Goal: Task Accomplishment & Management: Manage account settings

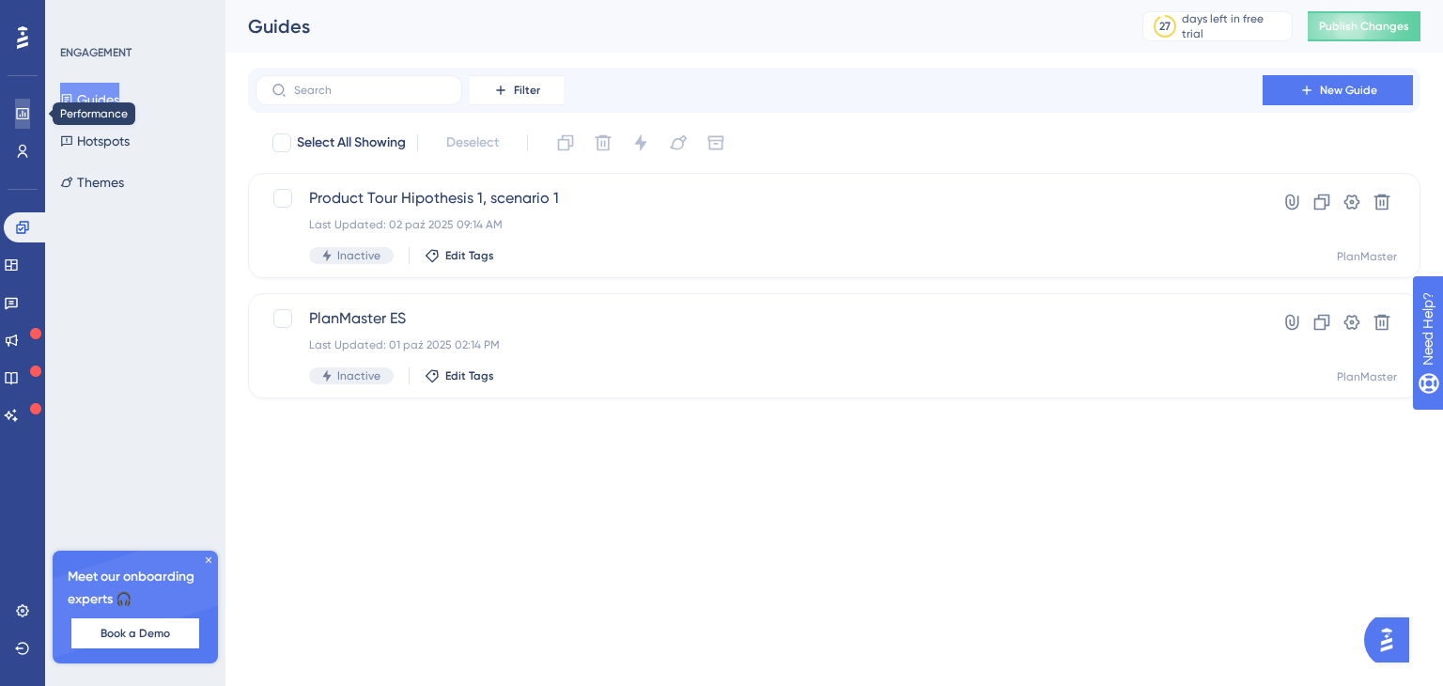
click at [30, 111] on link at bounding box center [22, 114] width 15 height 30
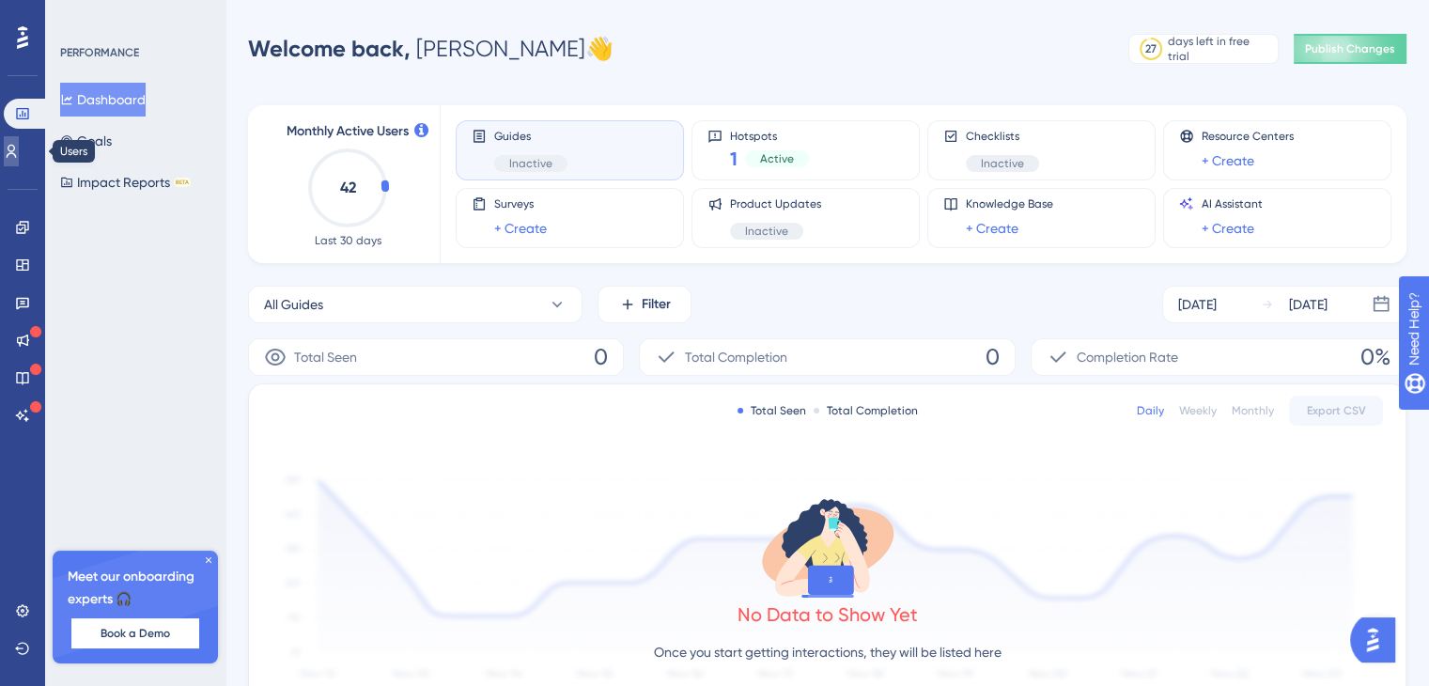
click at [19, 151] on link at bounding box center [11, 151] width 15 height 30
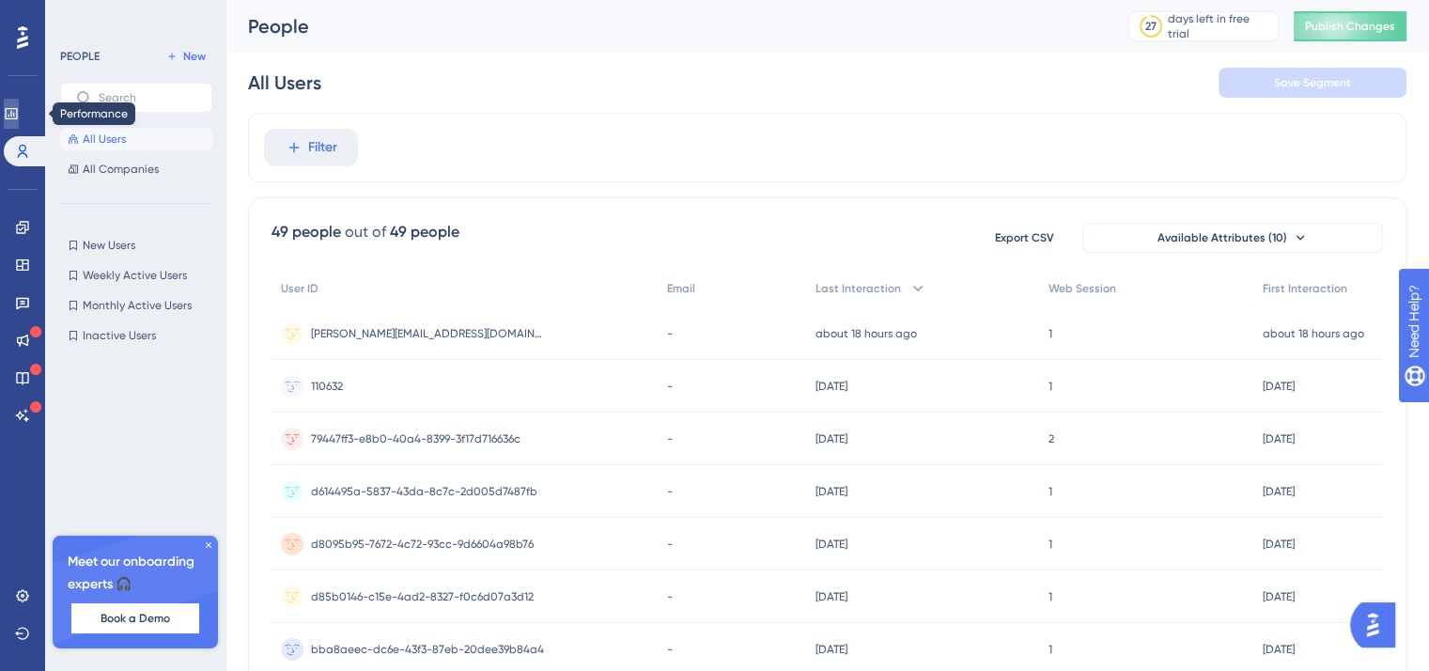
click at [19, 117] on icon at bounding box center [11, 113] width 15 height 15
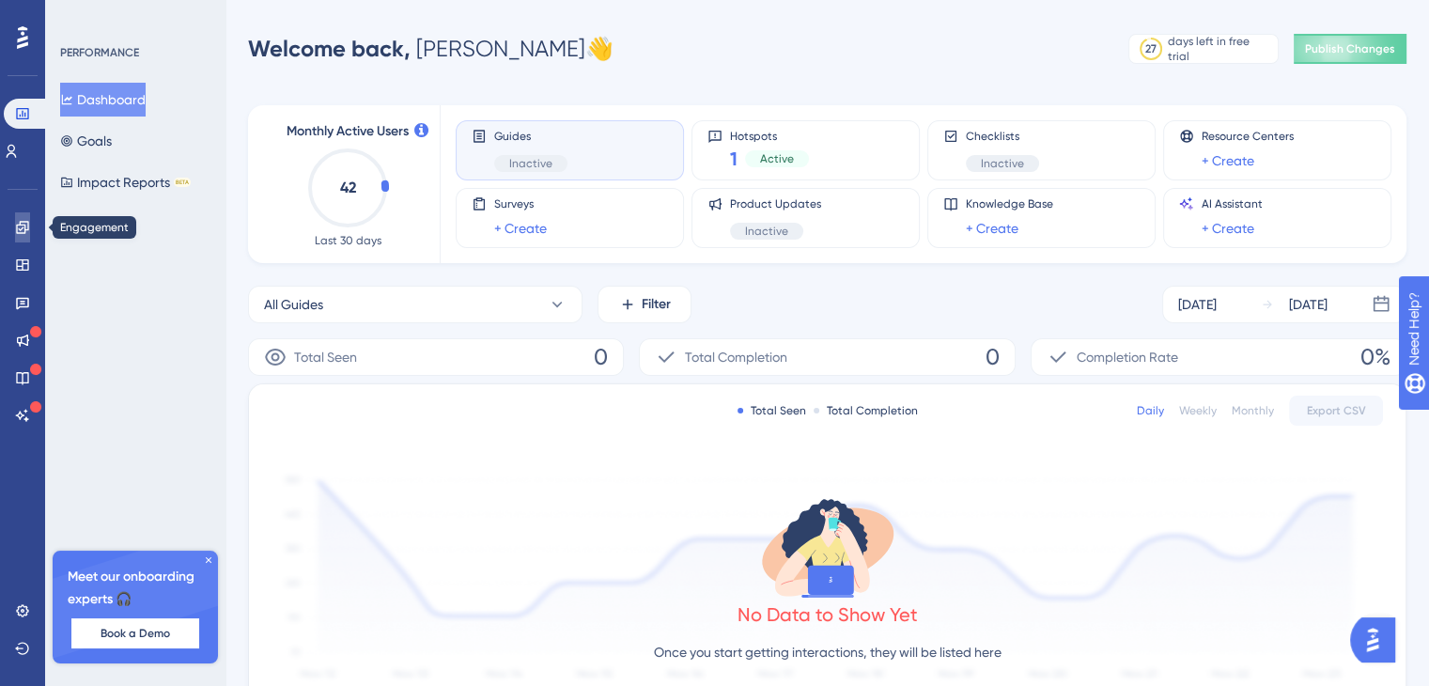
click at [22, 225] on icon at bounding box center [22, 227] width 12 height 12
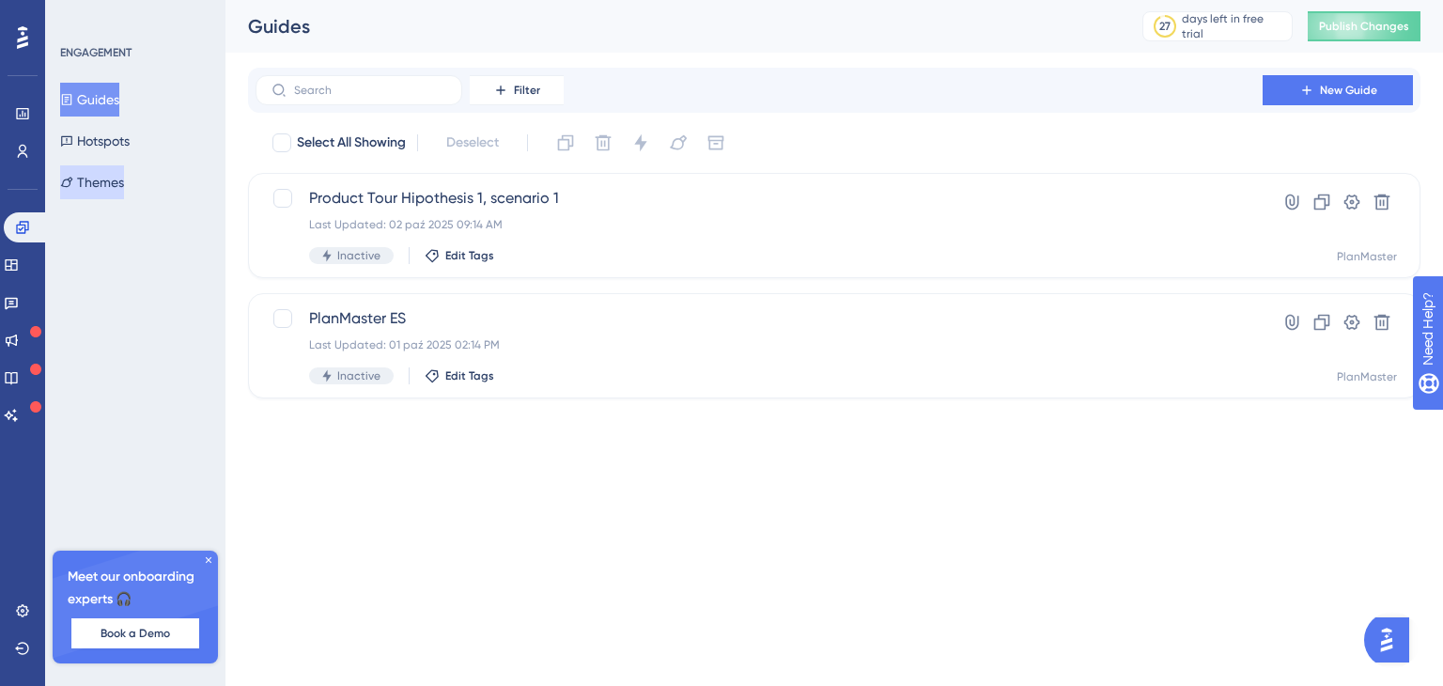
click at [90, 170] on button "Themes" at bounding box center [92, 182] width 64 height 34
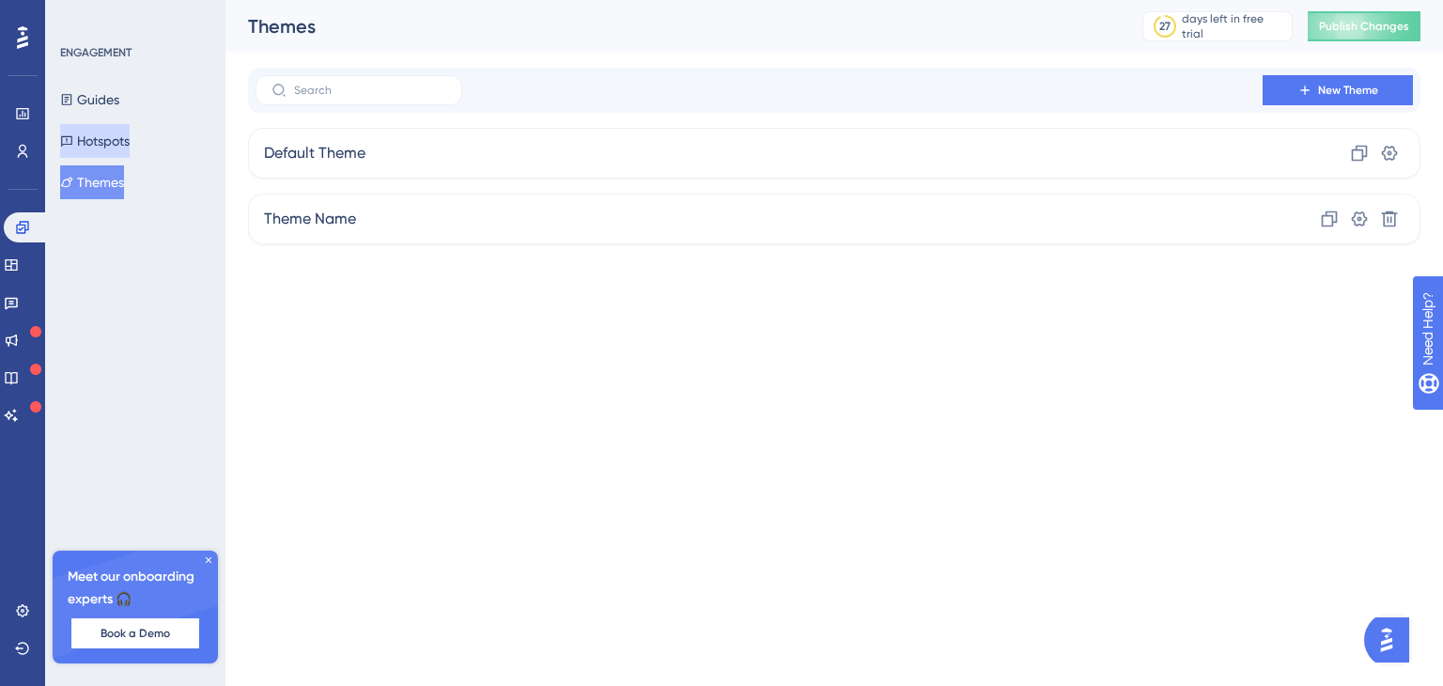
click at [129, 132] on button "Hotspots" at bounding box center [95, 141] width 70 height 34
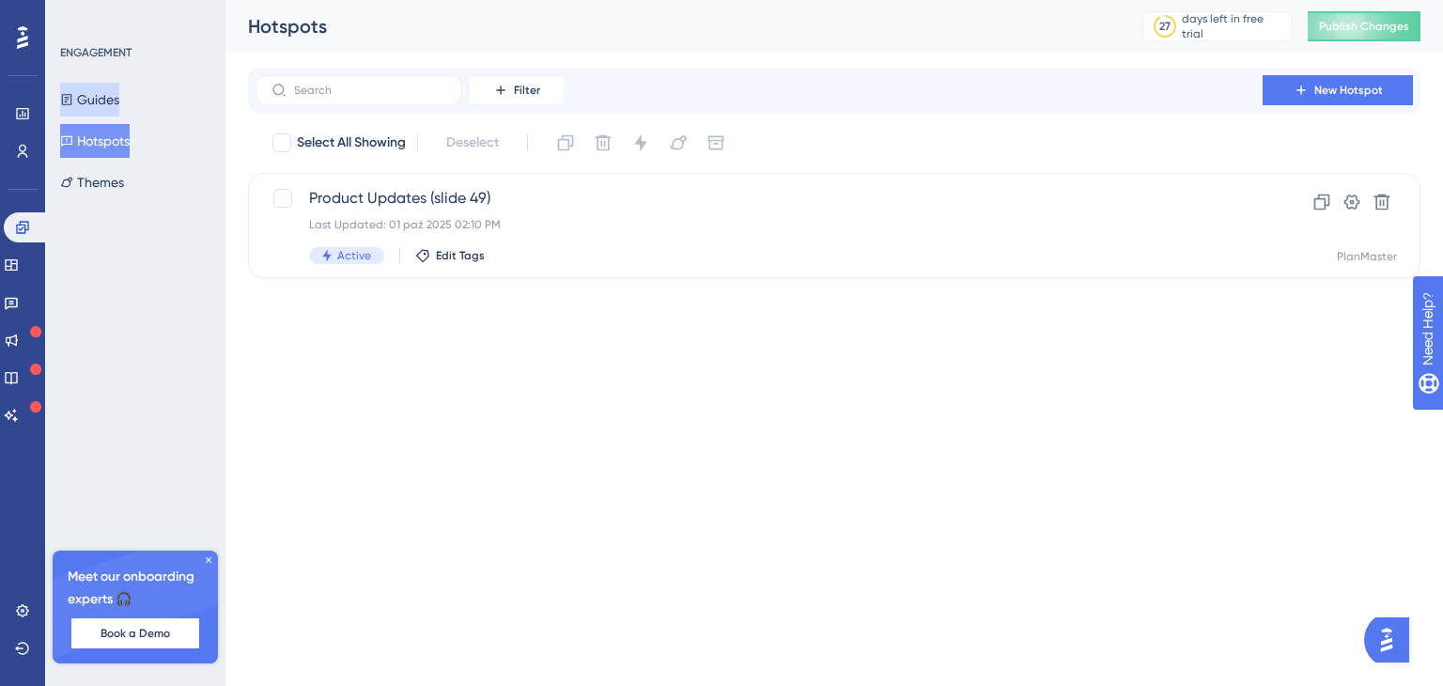
click at [119, 105] on button "Guides" at bounding box center [89, 100] width 59 height 34
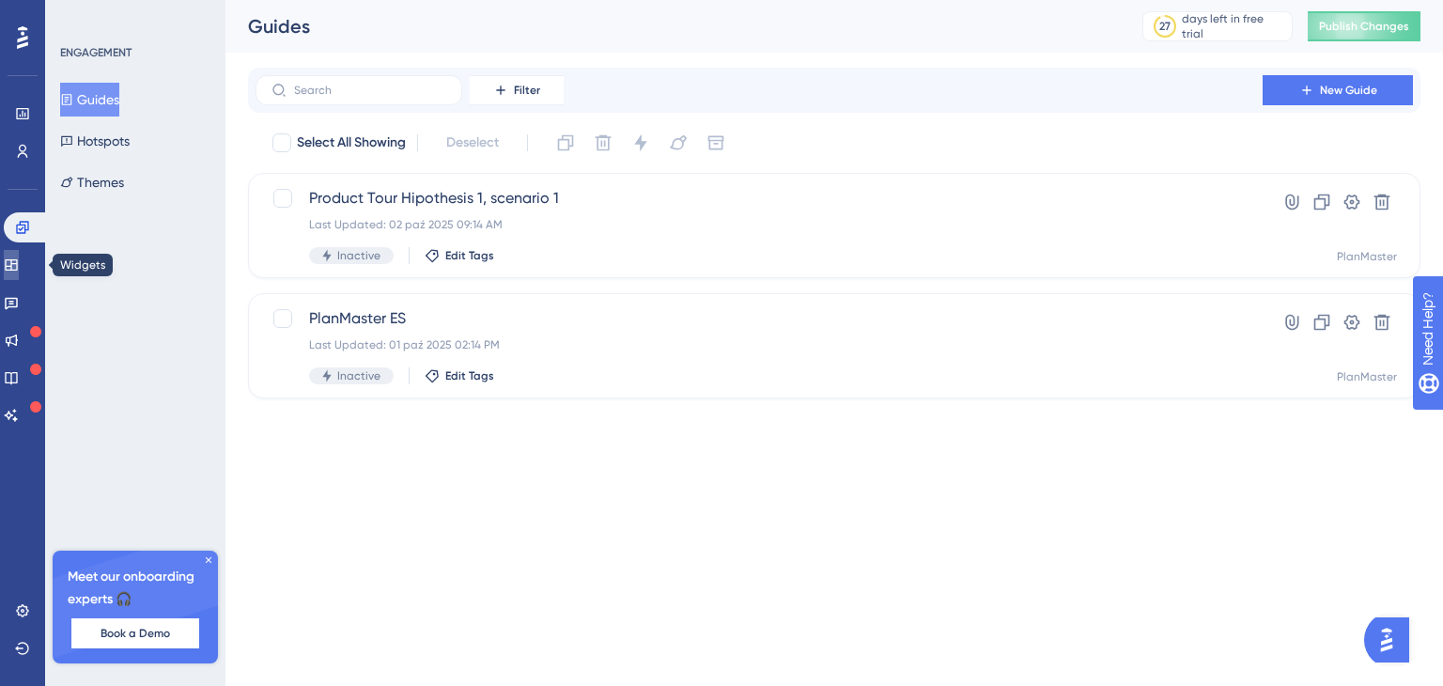
click at [8, 265] on link at bounding box center [11, 265] width 15 height 30
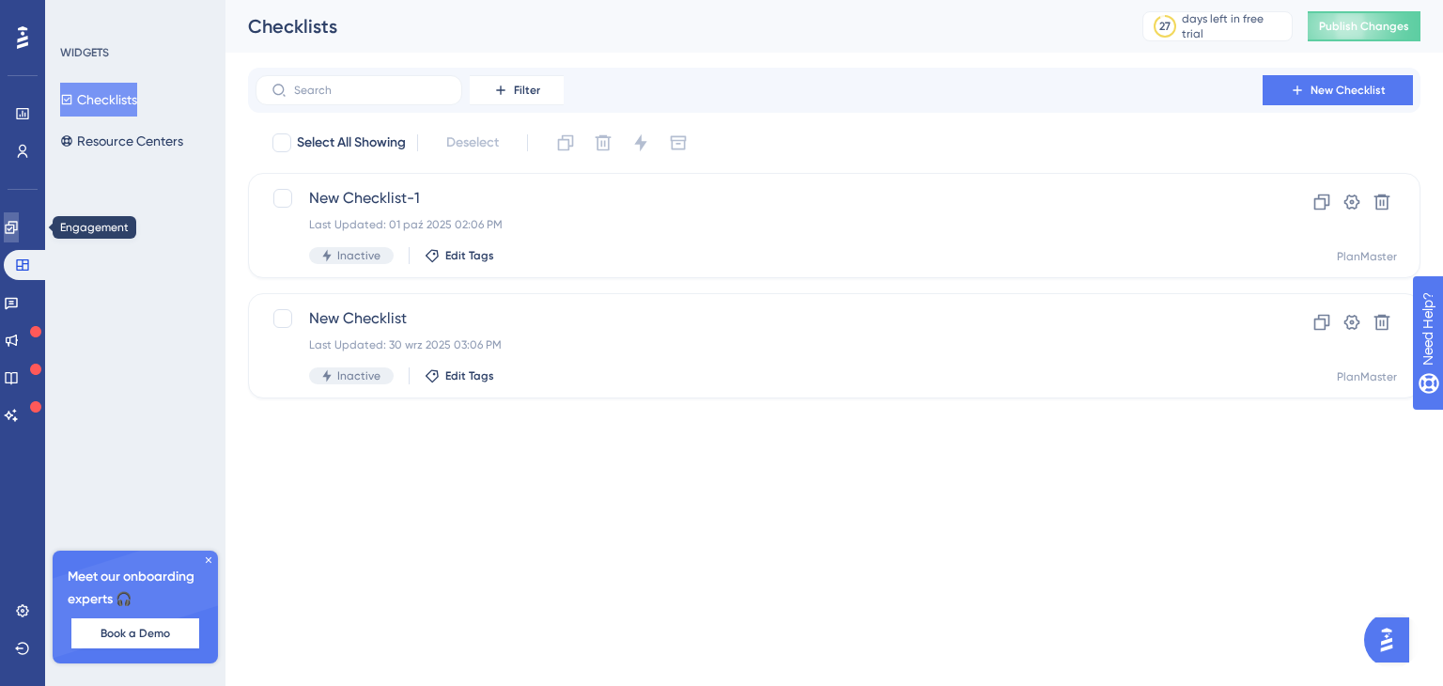
click at [16, 232] on icon at bounding box center [11, 227] width 12 height 12
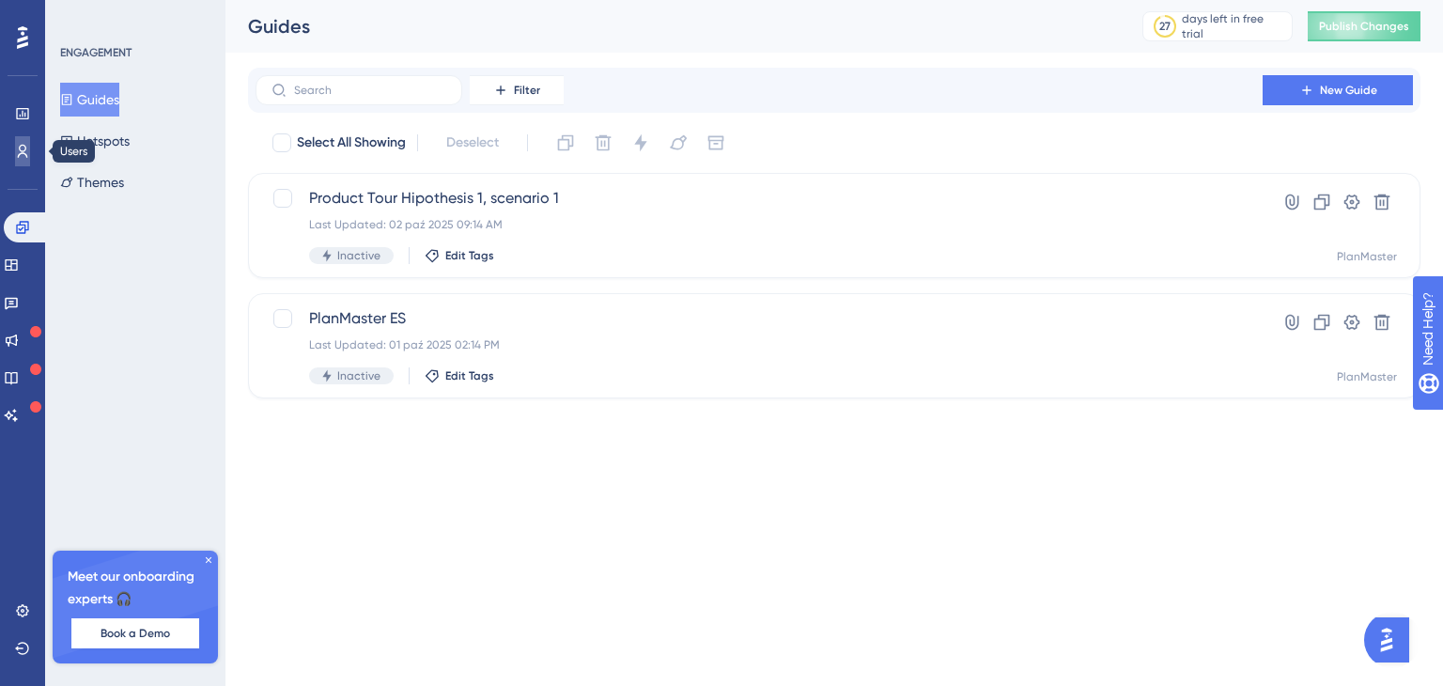
click at [23, 153] on icon at bounding box center [22, 151] width 15 height 15
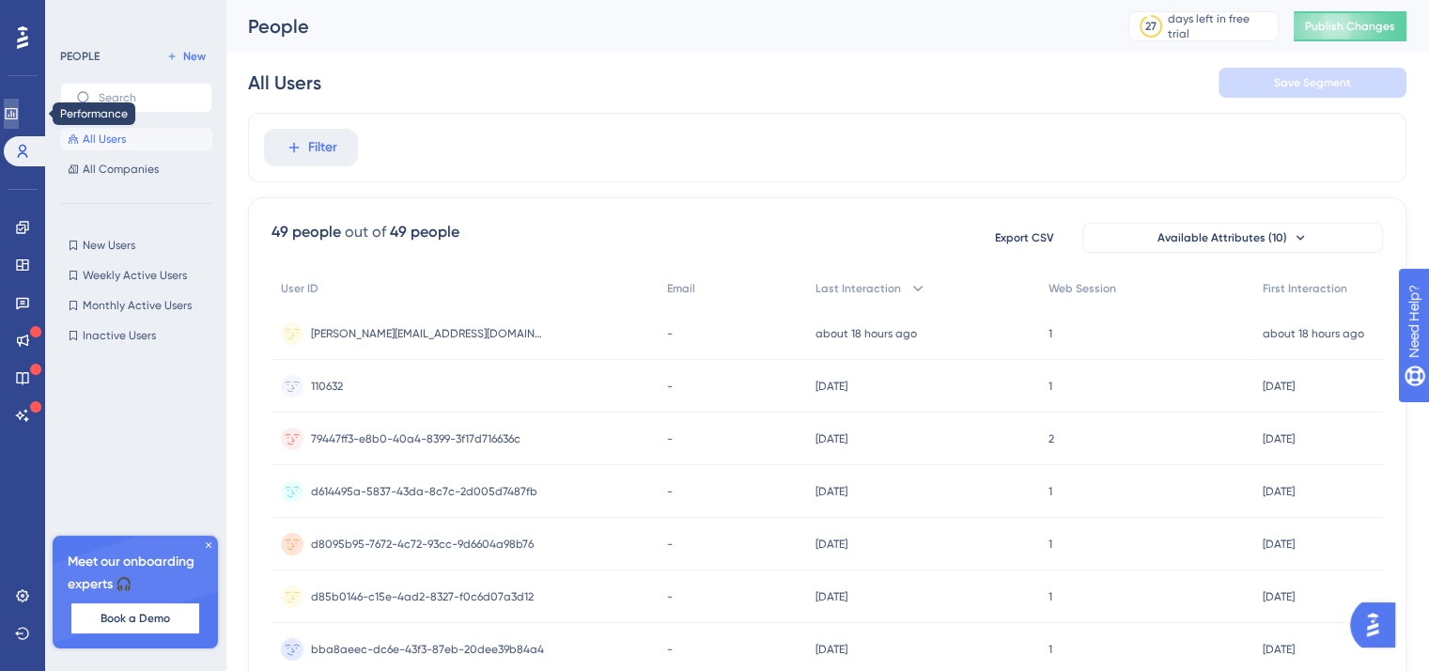
click at [19, 117] on link at bounding box center [11, 114] width 15 height 30
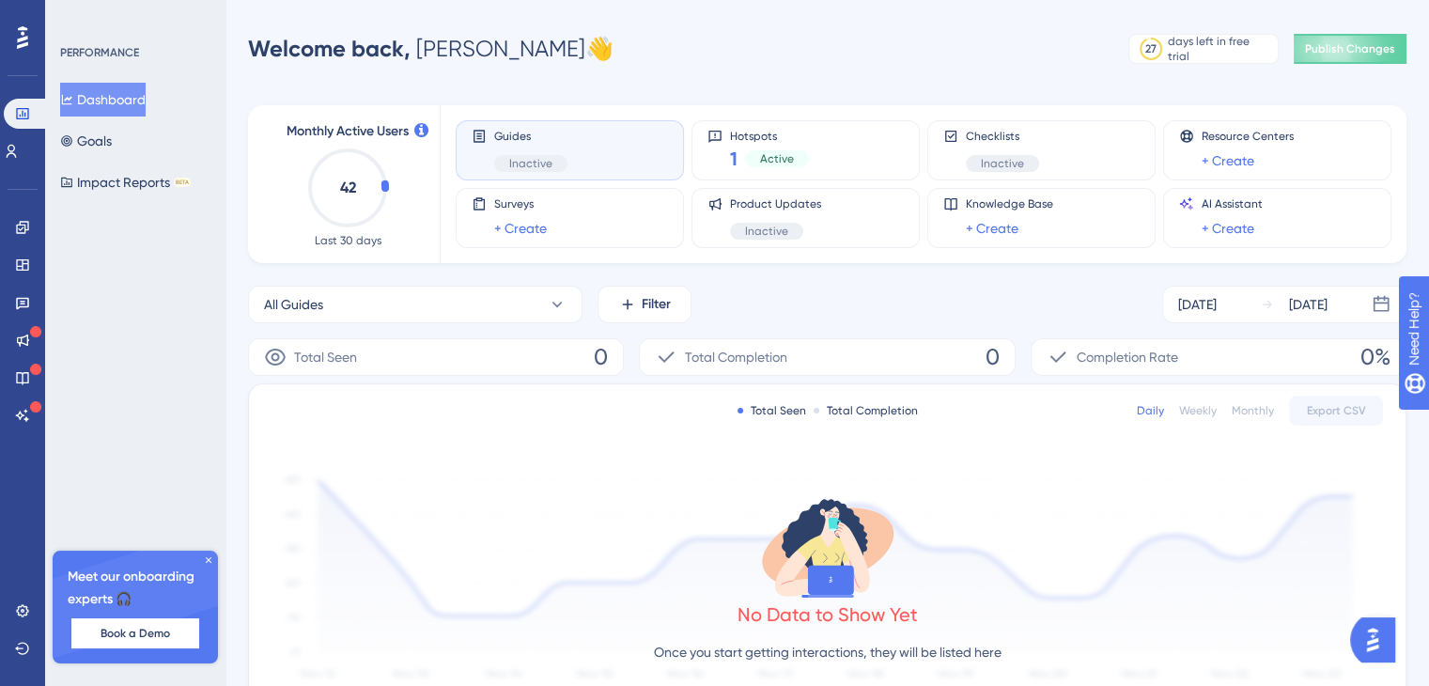
scroll to position [470, 0]
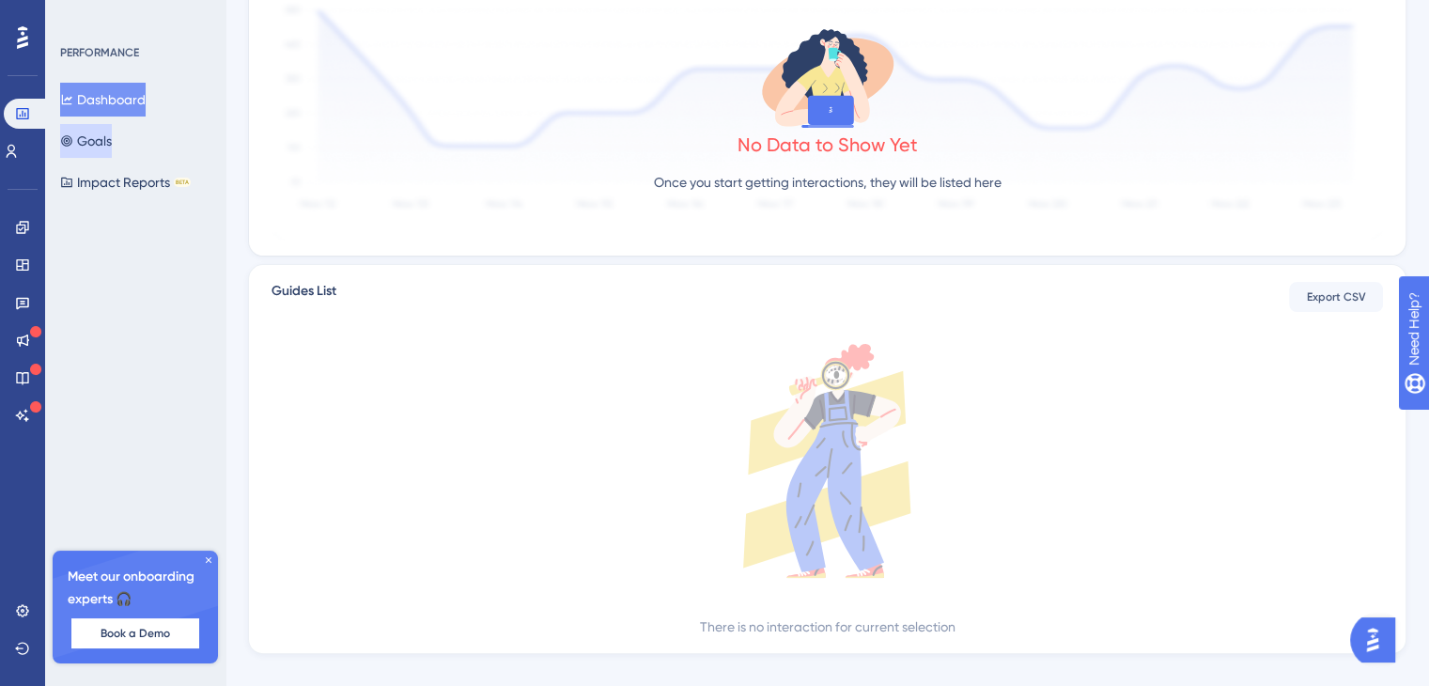
click at [109, 131] on button "Goals" at bounding box center [86, 141] width 52 height 34
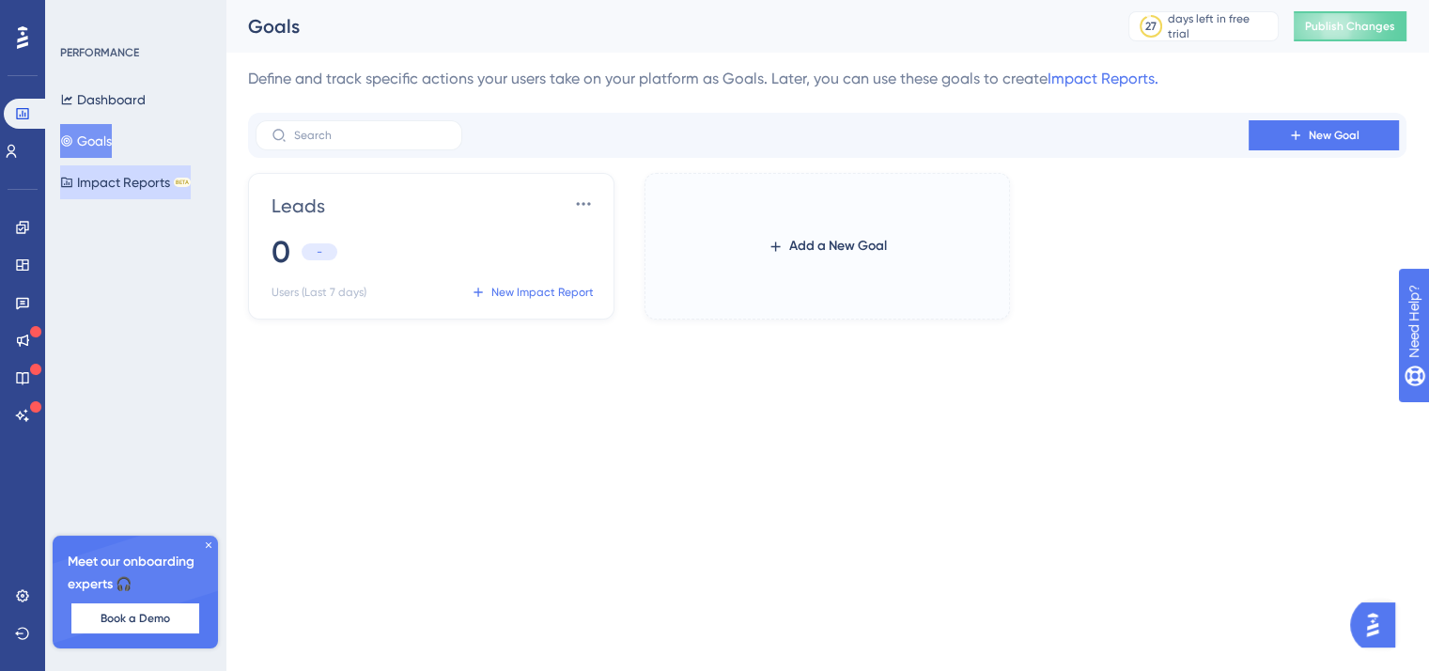
click at [122, 184] on button "Impact Reports BETA" at bounding box center [125, 182] width 131 height 34
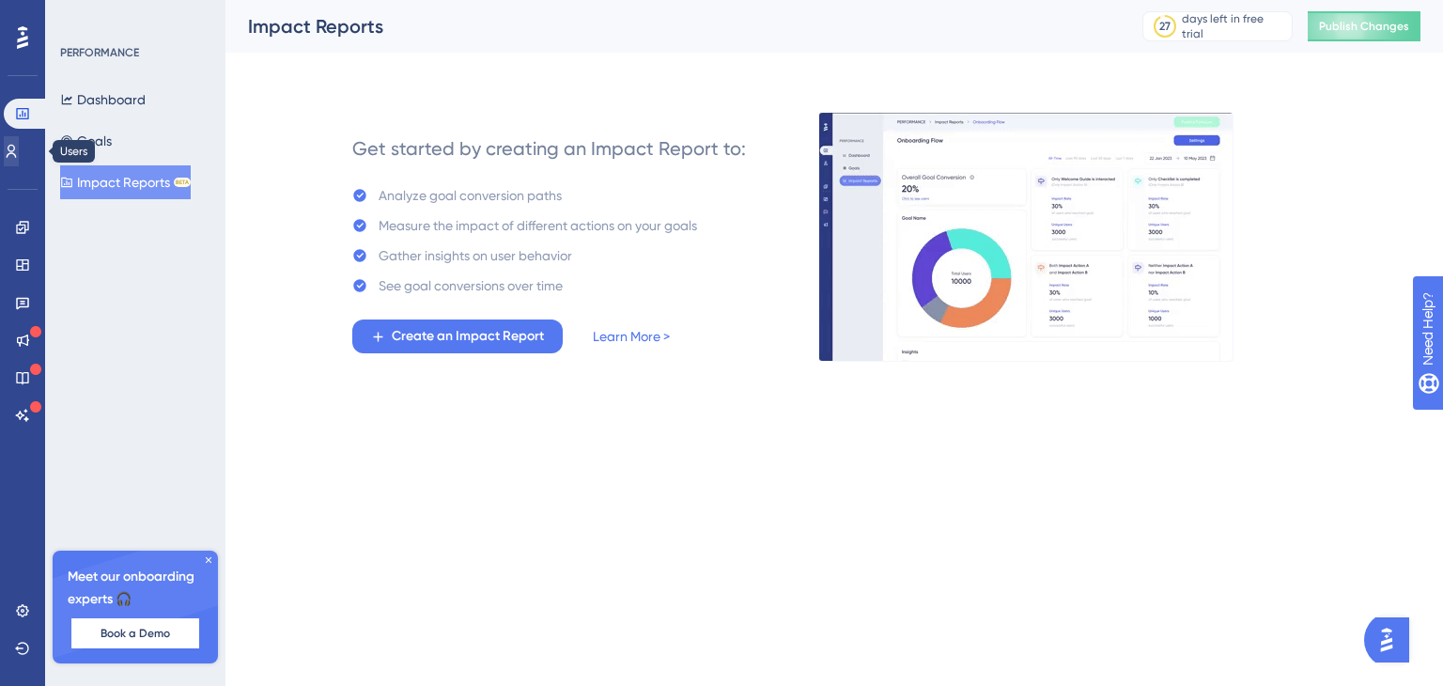
click at [34, 138] on div "Users" at bounding box center [23, 151] width 38 height 30
click at [19, 147] on link at bounding box center [11, 151] width 15 height 30
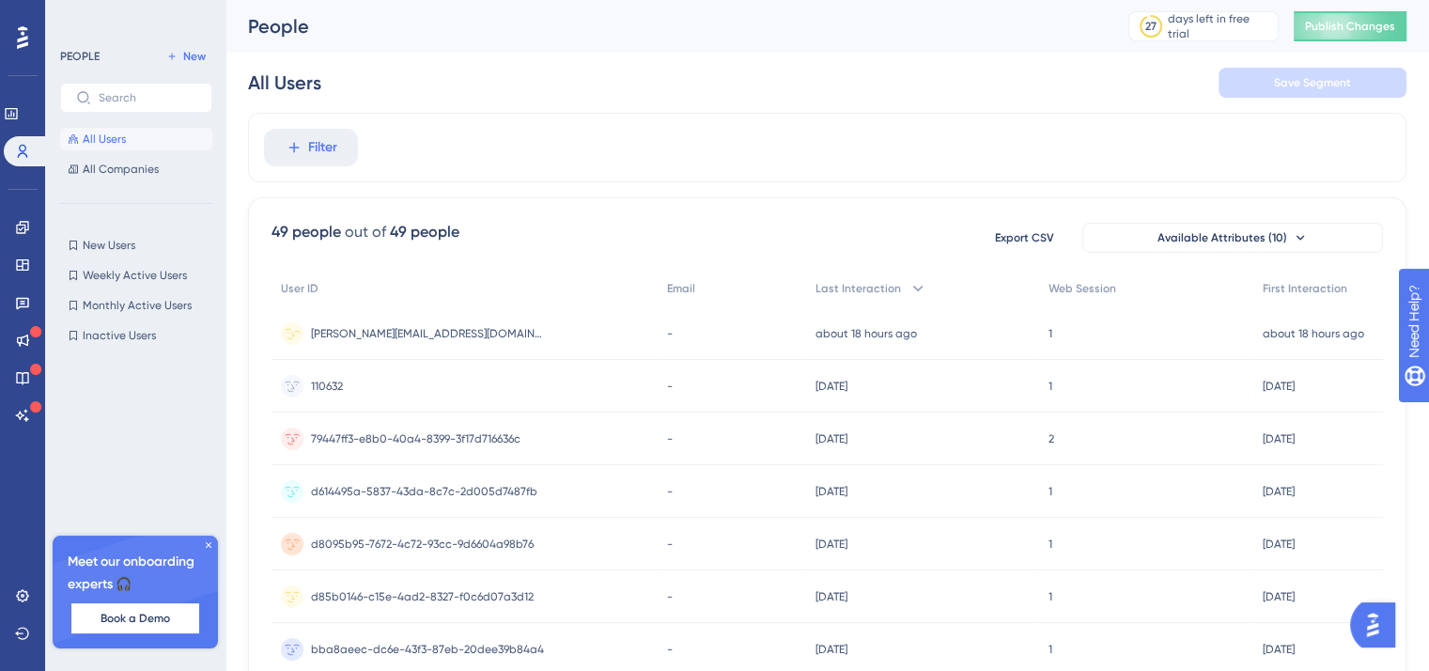
click at [429, 338] on span "gabriel@userguiding.com" at bounding box center [428, 333] width 235 height 15
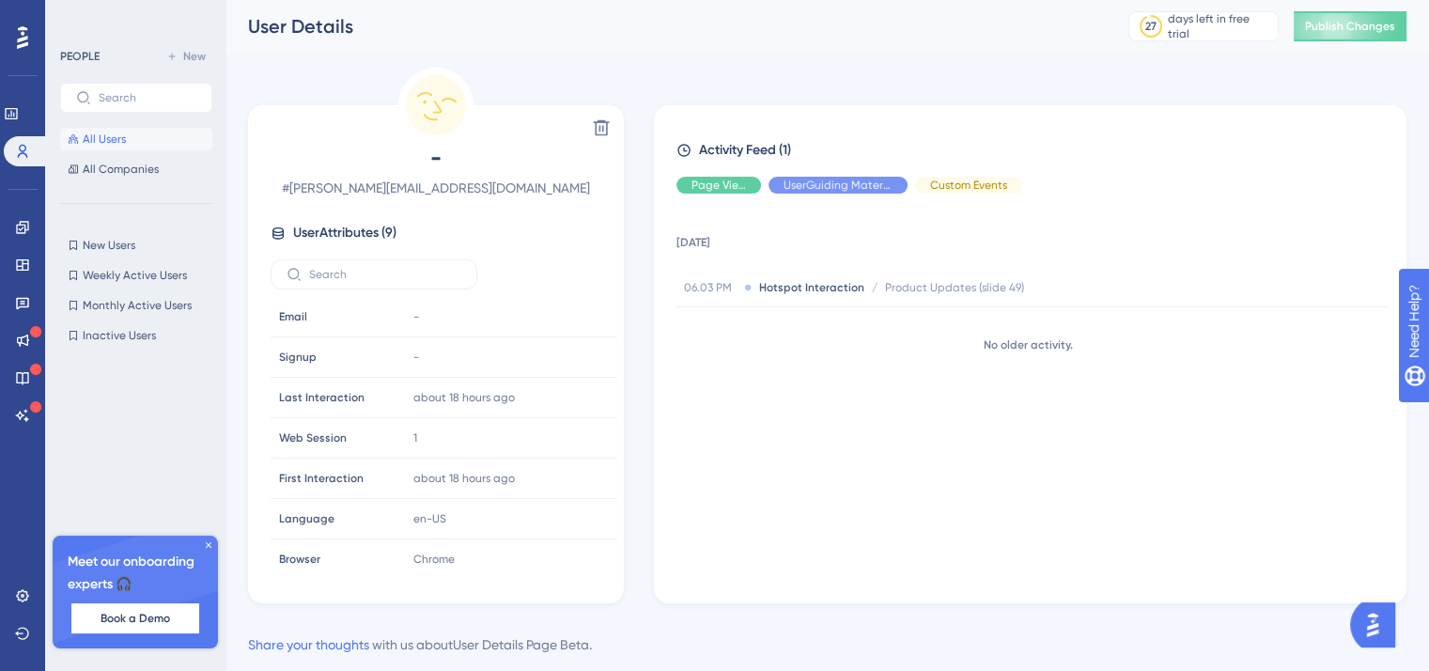
scroll to position [45, 0]
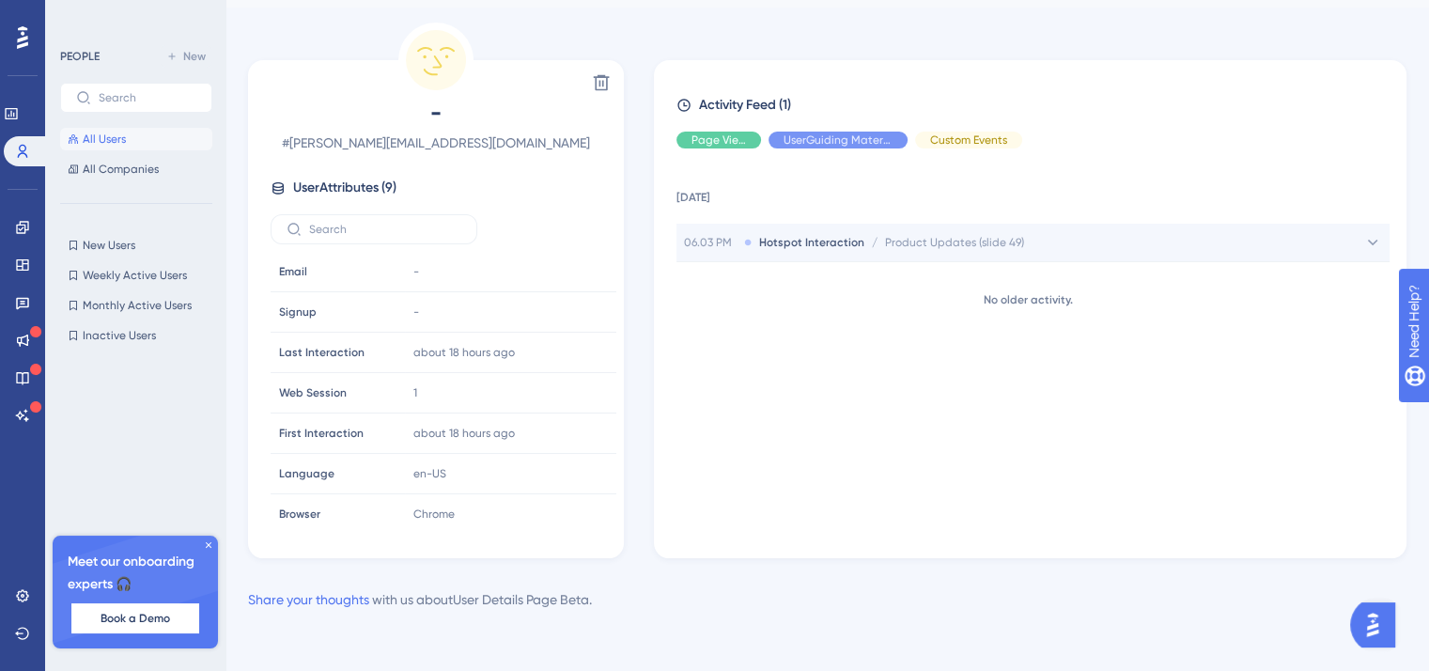
click at [1149, 245] on div "06.03 PM Hotspot Interaction / Product Updates (slide 49) Product Updates (slid…" at bounding box center [1033, 243] width 713 height 38
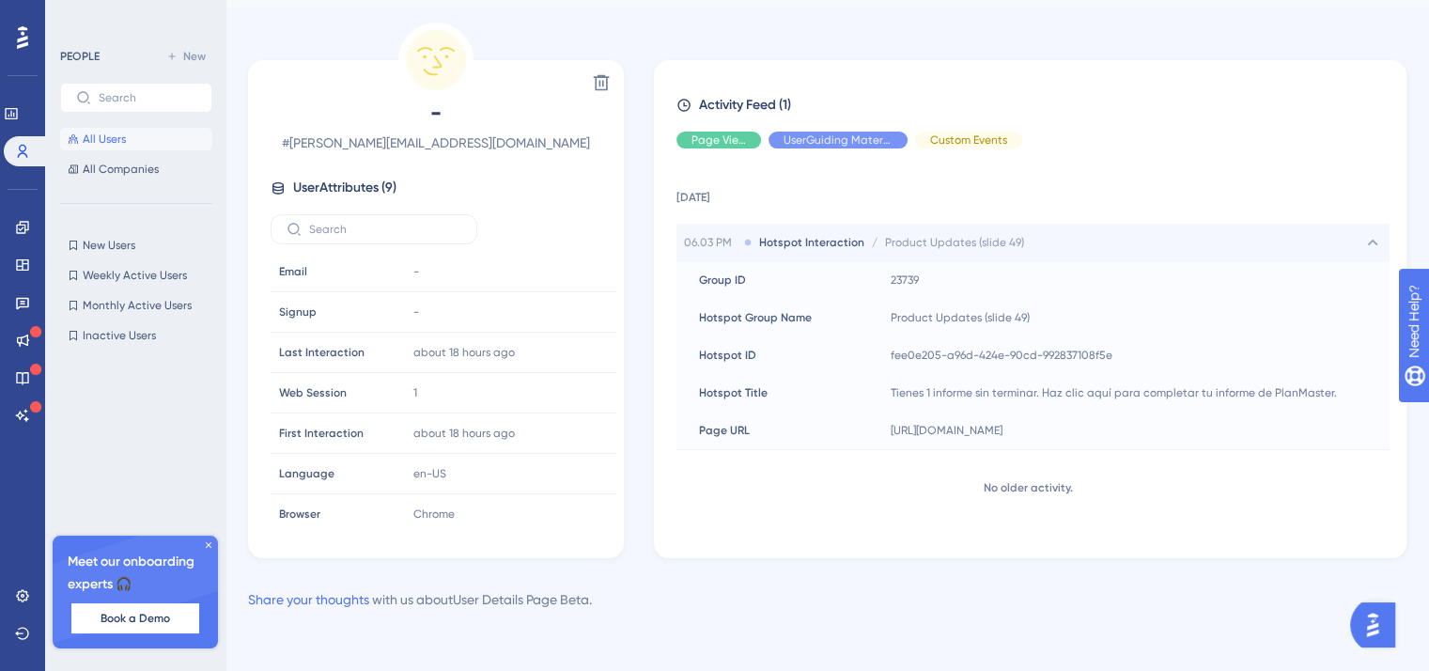
click at [1143, 245] on div "06.03 PM Hotspot Interaction / Product Updates (slide 49) Product Updates (slid…" at bounding box center [1033, 243] width 713 height 38
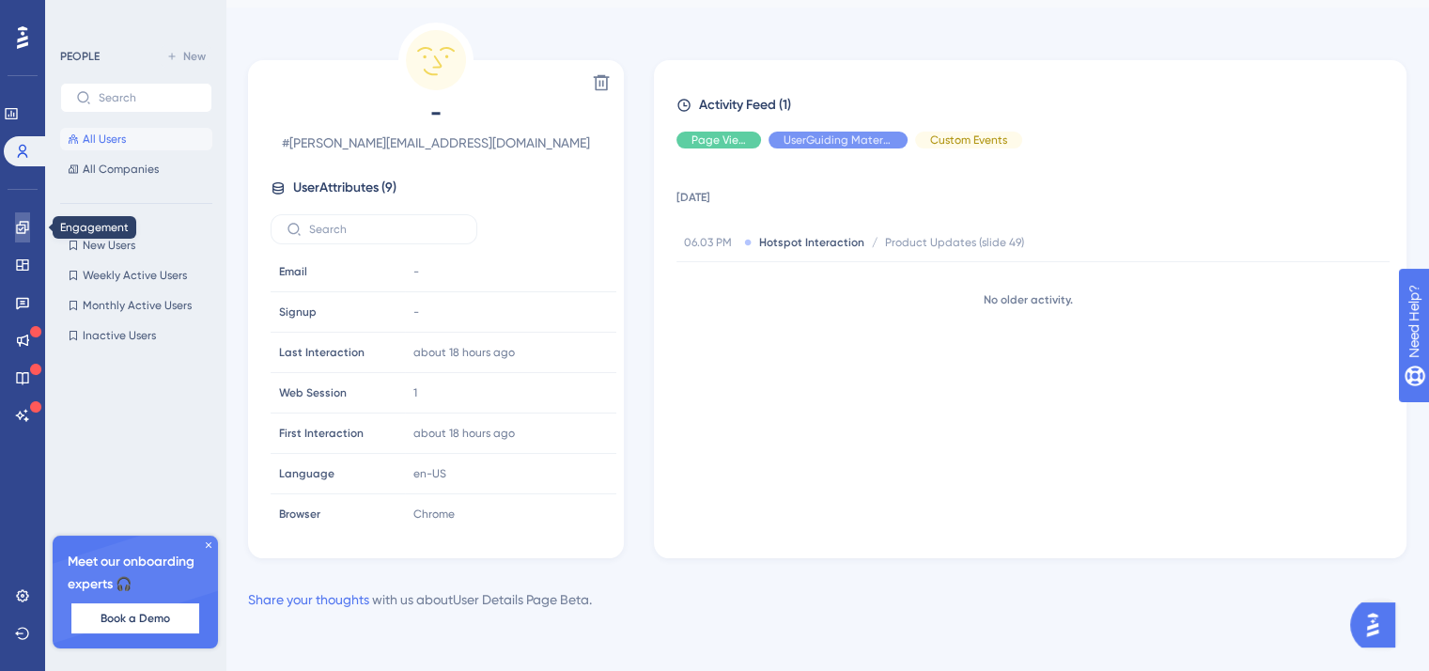
click at [28, 223] on icon at bounding box center [22, 227] width 12 height 12
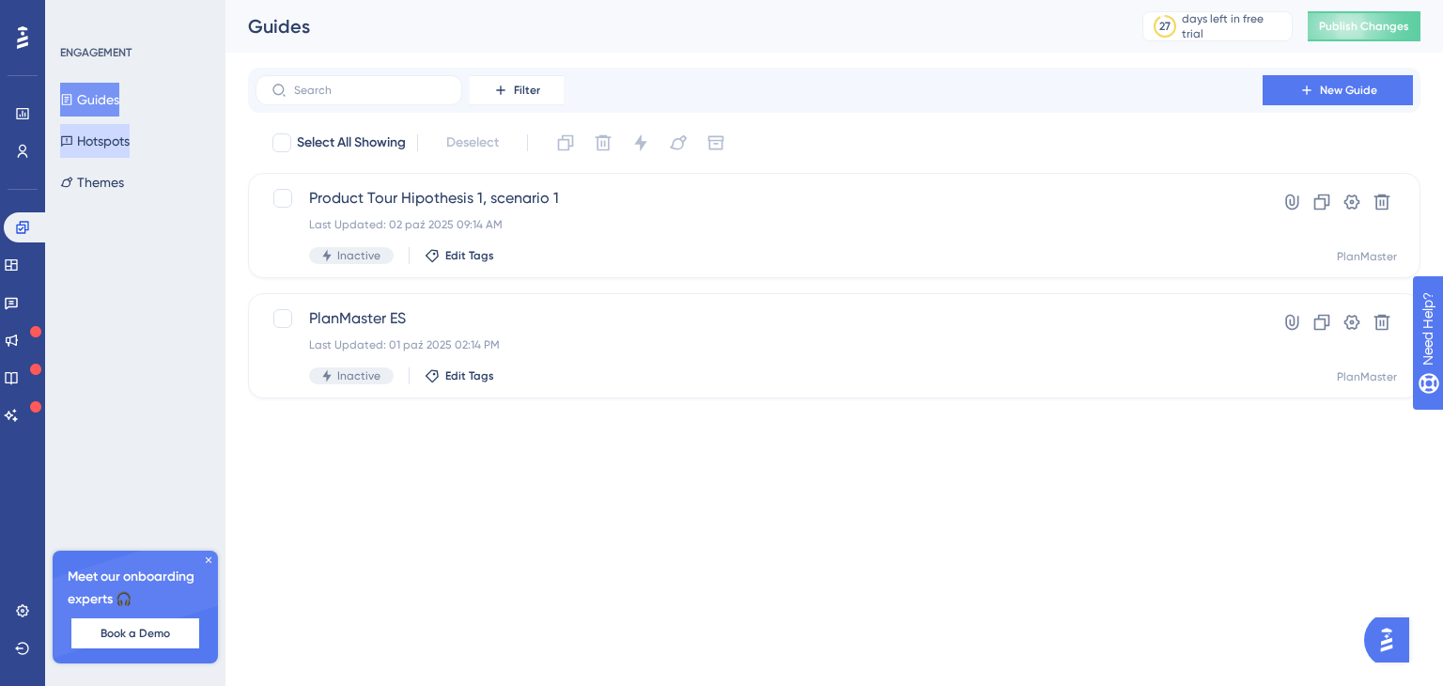
click at [114, 148] on button "Hotspots" at bounding box center [95, 141] width 70 height 34
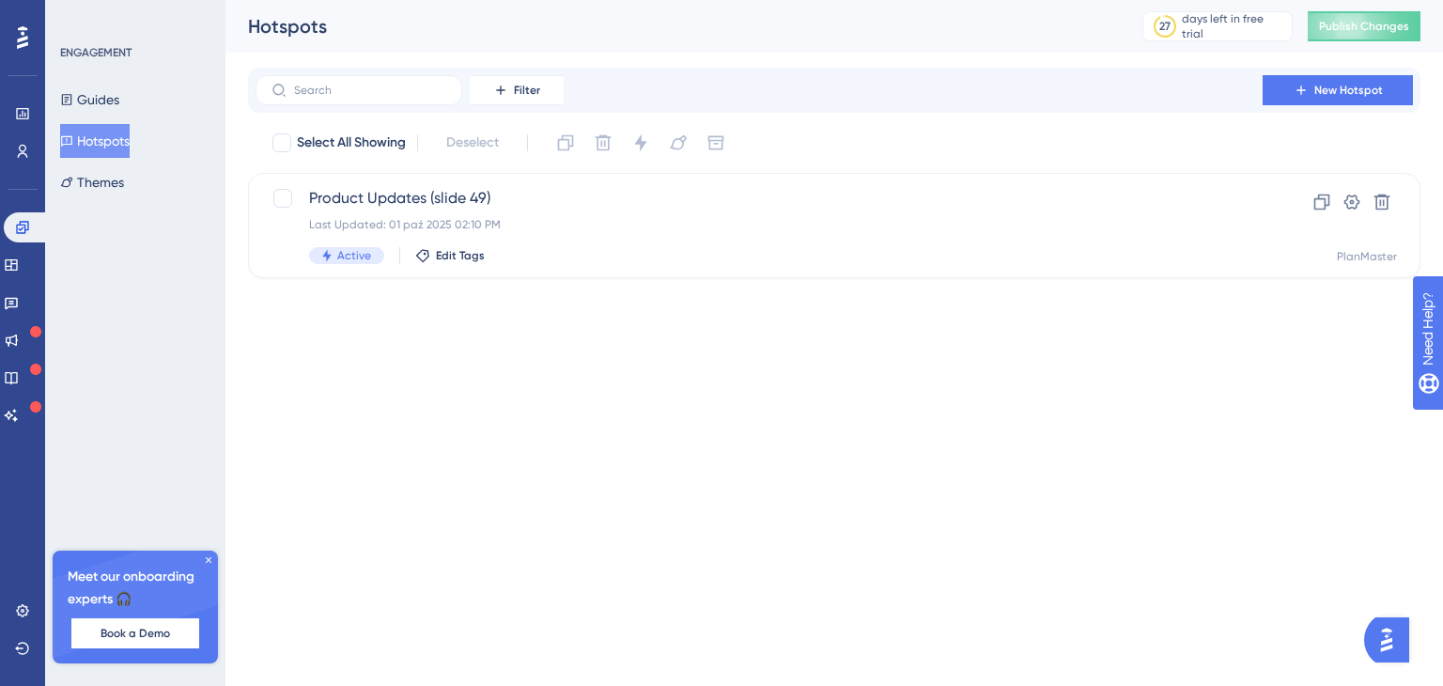
click at [14, 38] on div at bounding box center [23, 38] width 30 height 30
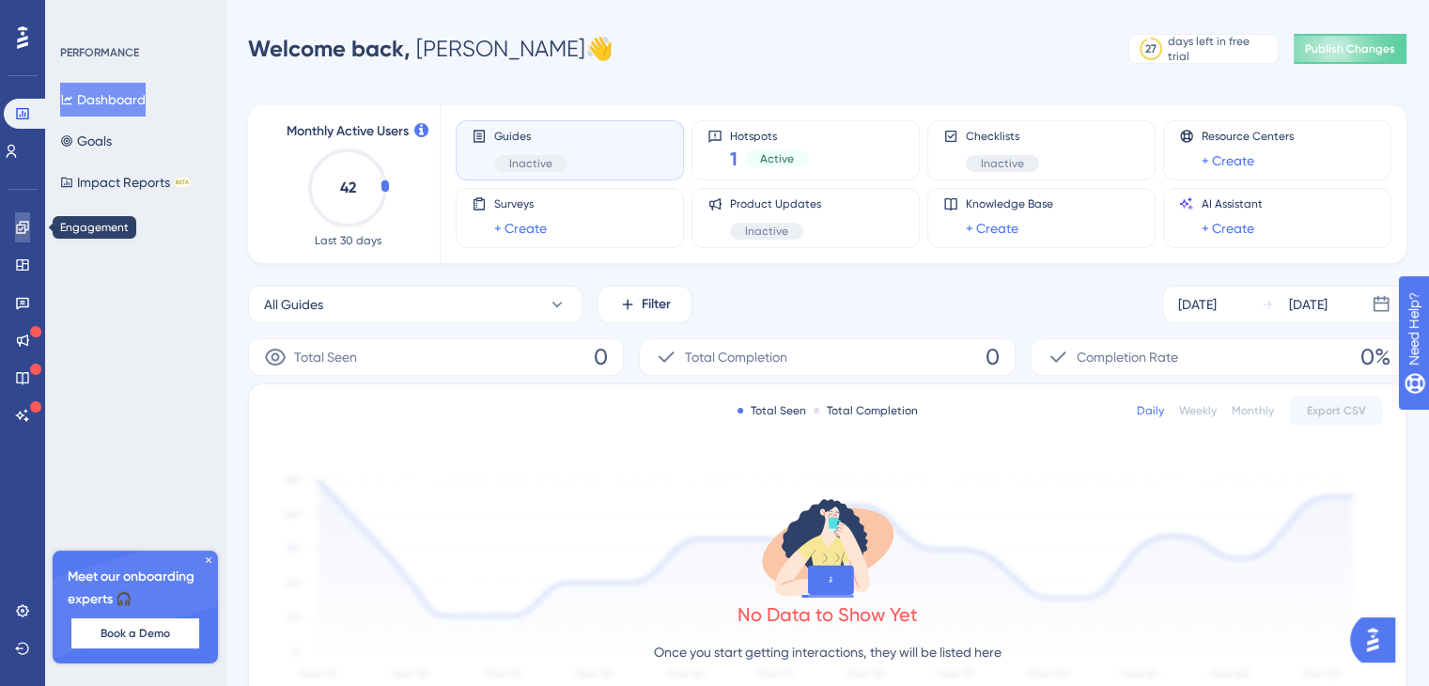
click at [24, 223] on icon at bounding box center [22, 227] width 15 height 15
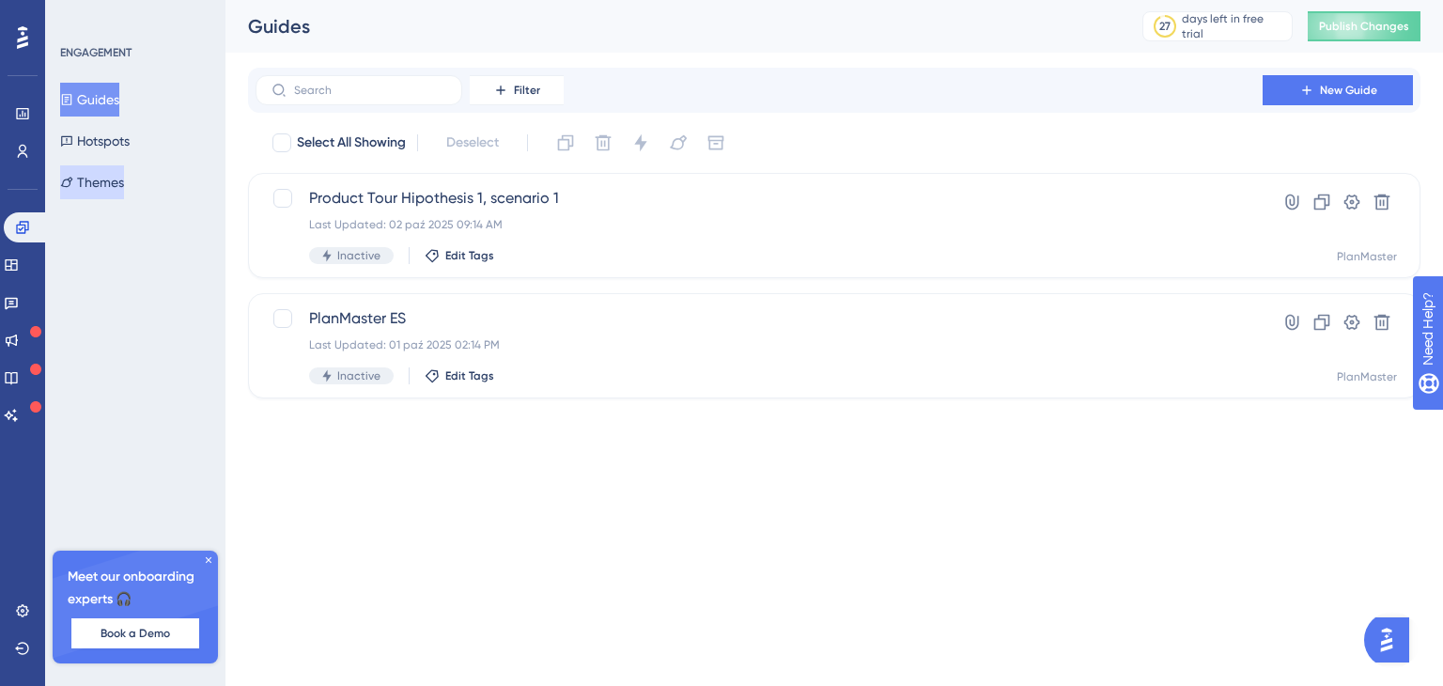
click at [73, 185] on icon at bounding box center [66, 182] width 13 height 13
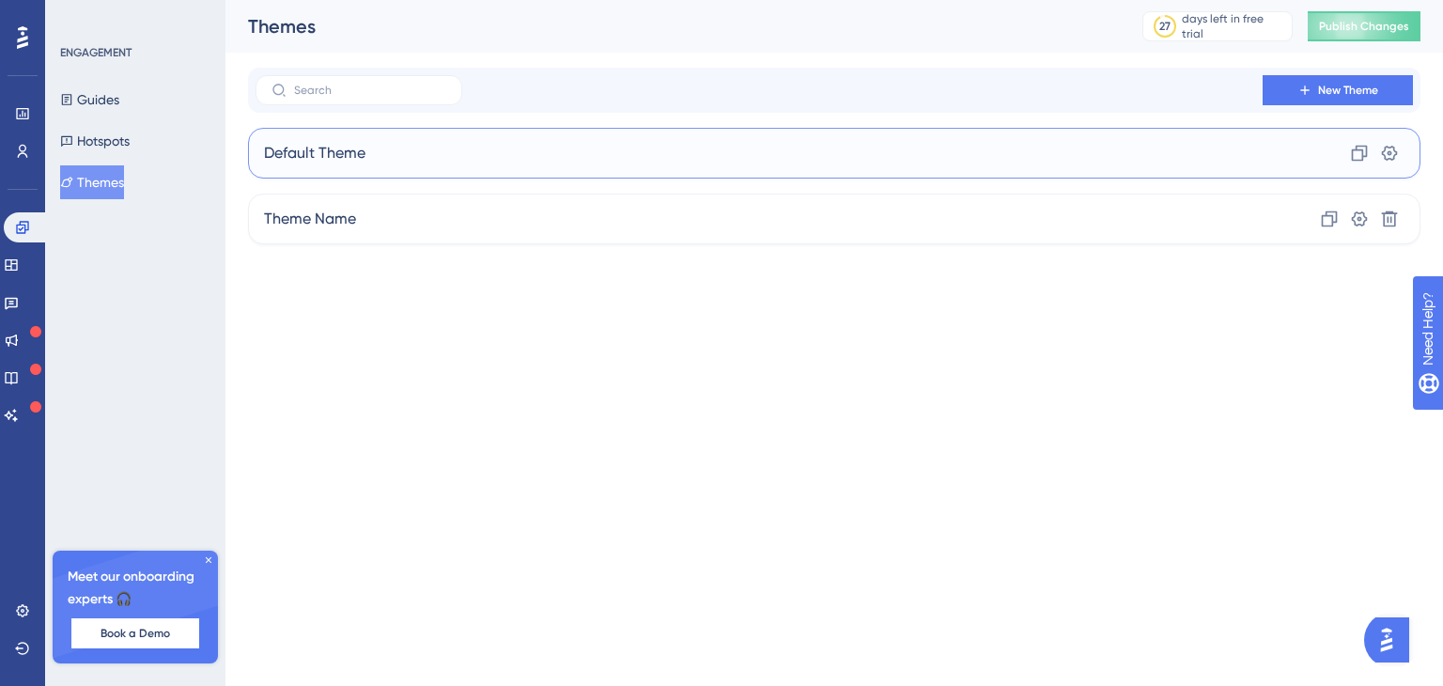
click at [278, 147] on span "Default Theme" at bounding box center [314, 153] width 101 height 23
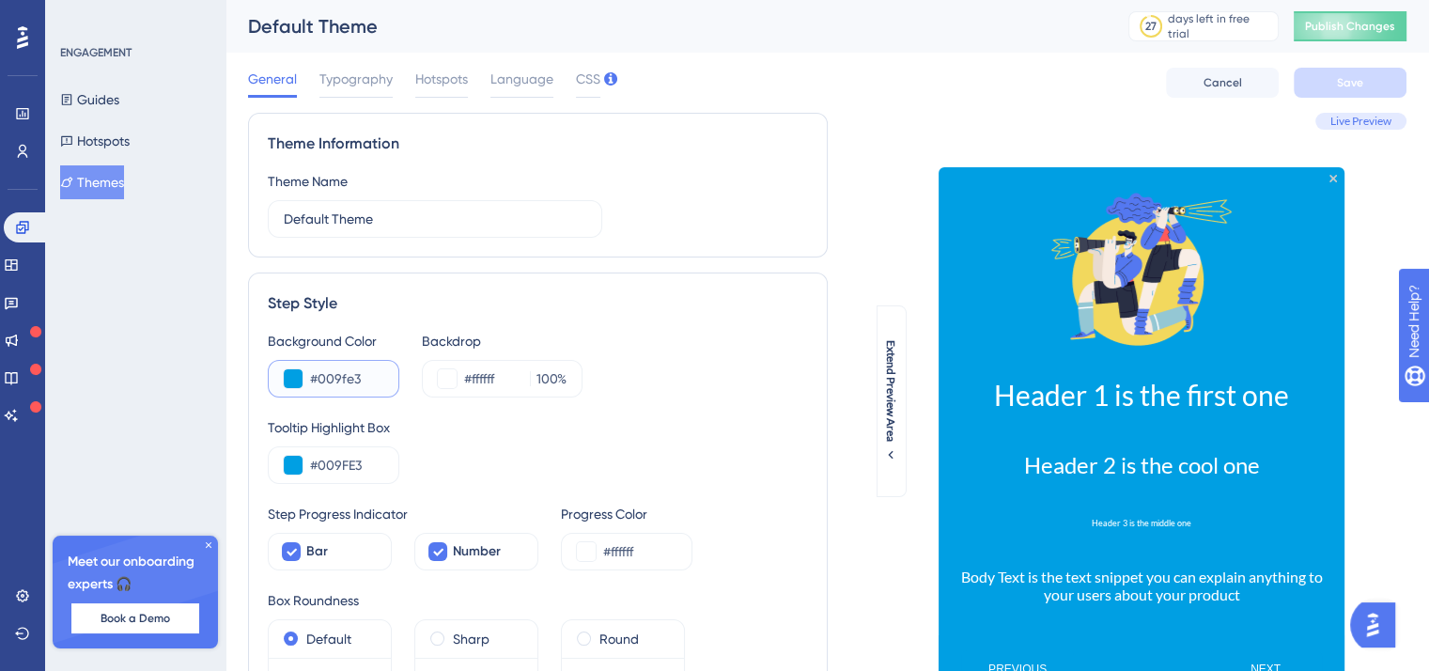
click at [353, 387] on input "#009fe3" at bounding box center [346, 378] width 73 height 23
click at [284, 377] on button at bounding box center [293, 378] width 19 height 19
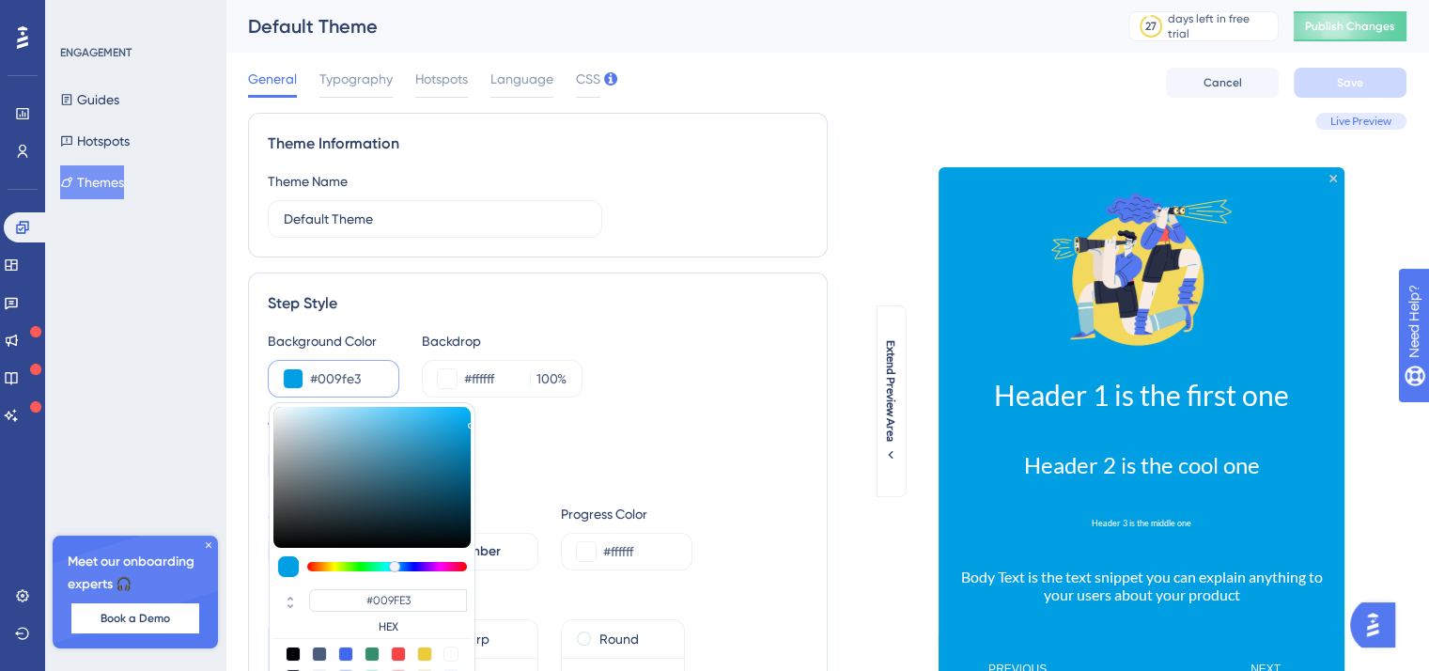
drag, startPoint x: 273, startPoint y: 400, endPoint x: 286, endPoint y: 423, distance: 25.6
click at [269, 411] on div "#009FE3 HEX" at bounding box center [372, 551] width 207 height 298
type input "#d2dde2"
type input "#D2DDE2"
type input "#d5dfe4"
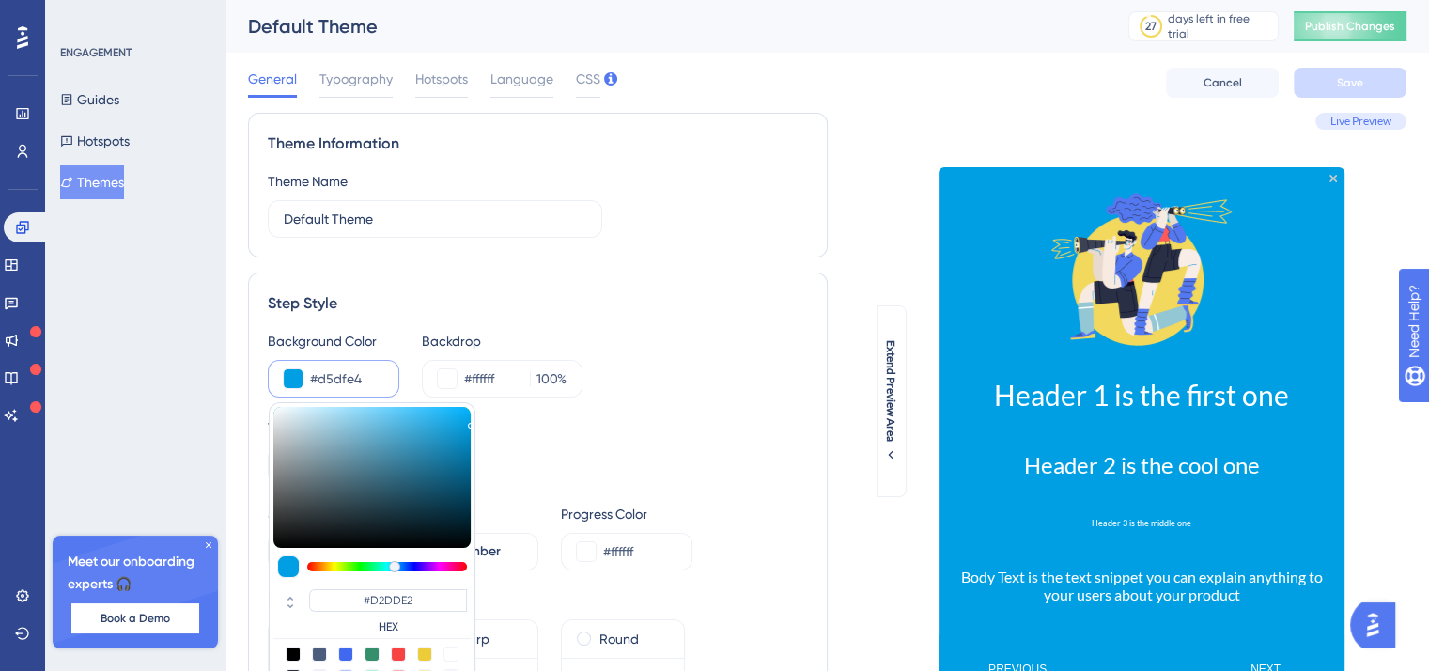
type input "#D5DFE4"
type input "#e6eef1"
type input "#E6EEF1"
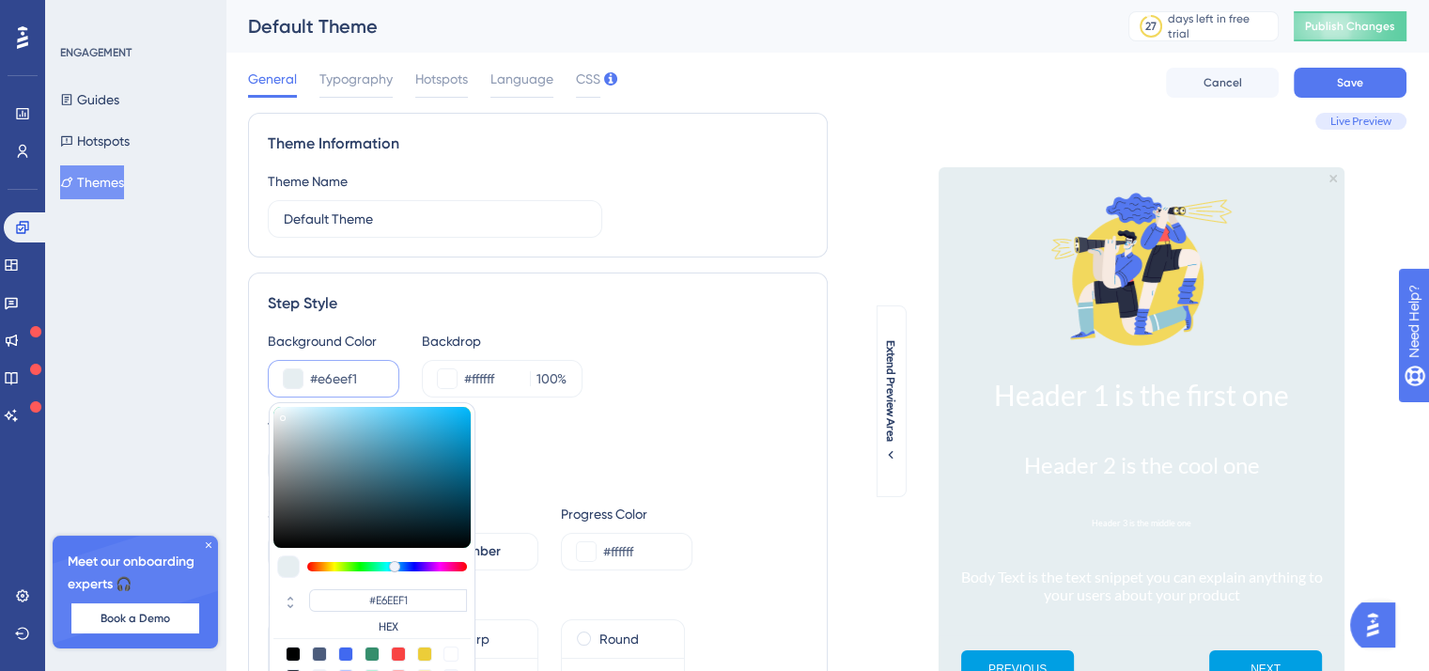
type input "#fdfeff"
type input "#FDFEFF"
type input "#ffffff"
type input "#FFFFFF"
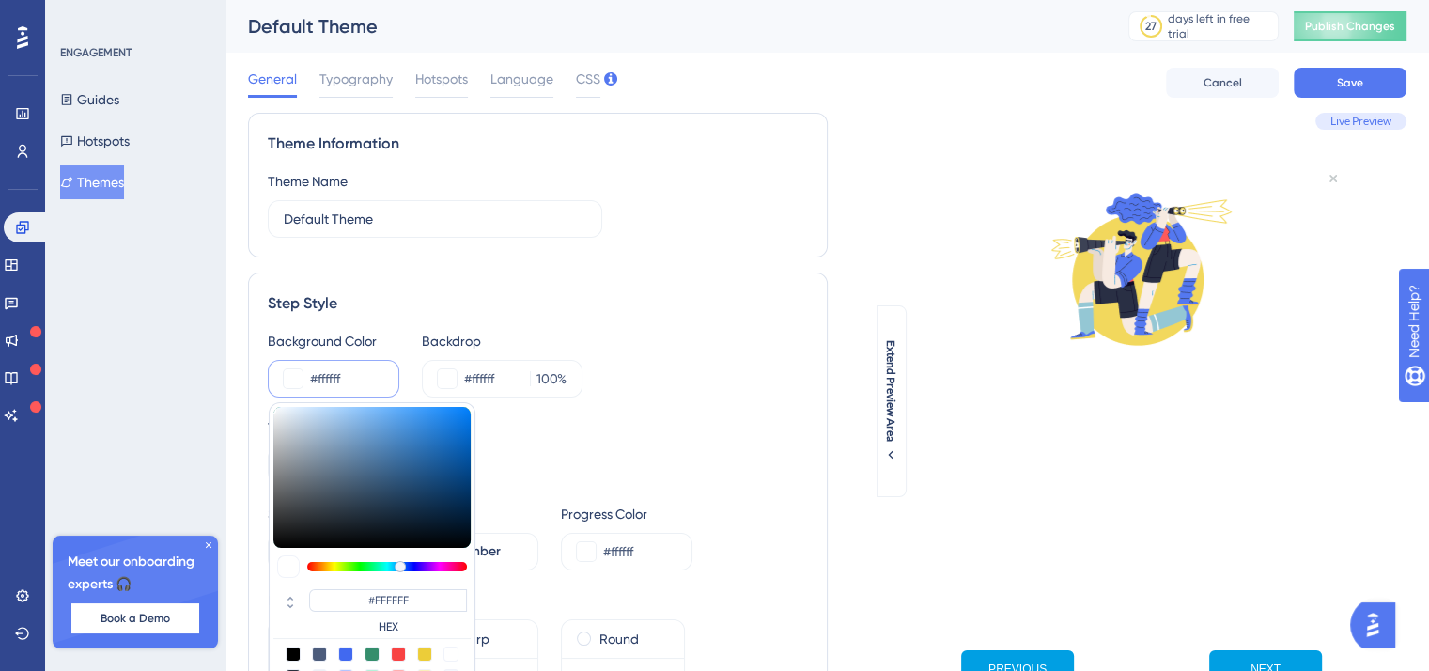
drag, startPoint x: 282, startPoint y: 414, endPoint x: 270, endPoint y: 402, distance: 17.3
click at [270, 402] on div "#FFFFFF HEX" at bounding box center [372, 551] width 207 height 298
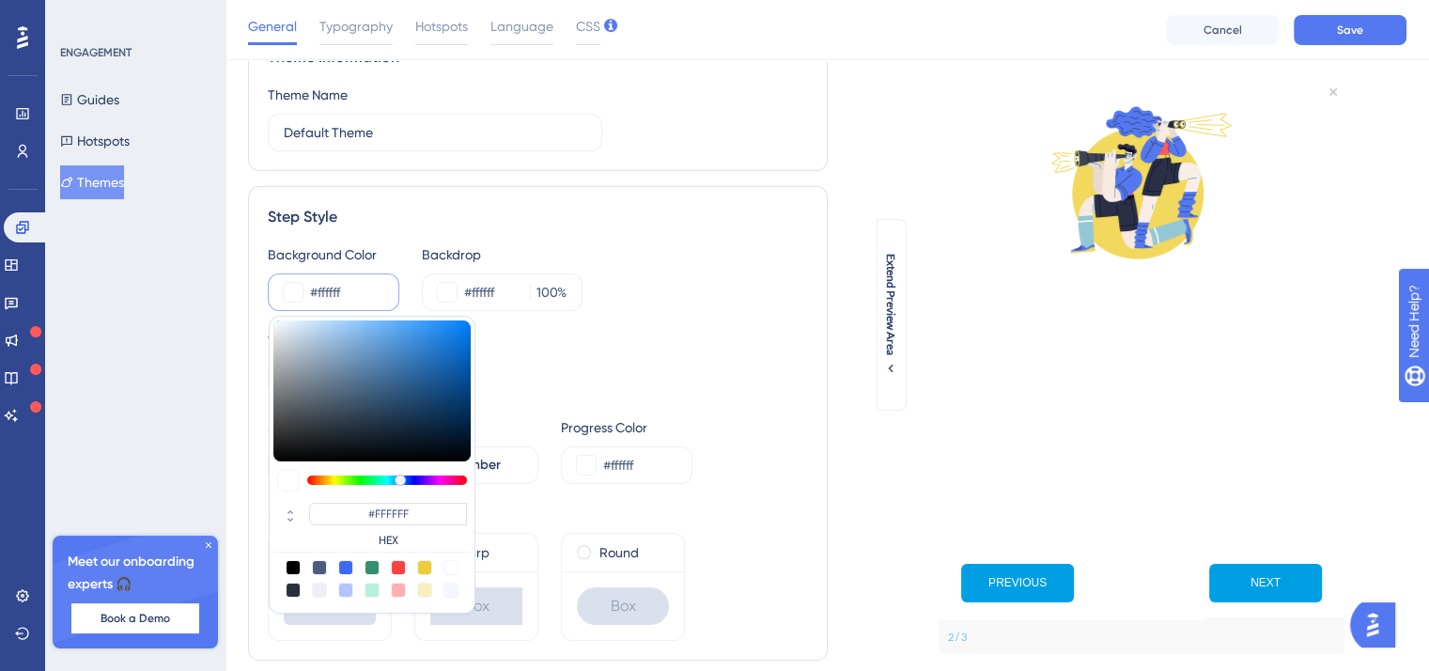
scroll to position [282, 0]
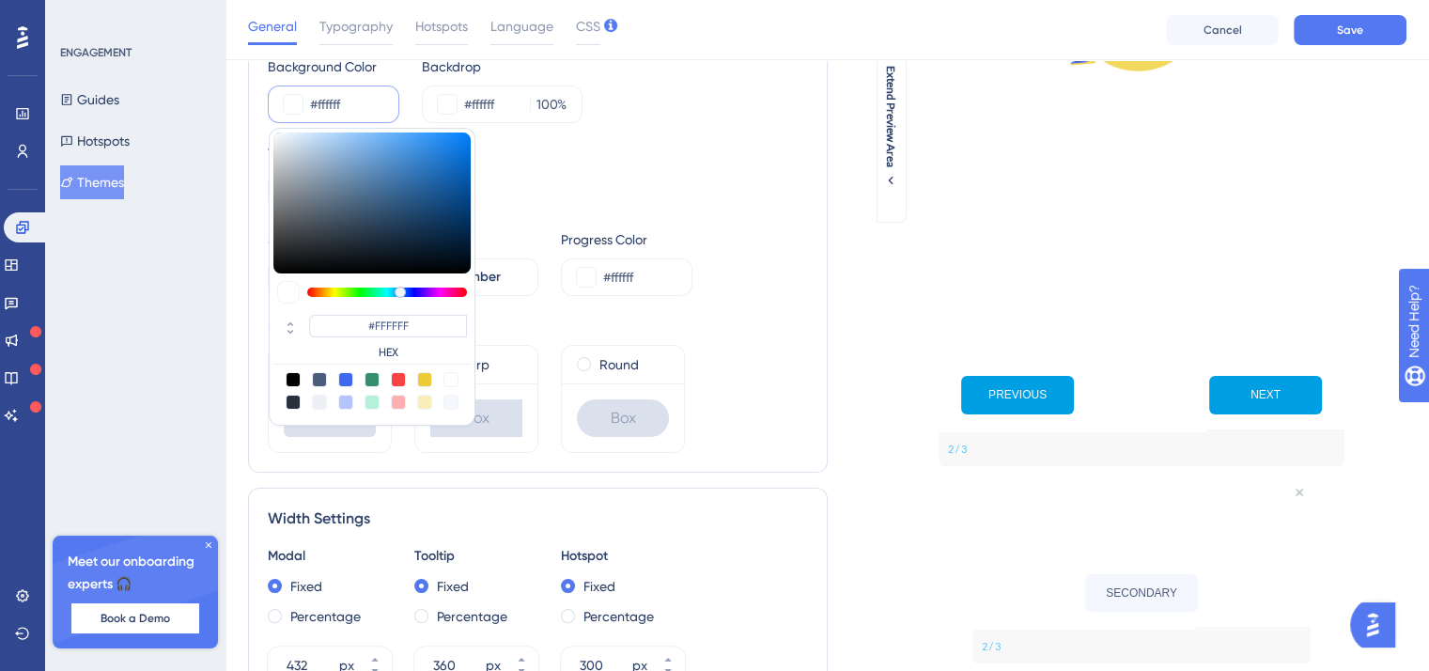
click at [739, 310] on div "Background Color #ffffff #FFFFFF HEX Backdrop #ffffff 100 % Tooltip Highlight B…" at bounding box center [538, 253] width 540 height 397
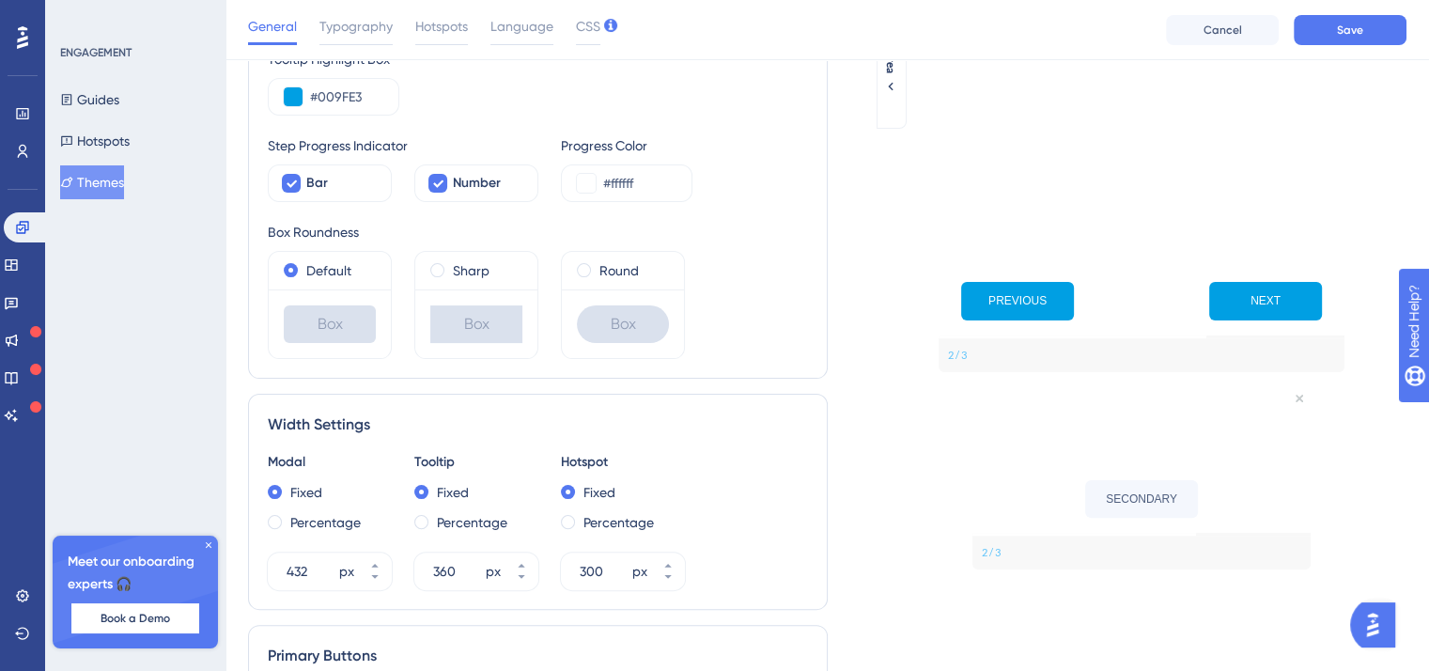
scroll to position [846, 0]
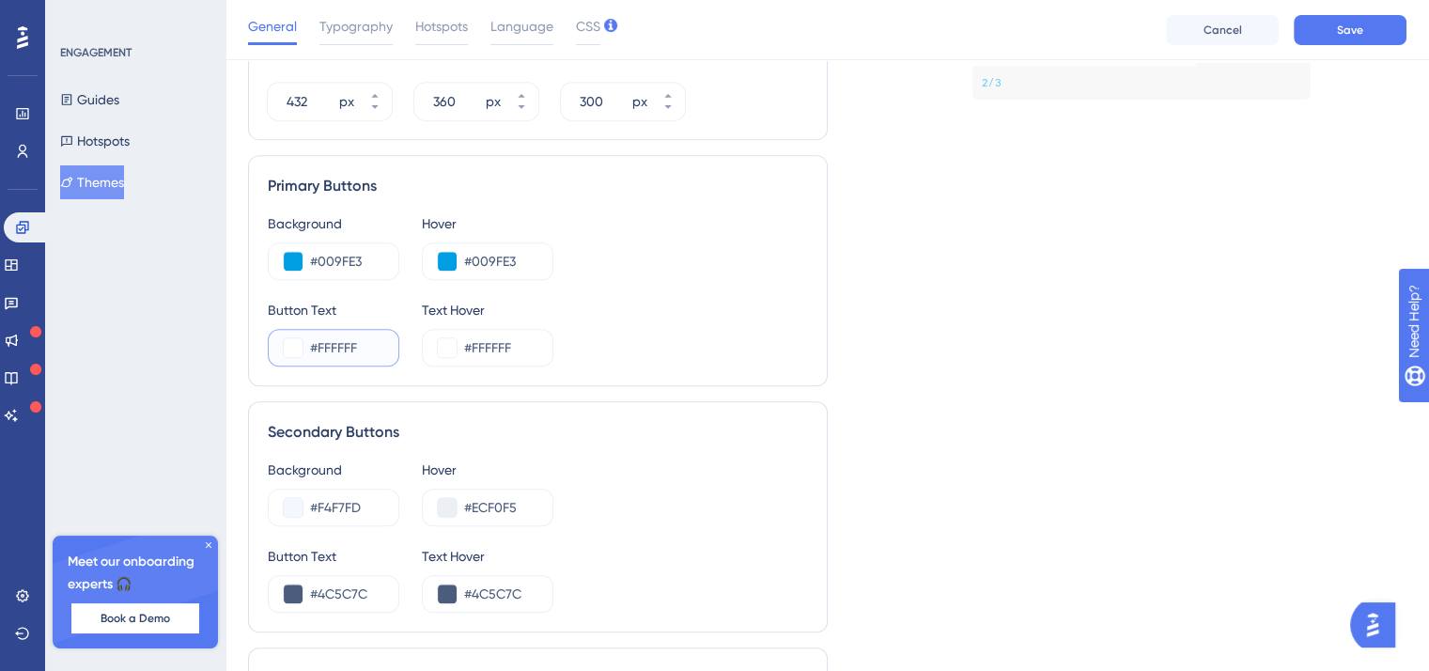
click at [325, 352] on input "#FFFFFF" at bounding box center [346, 347] width 73 height 23
click at [347, 344] on input "#FFFFFF" at bounding box center [346, 347] width 73 height 23
drag, startPoint x: 375, startPoint y: 344, endPoint x: 283, endPoint y: 343, distance: 92.1
click at [283, 343] on div "#FFFFFF" at bounding box center [334, 348] width 132 height 38
click at [379, 348] on input "#FFFFFF" at bounding box center [346, 347] width 73 height 23
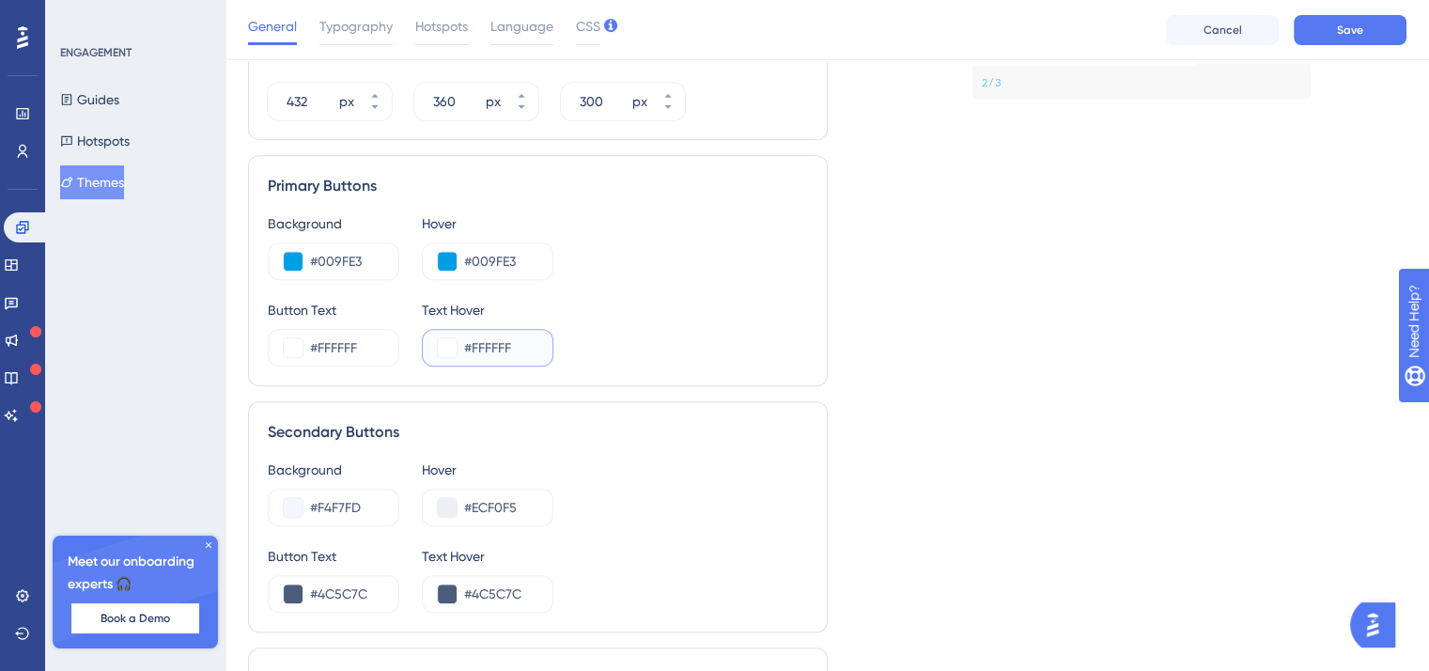
click at [464, 350] on input "#FFFFFF" at bounding box center [500, 347] width 73 height 23
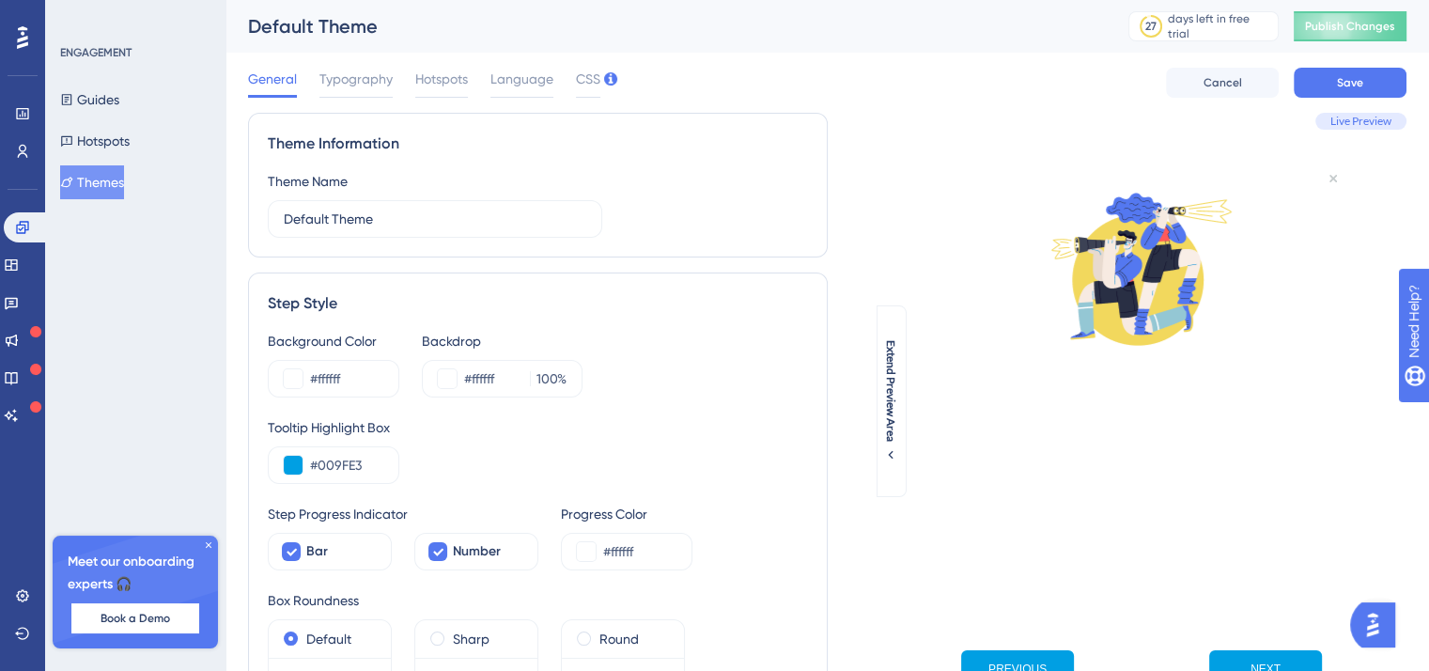
scroll to position [188, 0]
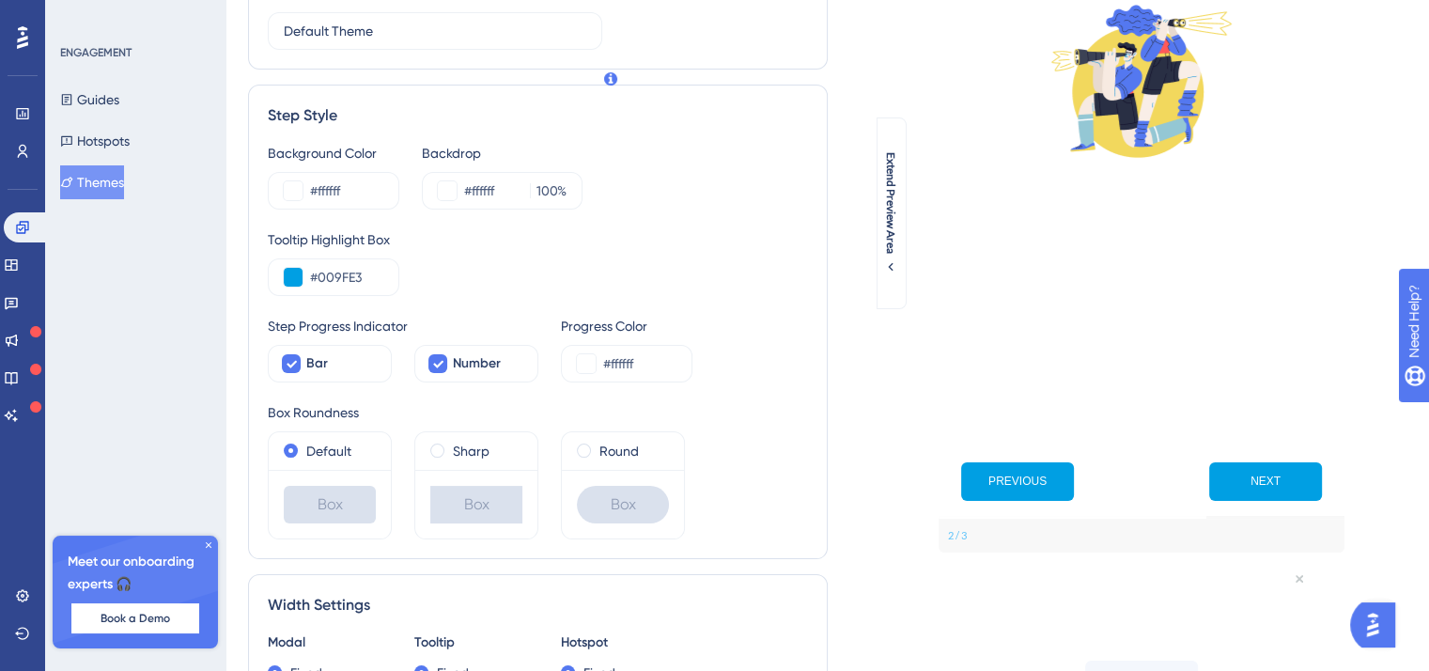
click at [1063, 309] on div "Header 2 is the cool one" at bounding box center [1142, 289] width 376 height 52
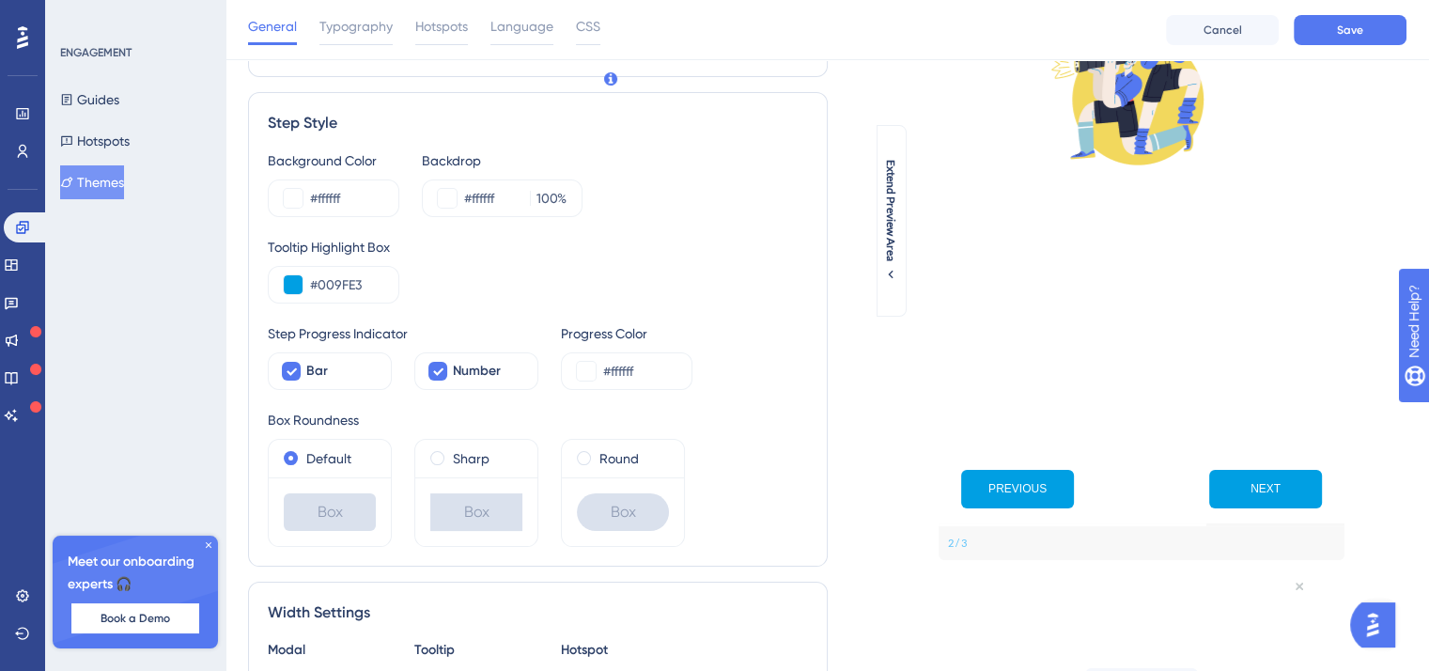
click at [1086, 260] on div "Header 1 is the first one" at bounding box center [1142, 226] width 406 height 73
click at [592, 366] on button at bounding box center [586, 371] width 19 height 19
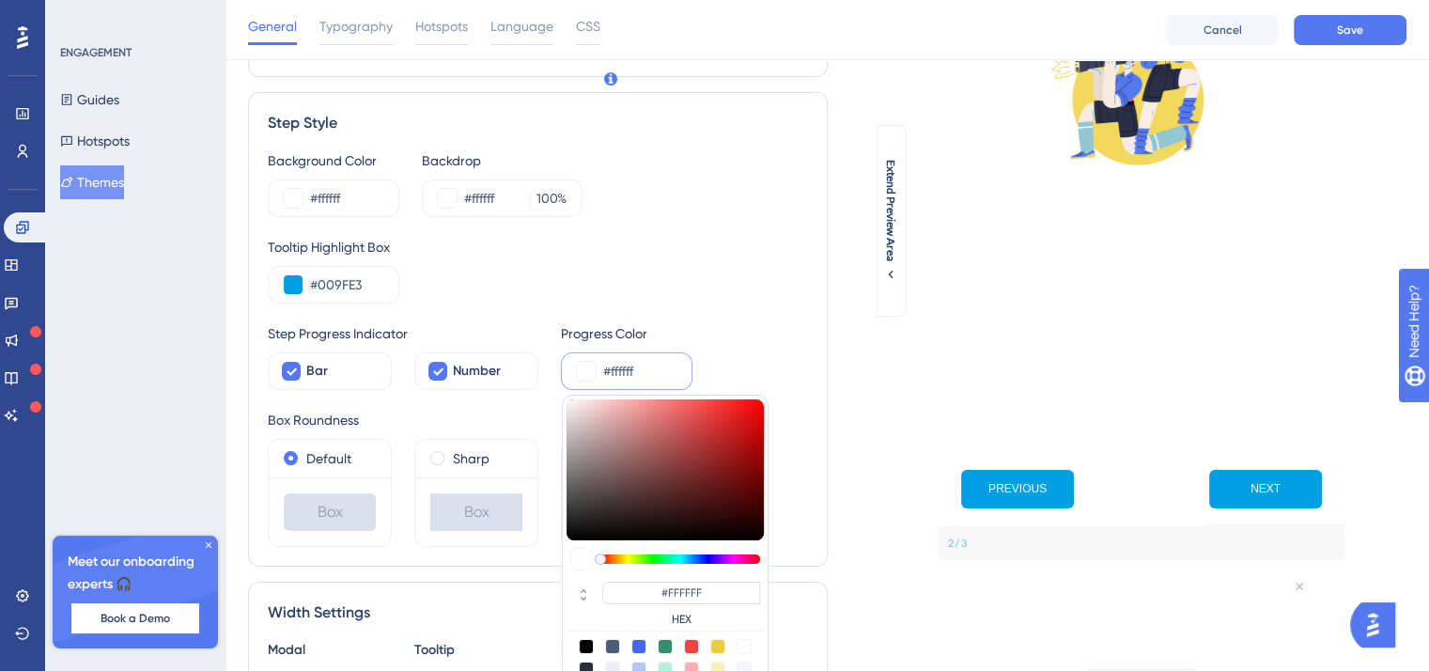
click at [592, 366] on button at bounding box center [586, 371] width 19 height 19
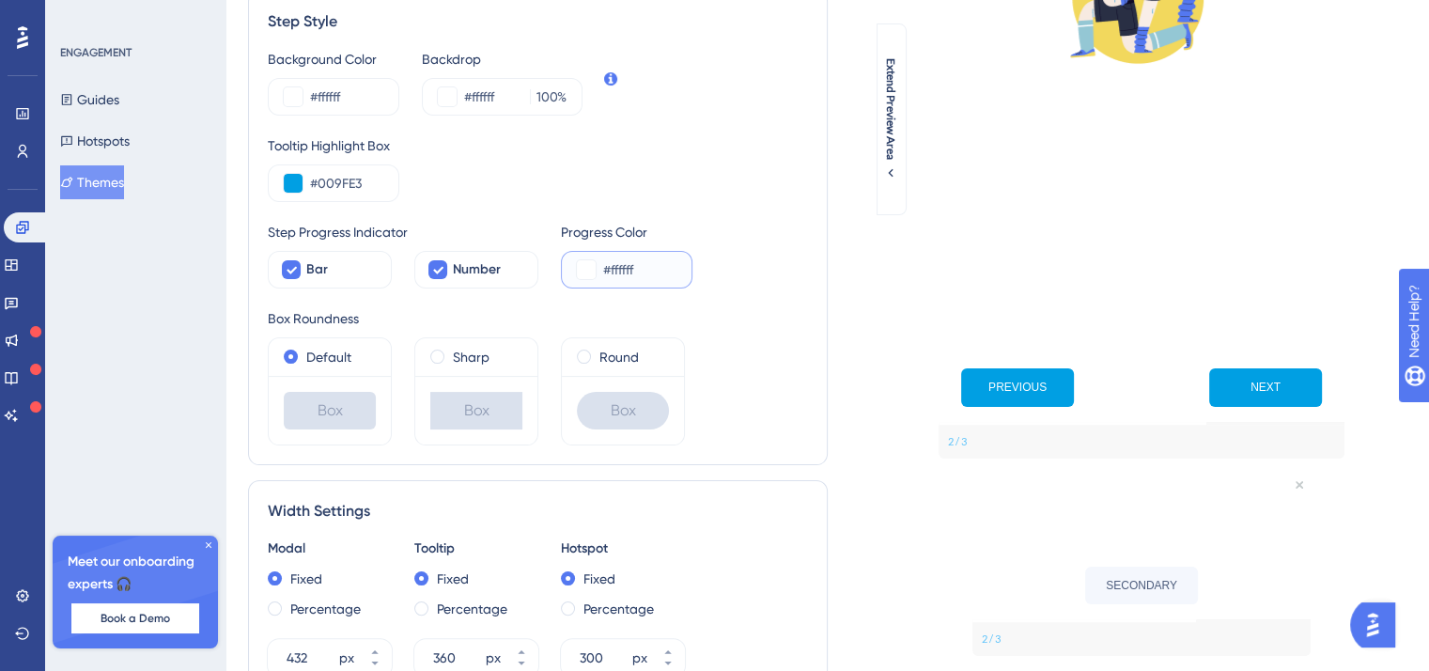
scroll to position [0, 0]
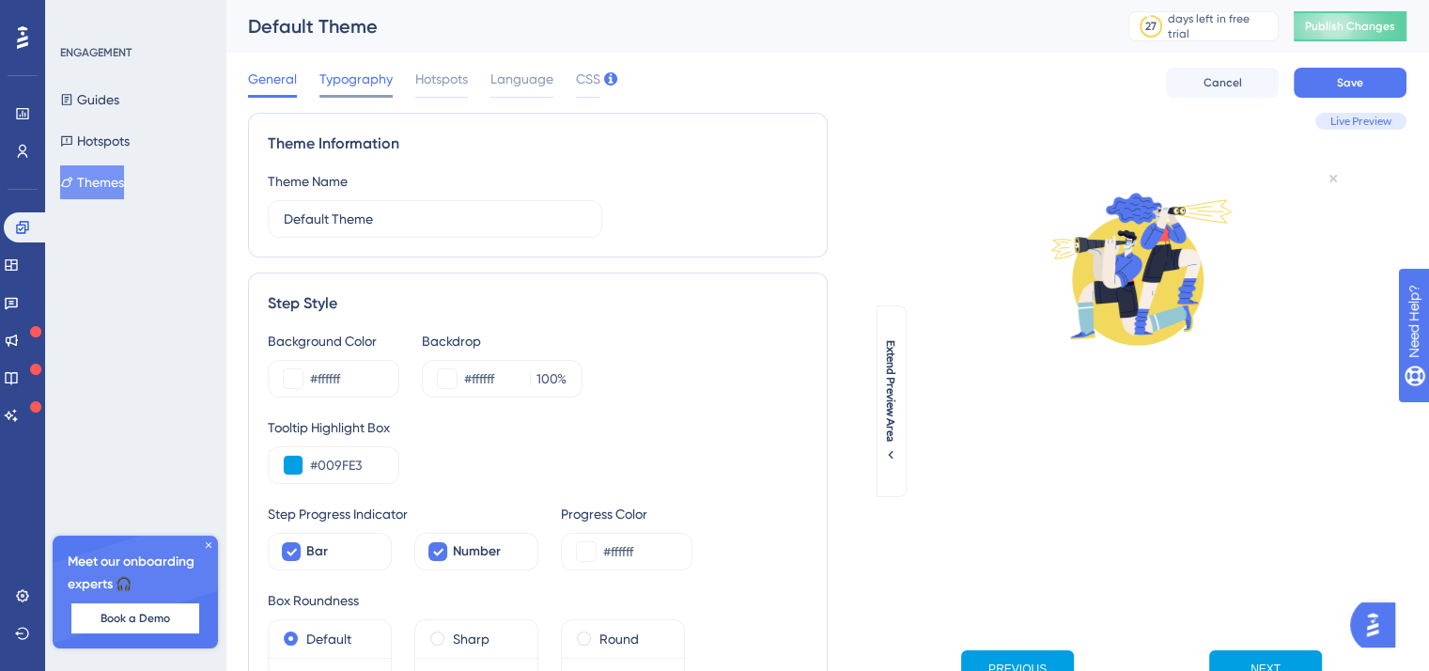
click at [358, 95] on div at bounding box center [355, 96] width 73 height 3
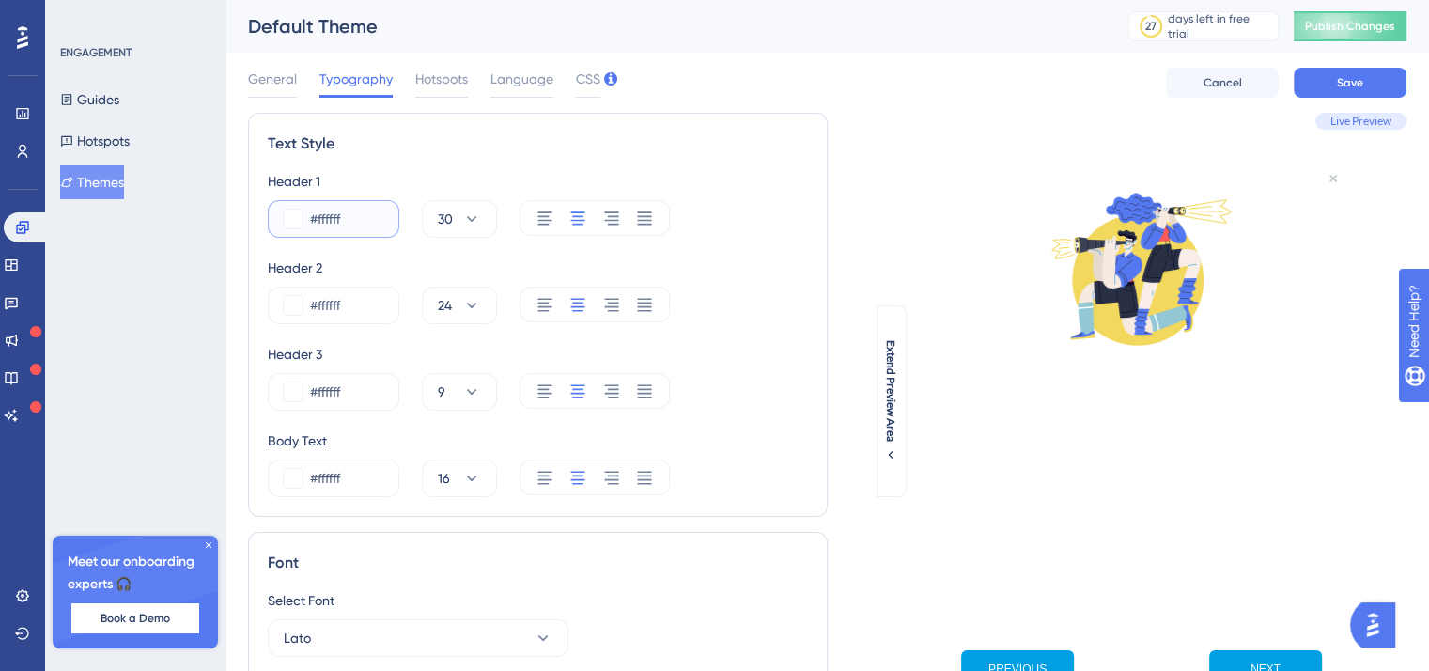
click at [357, 221] on input "#ffffff" at bounding box center [346, 219] width 73 height 23
drag, startPoint x: 359, startPoint y: 218, endPoint x: 266, endPoint y: 210, distance: 93.4
click at [266, 210] on div "Text Style Header 1 #ffffff 30 Header 2 #ffffff 24 Header 3 #ffffff 9 Body Text…" at bounding box center [538, 315] width 580 height 404
paste input "009FE3"
type input "#009FE3"
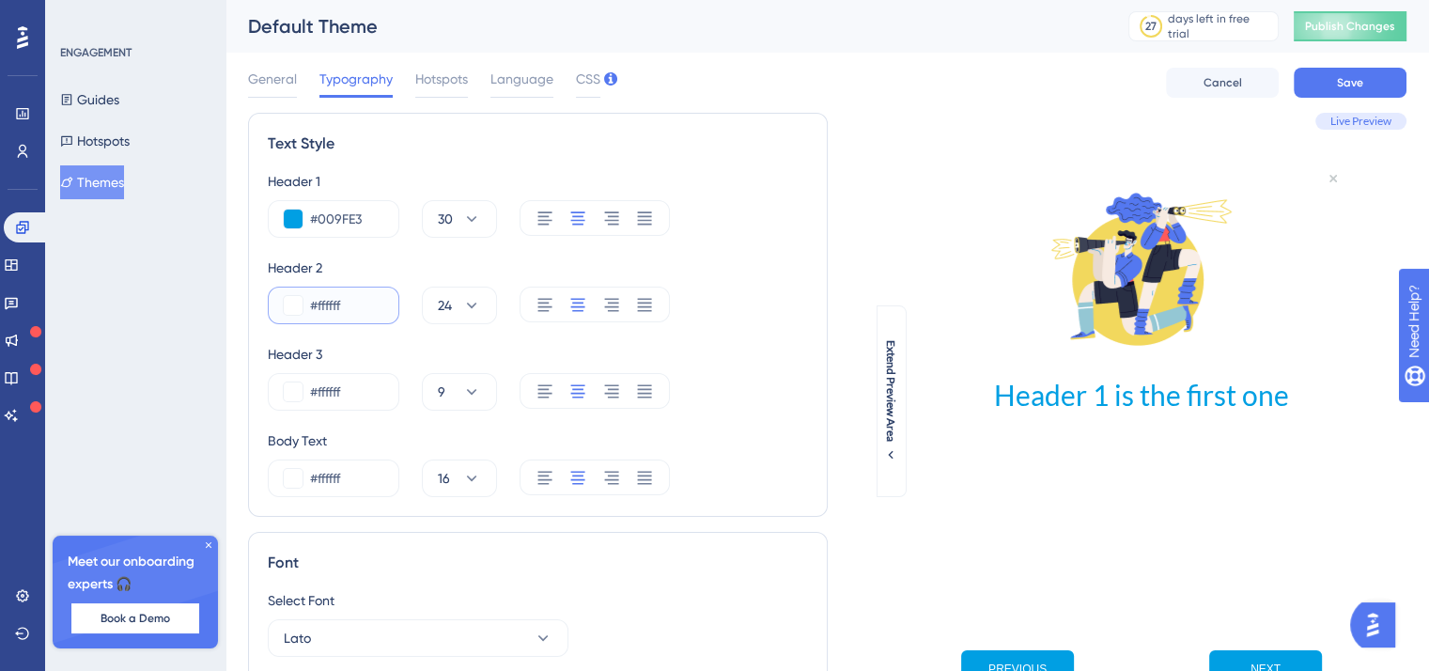
click at [350, 300] on input "#ffffff" at bounding box center [346, 305] width 73 height 23
drag, startPoint x: 354, startPoint y: 306, endPoint x: 293, endPoint y: 308, distance: 61.1
click at [293, 308] on div "#ffffff" at bounding box center [334, 306] width 132 height 38
paste input "009FE3"
type input "#009FE3"
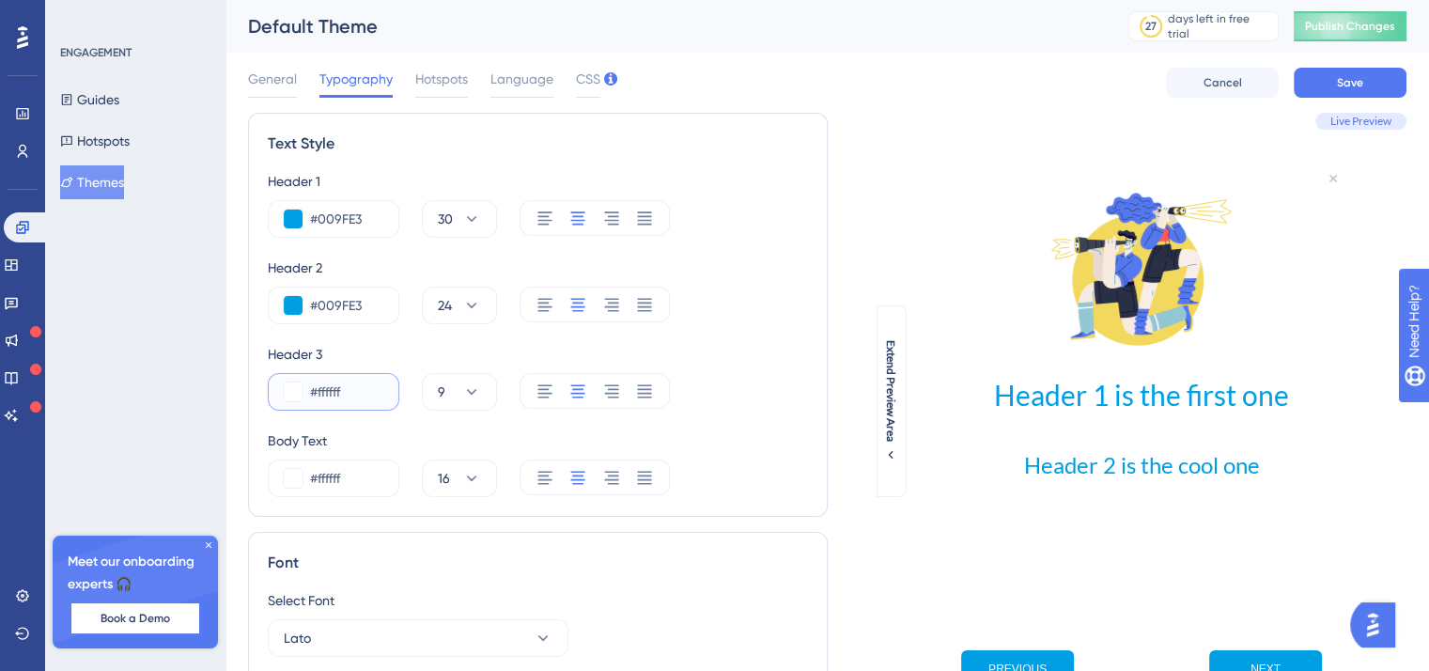
drag, startPoint x: 357, startPoint y: 389, endPoint x: 299, endPoint y: 390, distance: 58.3
click at [272, 392] on div "#ffffff" at bounding box center [334, 392] width 132 height 38
paste input "009FE3"
type input "#009FE3"
drag, startPoint x: 304, startPoint y: 471, endPoint x: 297, endPoint y: 463, distance: 10.6
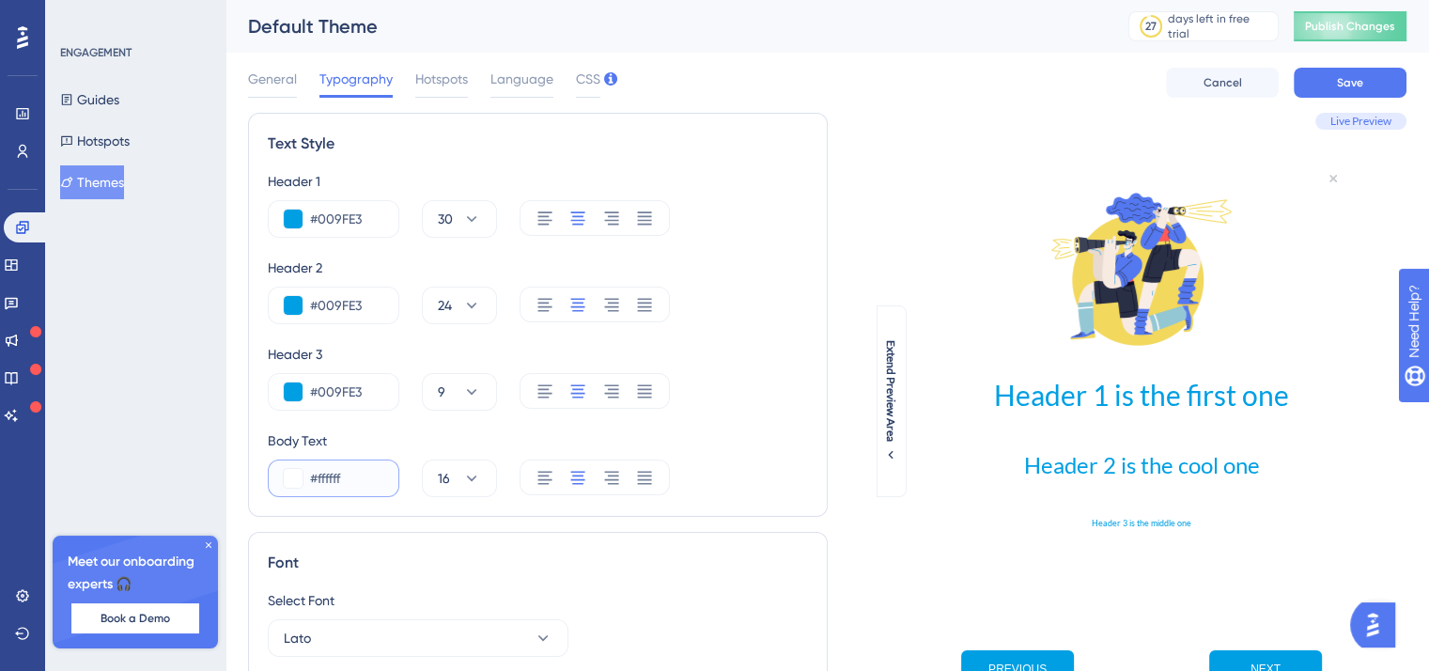
click at [289, 467] on div "#ffffff" at bounding box center [334, 478] width 132 height 38
paste input "009FE3"
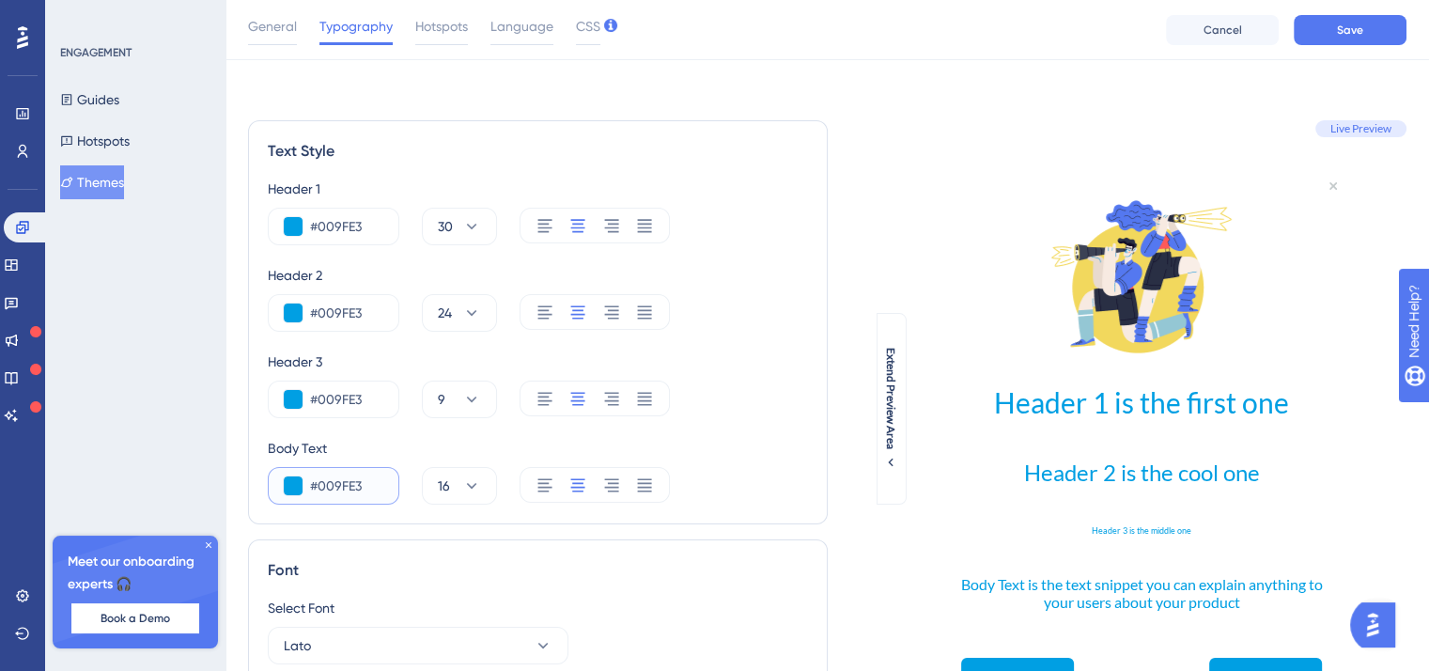
scroll to position [188, 0]
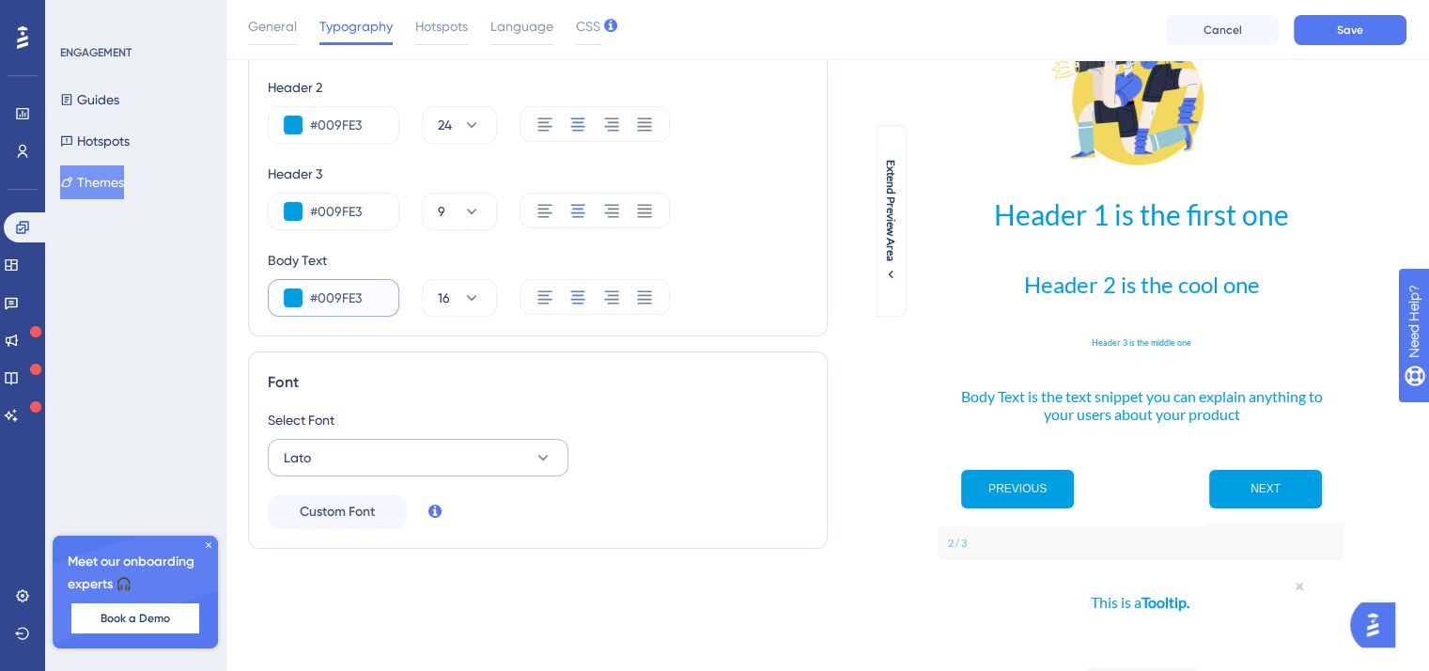
type input "#009FE3"
click at [376, 458] on button "Lato" at bounding box center [418, 458] width 301 height 38
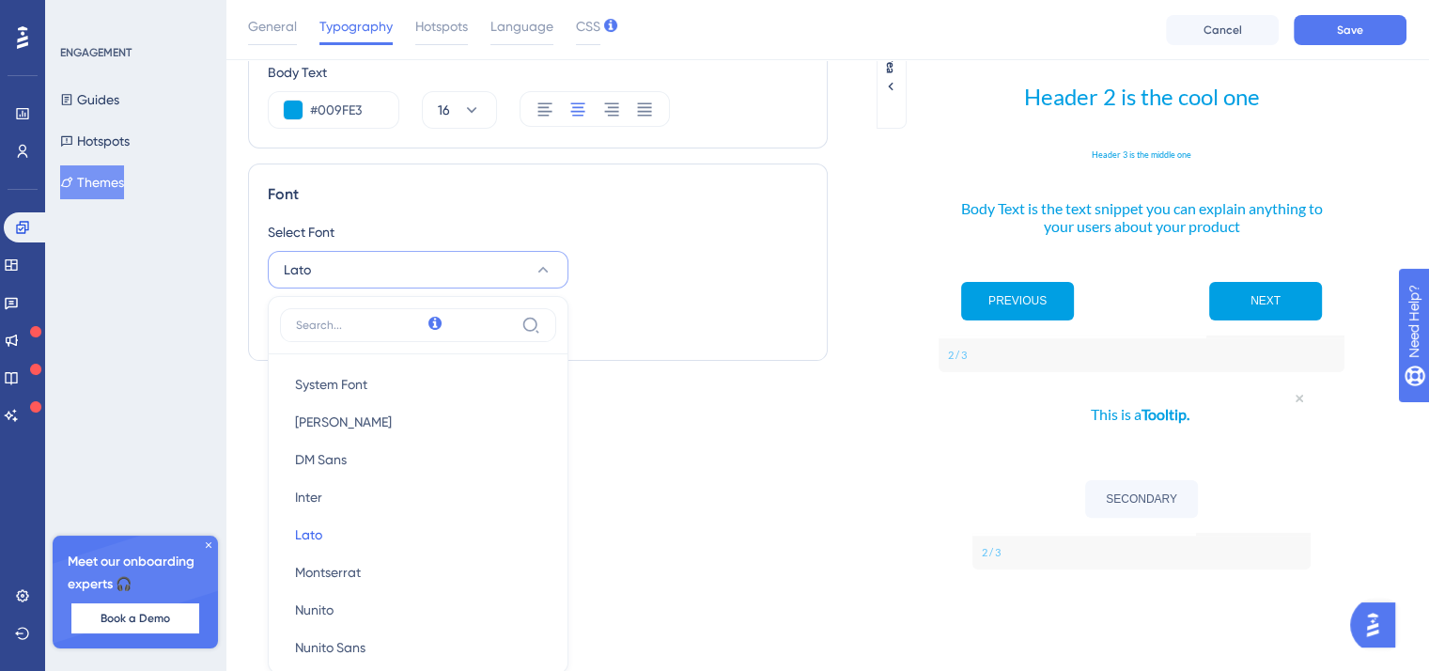
scroll to position [524, 0]
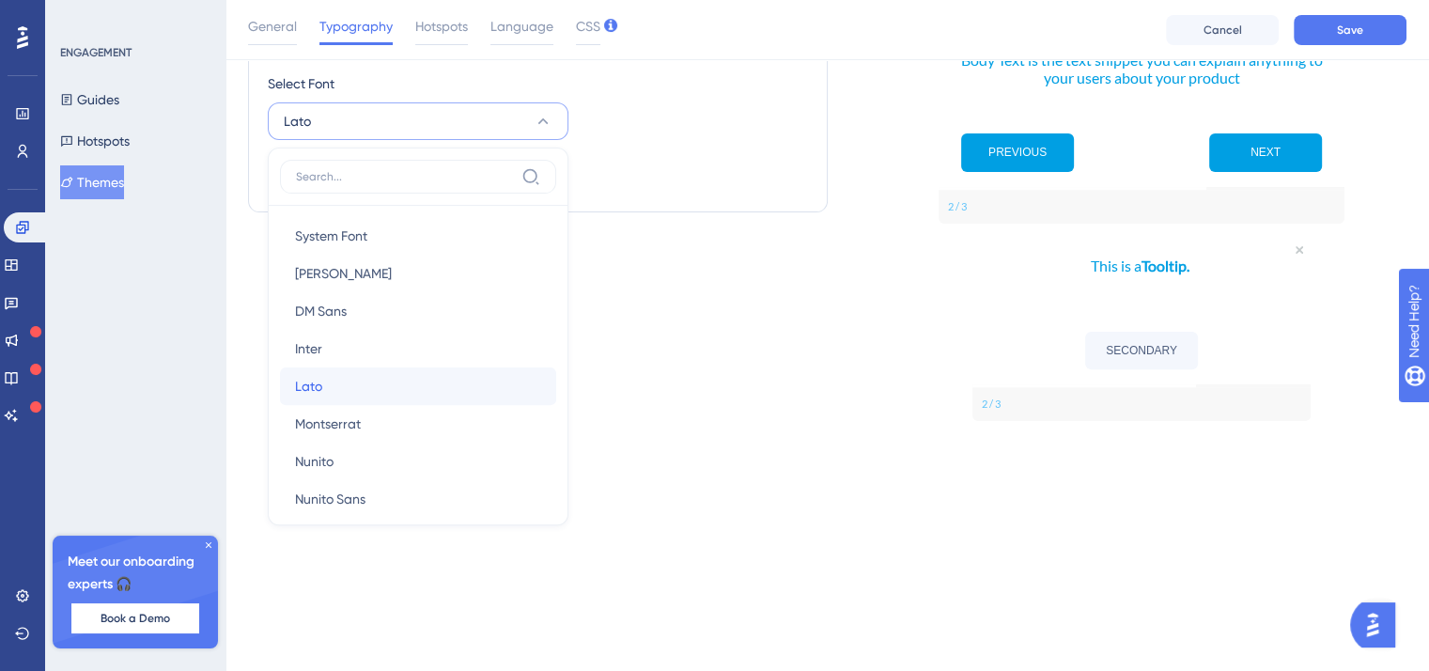
click at [342, 392] on button "Lato Lato" at bounding box center [418, 386] width 276 height 38
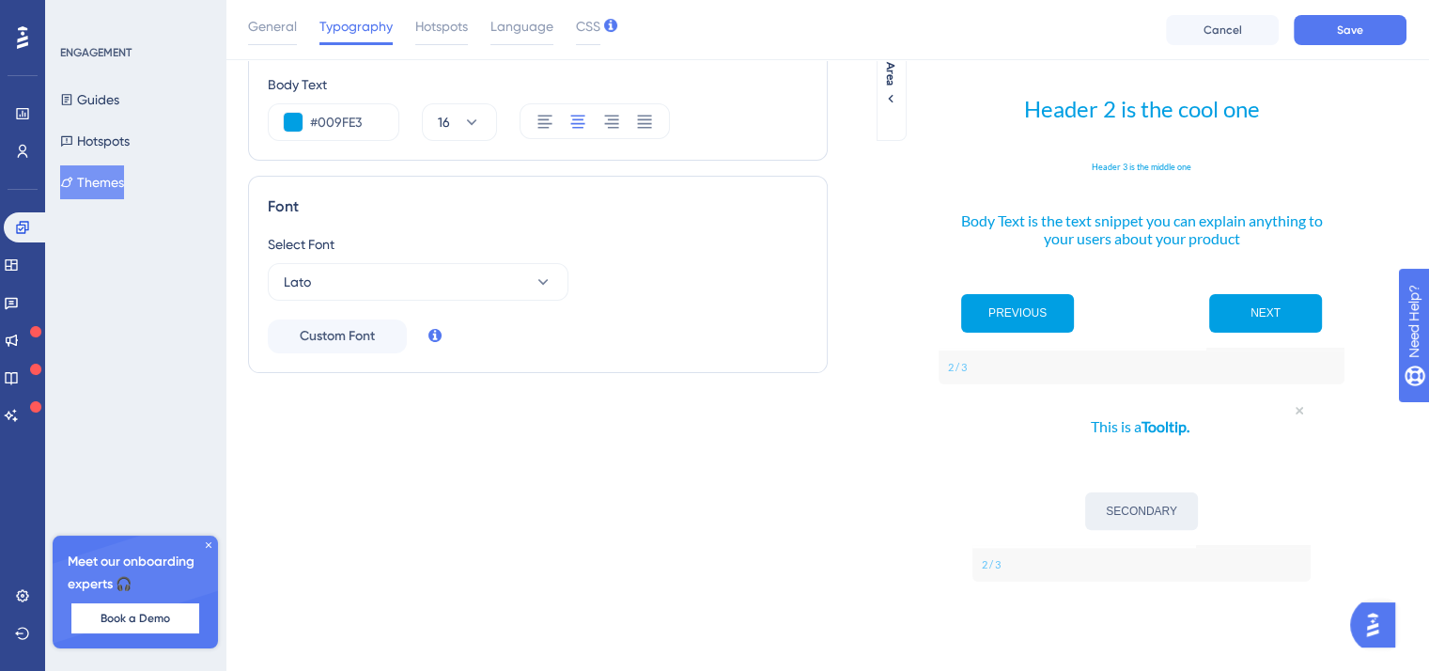
click at [1121, 505] on button "SECONDARY" at bounding box center [1141, 511] width 113 height 38
click at [1124, 421] on p "This is a Tooltip." at bounding box center [1142, 426] width 308 height 24
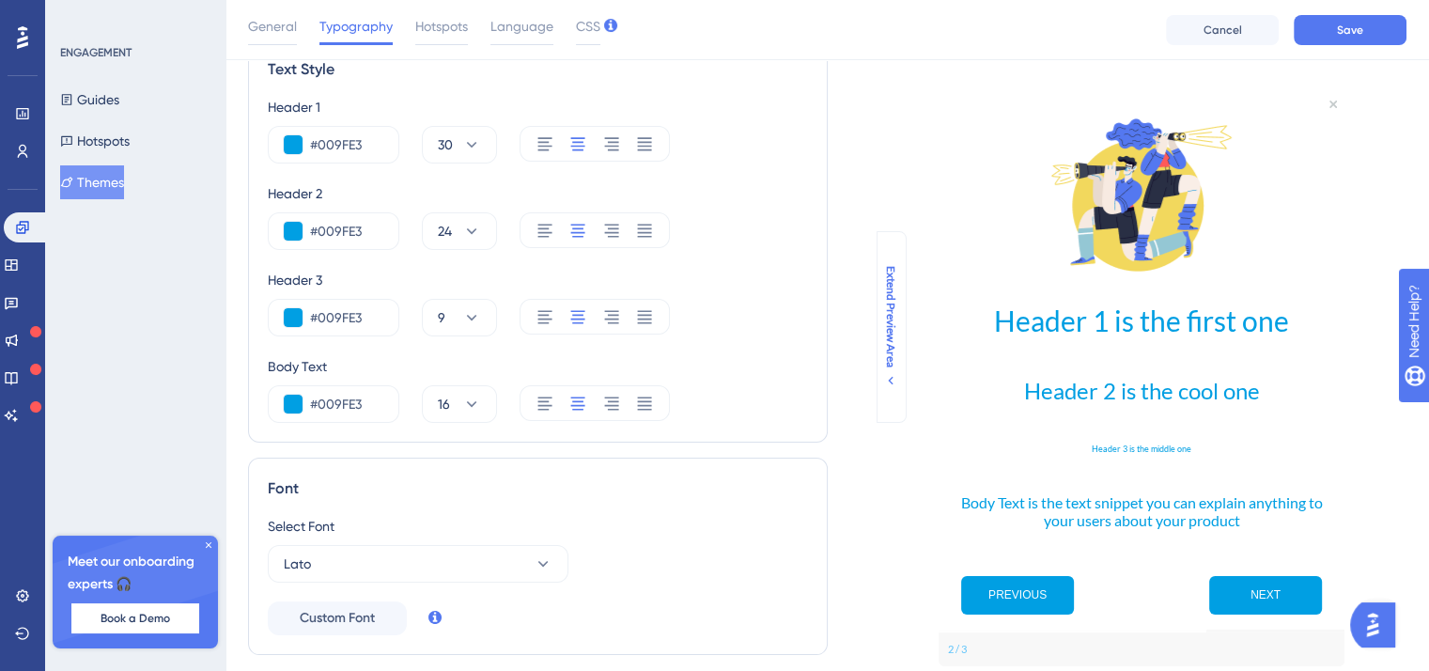
click at [894, 310] on span "Extend Preview Area" at bounding box center [890, 316] width 15 height 101
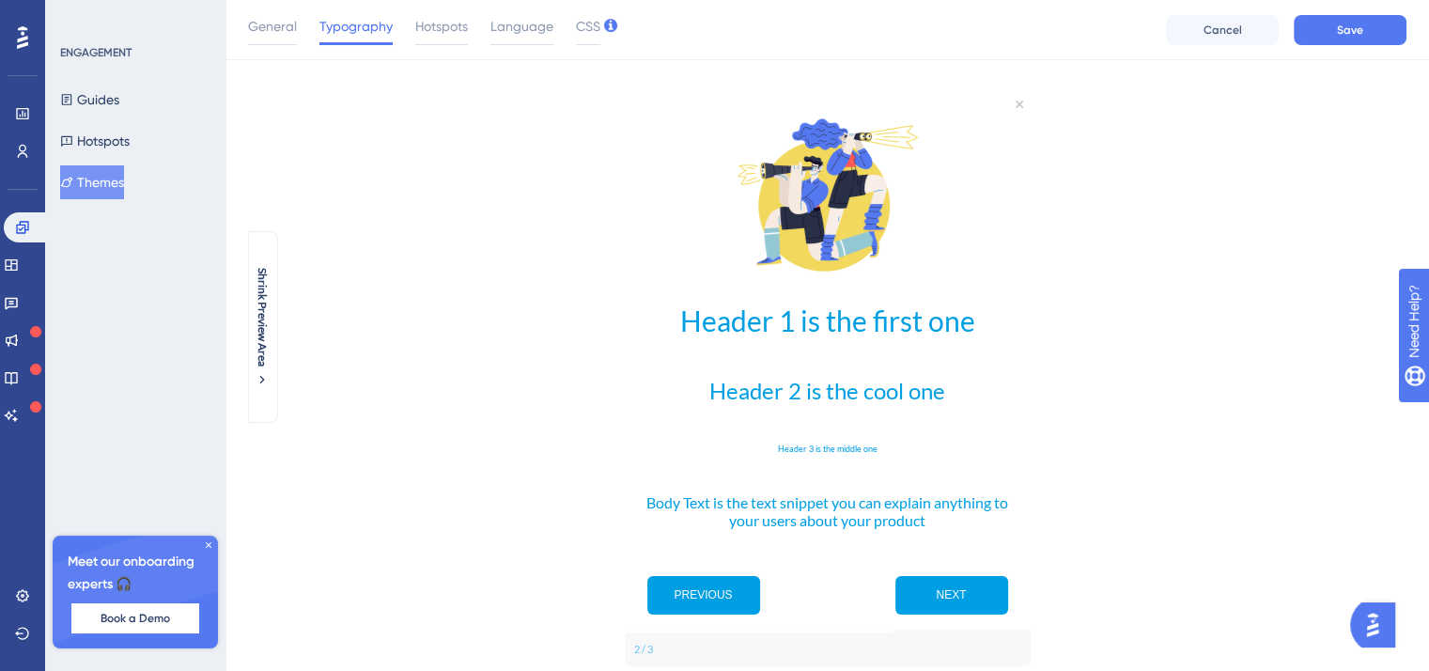
click at [278, 310] on div "Header 1 is the first one Header 2 is the cool one Header 3 is the middle one B…" at bounding box center [827, 478] width 1159 height 831
click at [263, 317] on span "Shrink Preview Area" at bounding box center [262, 317] width 15 height 99
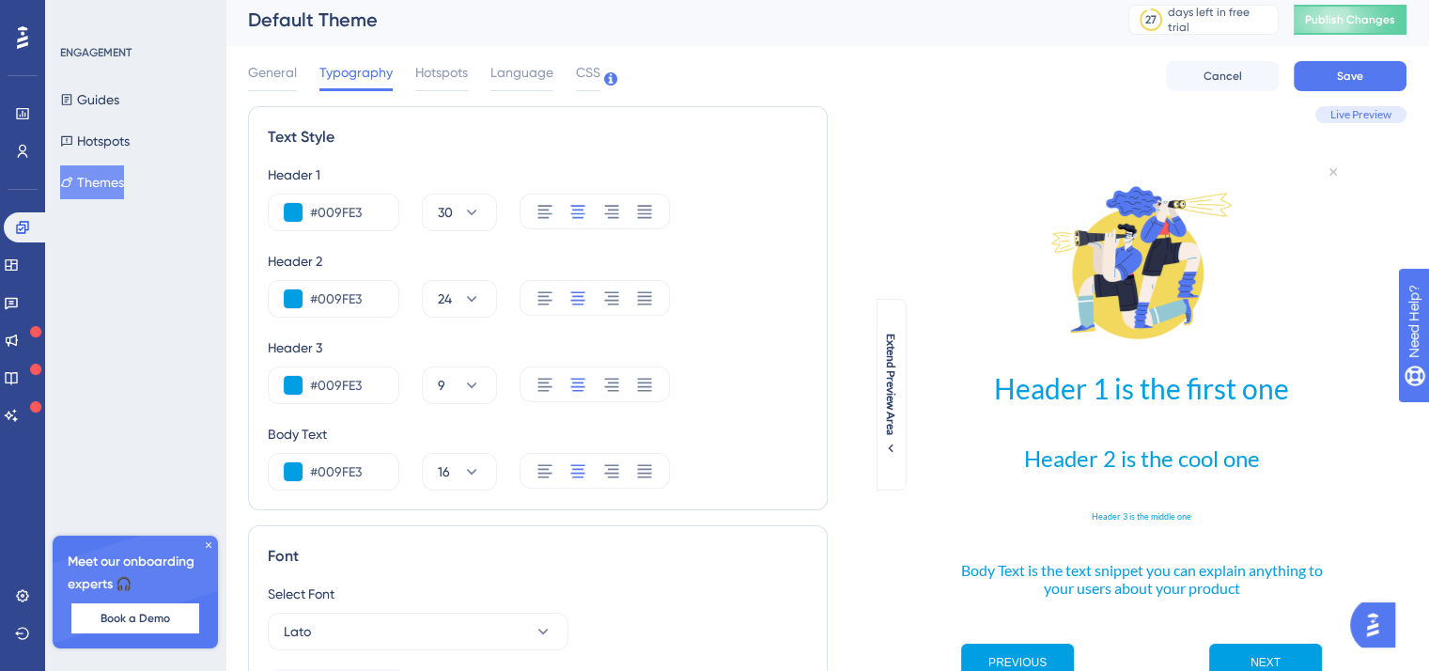
scroll to position [0, 0]
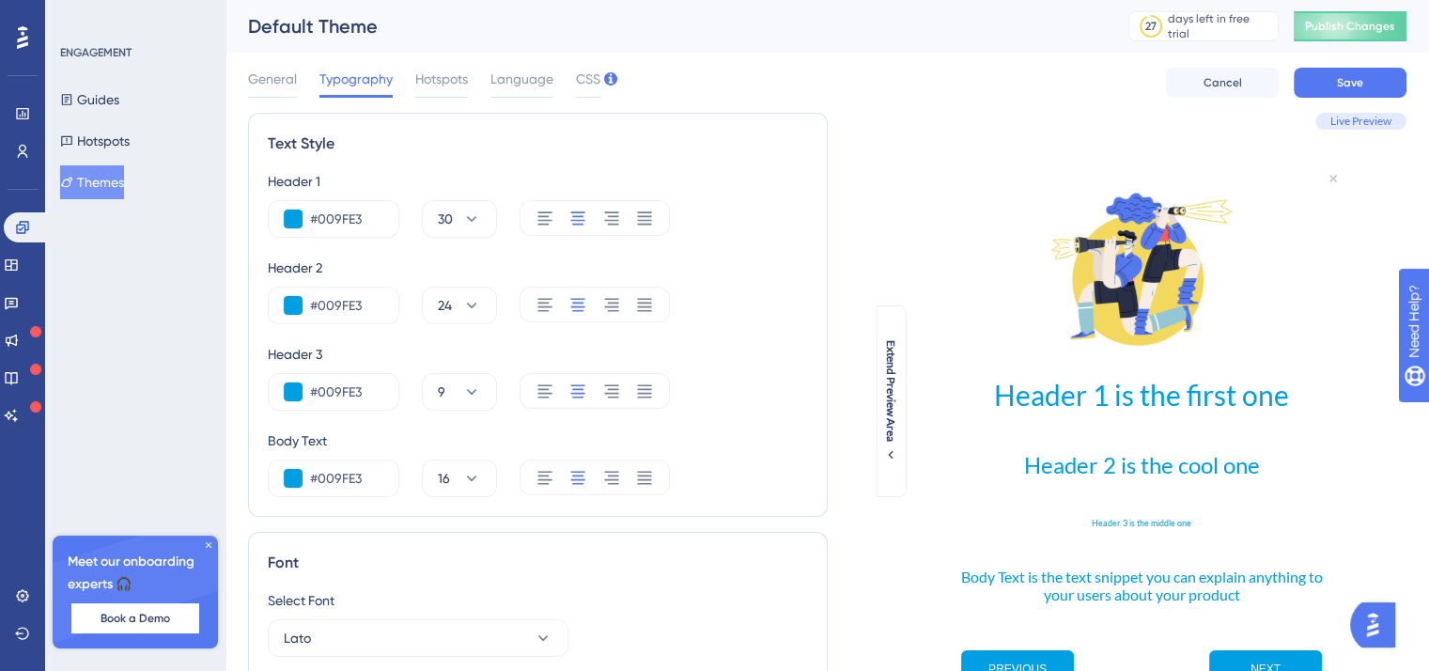
click at [432, 66] on div "General Typography Hotspots Language CSS Cancel Save" at bounding box center [827, 83] width 1159 height 60
click at [432, 77] on span "Hotspots" at bounding box center [441, 79] width 53 height 23
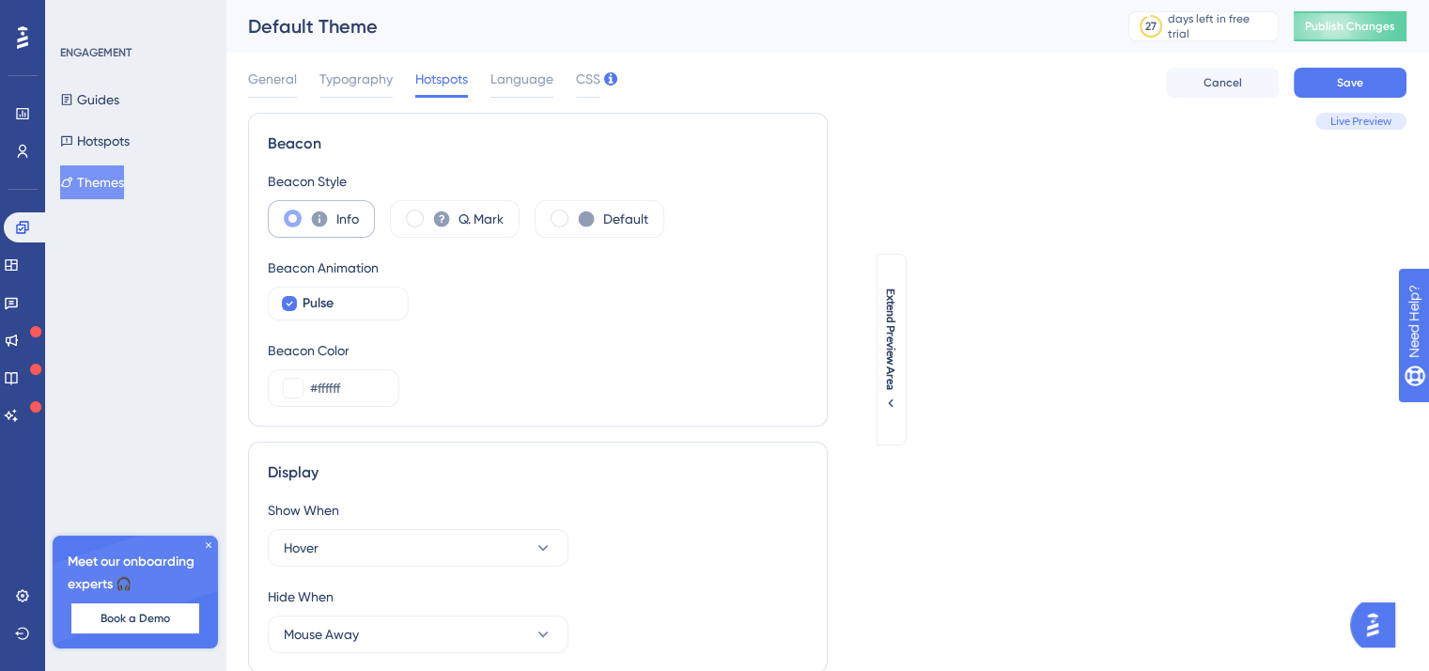
click at [366, 212] on div "Info" at bounding box center [321, 219] width 107 height 38
click at [432, 223] on icon at bounding box center [441, 219] width 19 height 19
click at [322, 221] on icon at bounding box center [320, 219] width 16 height 16
click at [353, 381] on input "#ffffff" at bounding box center [346, 388] width 73 height 23
drag, startPoint x: 338, startPoint y: 386, endPoint x: 271, endPoint y: 377, distance: 68.3
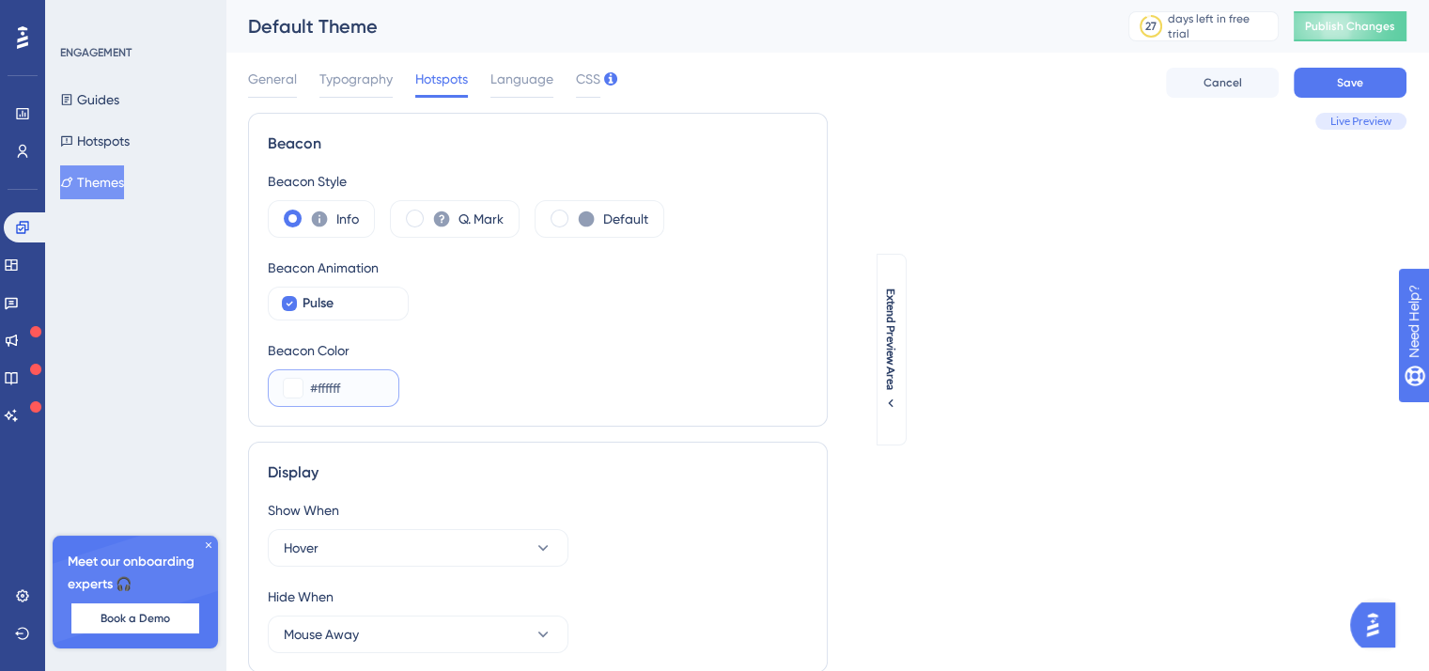
click at [269, 378] on div "#ffffff" at bounding box center [334, 388] width 132 height 38
drag, startPoint x: 353, startPoint y: 386, endPoint x: 264, endPoint y: 366, distance: 91.6
click at [264, 369] on div "Beacon Beacon Style Info Q. Mark Default Beacon Animation Pulse Beacon Color #f…" at bounding box center [538, 270] width 580 height 314
paste input "009FE3"
type input "#009FE3"
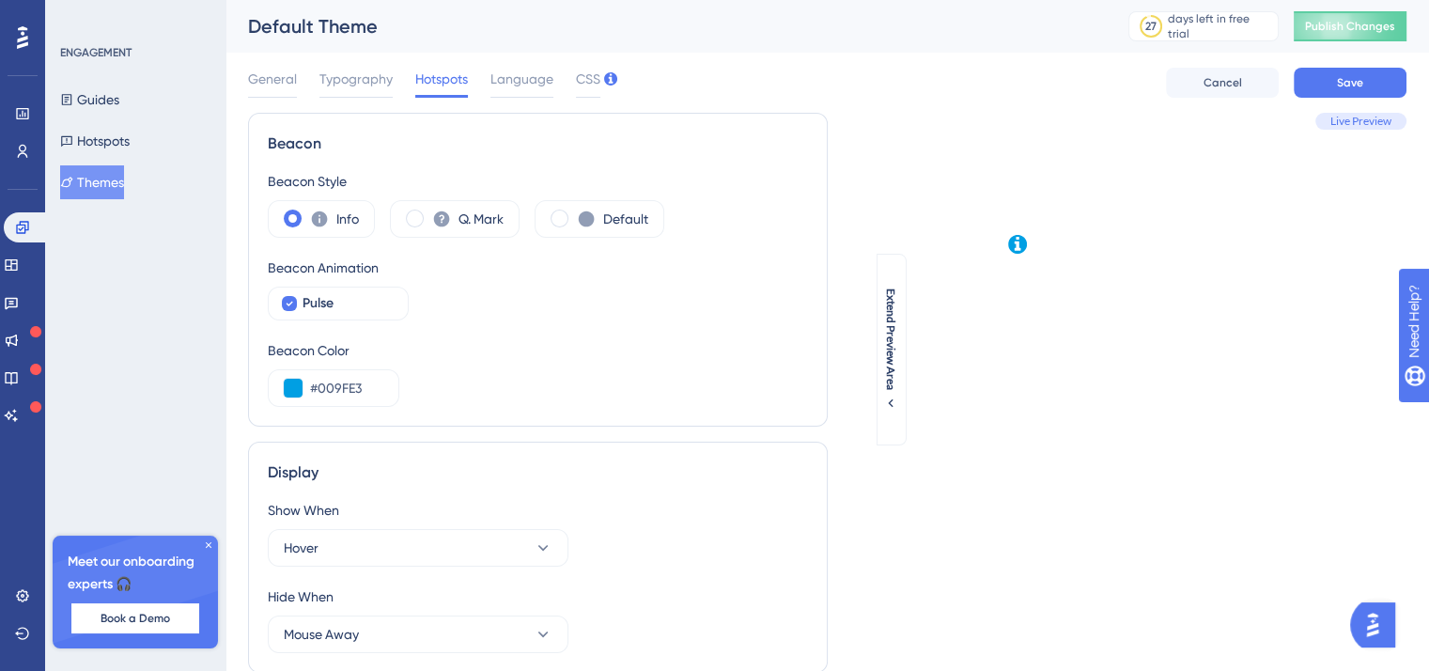
drag, startPoint x: 614, startPoint y: 192, endPoint x: 599, endPoint y: 211, distance: 24.8
click at [614, 192] on div "Beacon Style" at bounding box center [538, 181] width 540 height 23
click at [601, 213] on div "Default" at bounding box center [600, 219] width 130 height 38
click at [365, 225] on div "Info" at bounding box center [321, 219] width 107 height 38
click at [331, 309] on span "Pulse" at bounding box center [318, 303] width 31 height 23
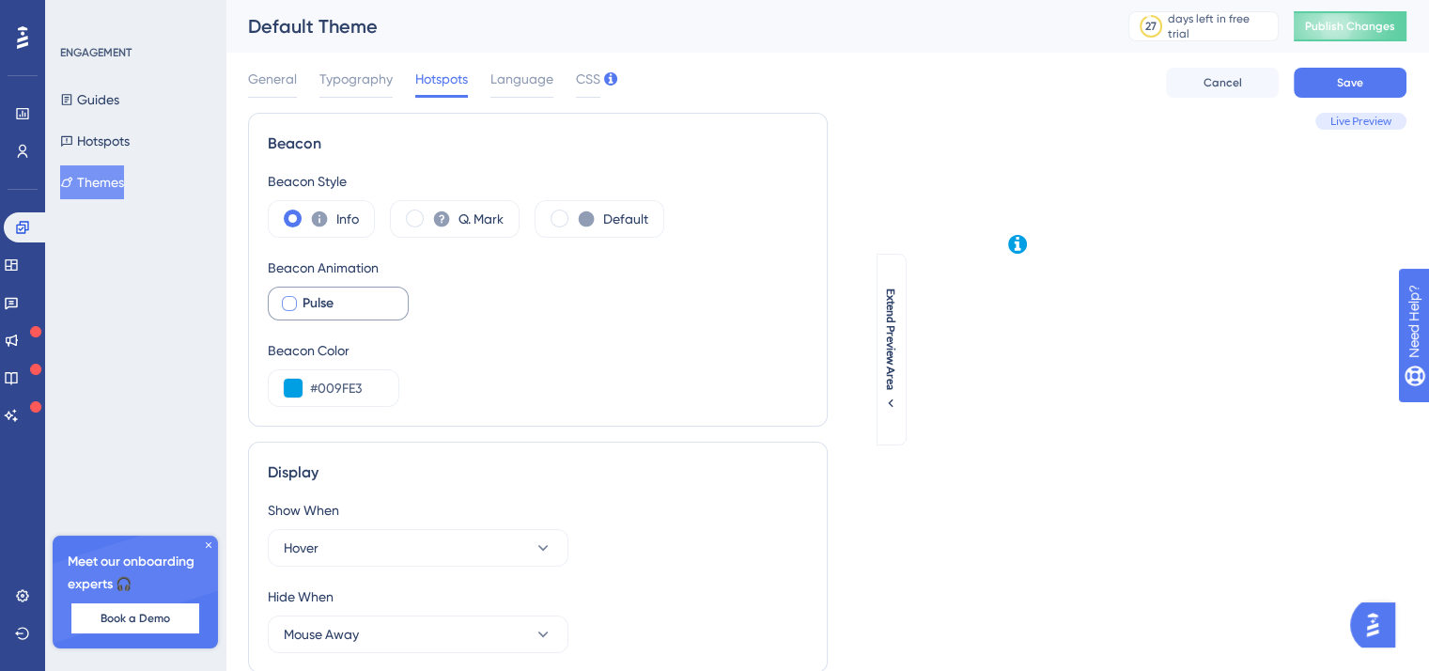
click at [331, 308] on span "Pulse" at bounding box center [318, 303] width 31 height 23
checkbox input "true"
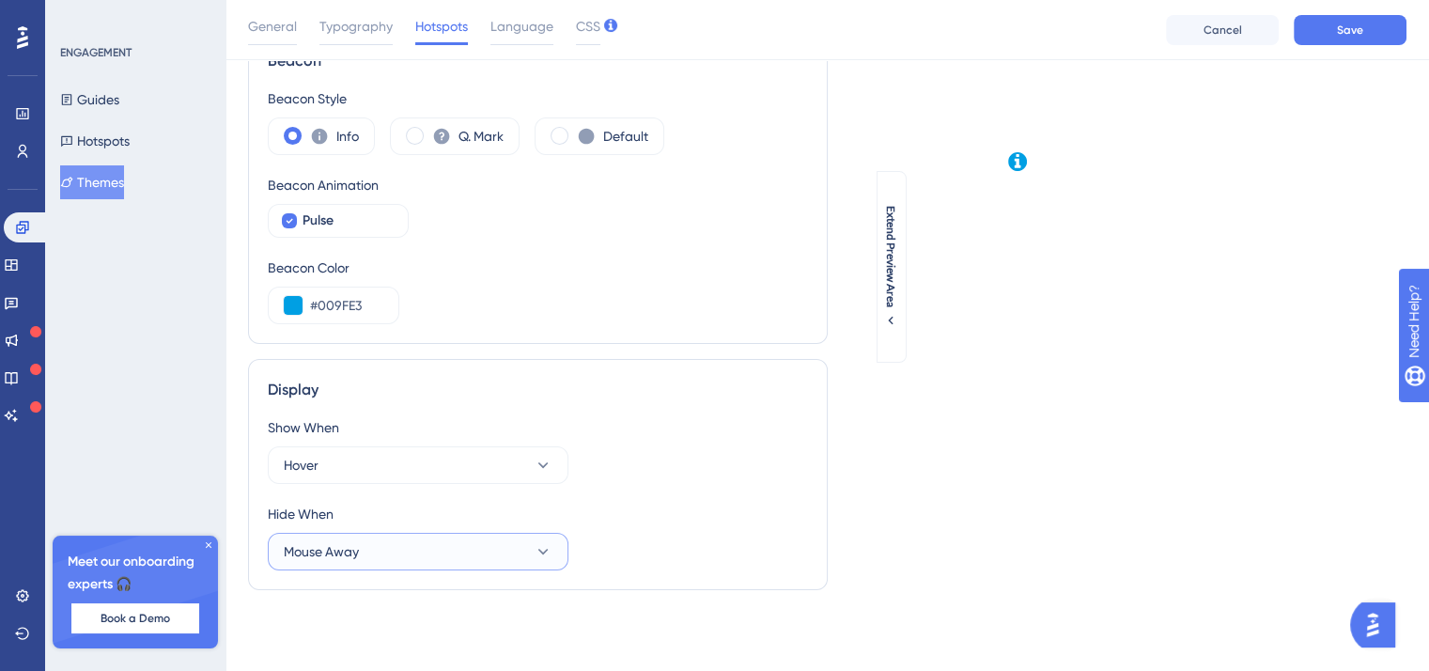
click at [434, 550] on button "Mouse Away" at bounding box center [418, 552] width 301 height 38
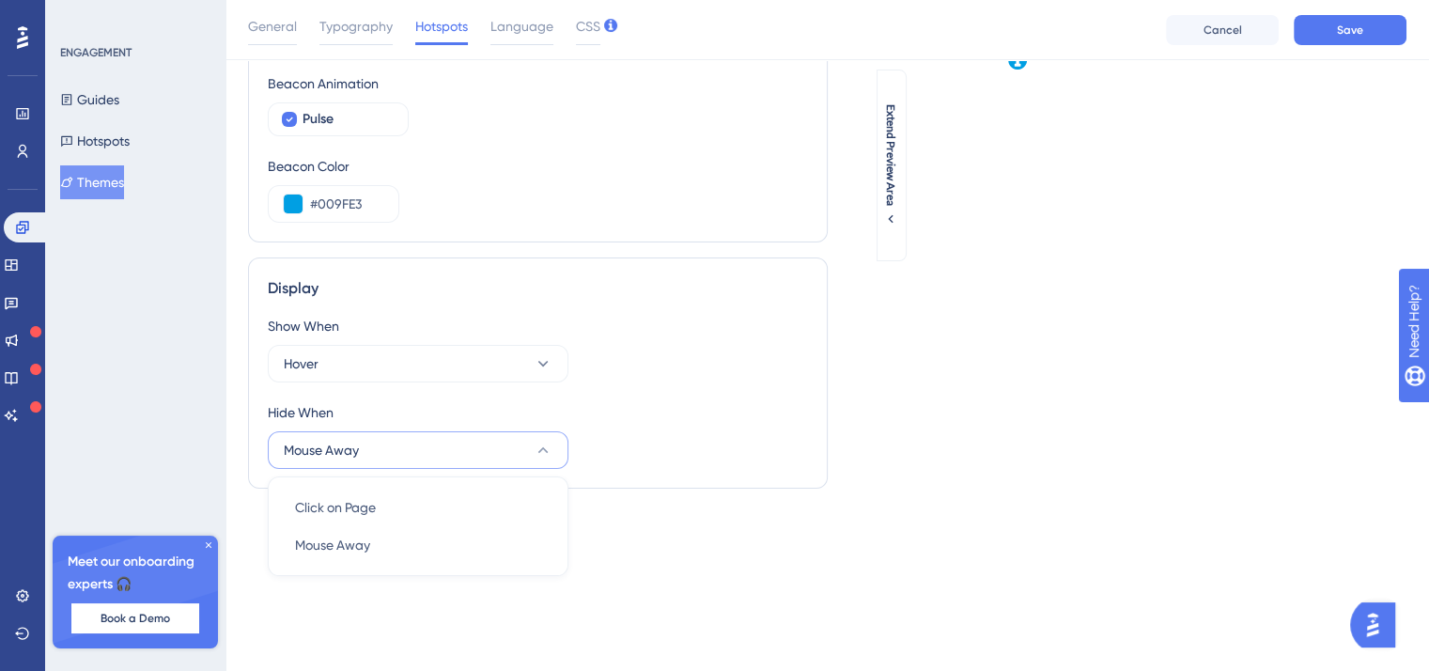
click at [436, 397] on div "Show When Hover Hide When Mouse Away Click on Page Click on Page Mouse Away Mou…" at bounding box center [538, 392] width 540 height 154
click at [432, 354] on button "Hover" at bounding box center [418, 364] width 301 height 38
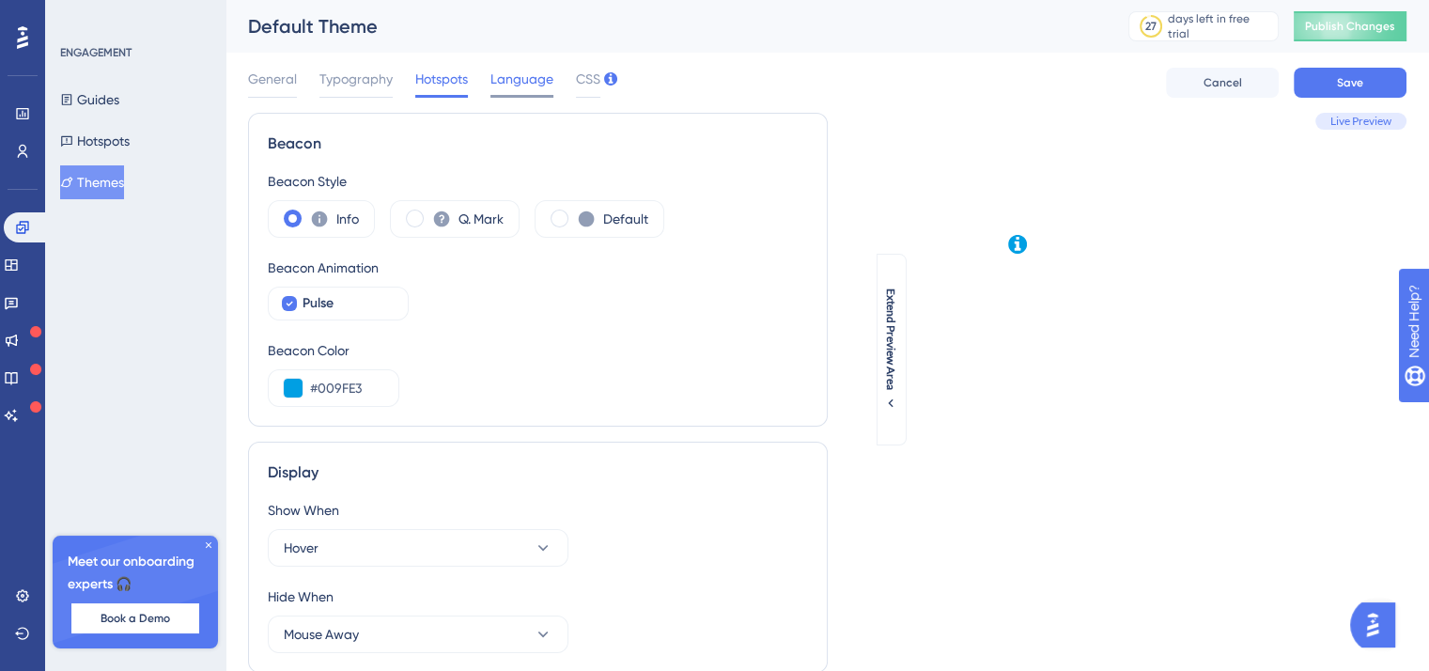
click at [532, 76] on span "Language" at bounding box center [521, 79] width 63 height 23
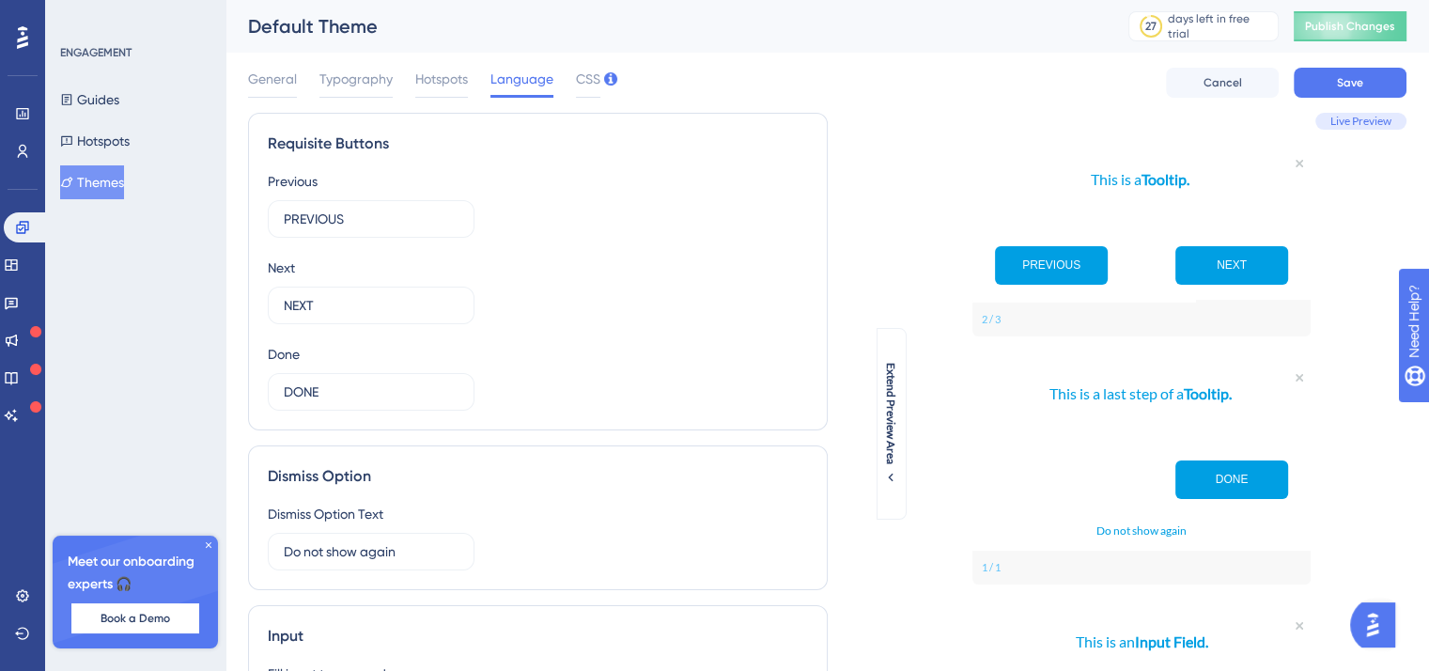
click at [590, 46] on div "Default Theme 27 days left in free trial Click to see upgrade options Publish C…" at bounding box center [828, 26] width 1204 height 53
click at [331, 69] on span "Typography" at bounding box center [355, 79] width 73 height 23
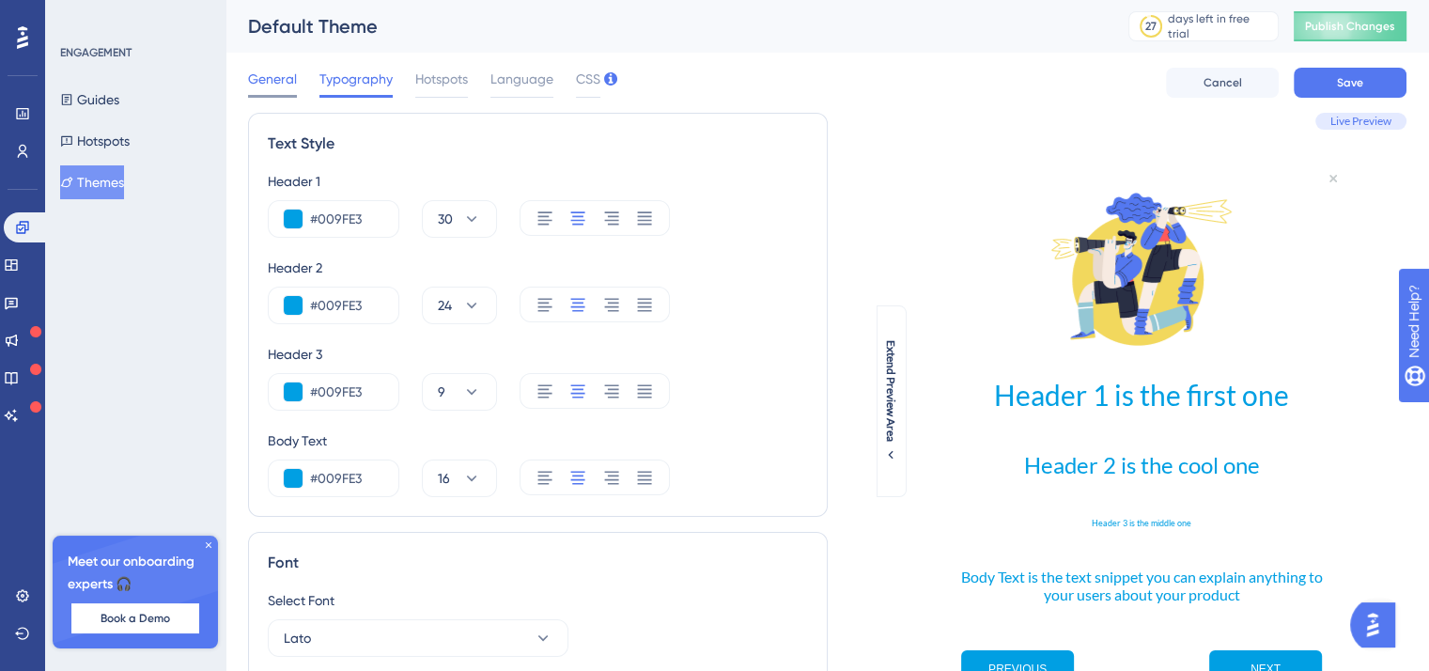
click at [293, 70] on span "General" at bounding box center [272, 79] width 49 height 23
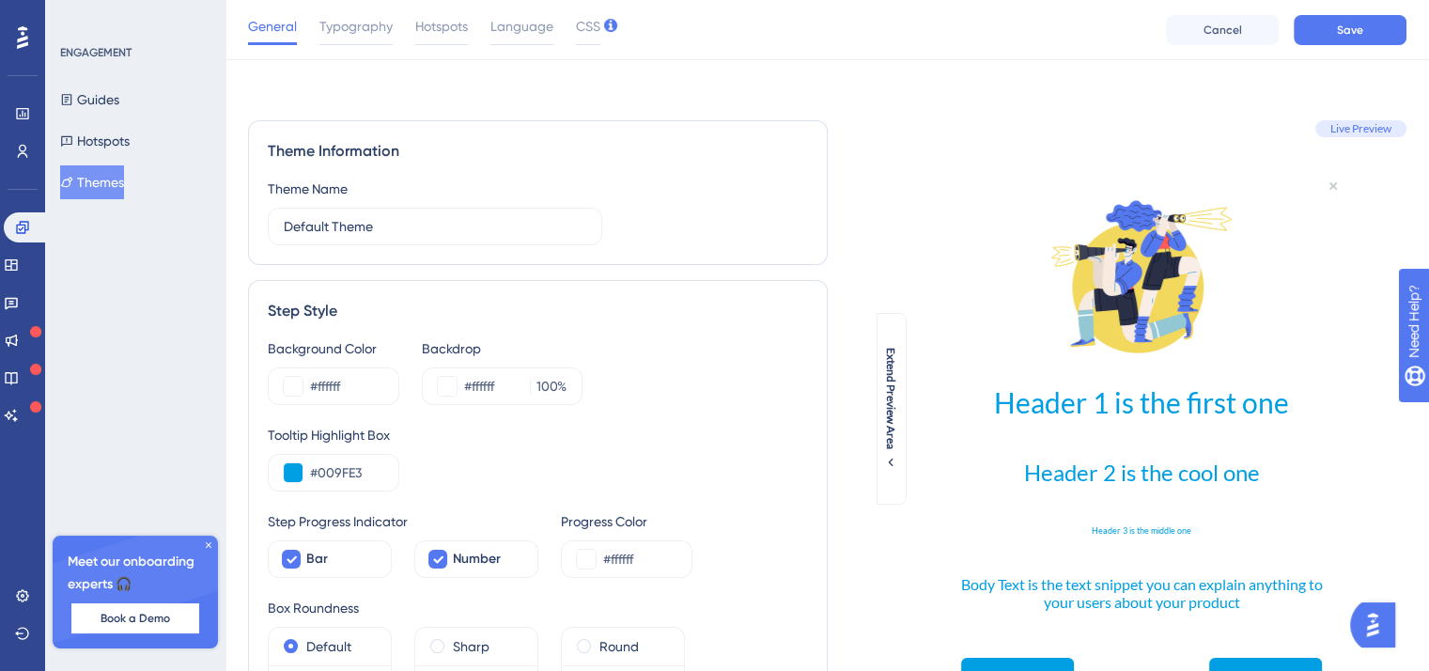
scroll to position [188, 0]
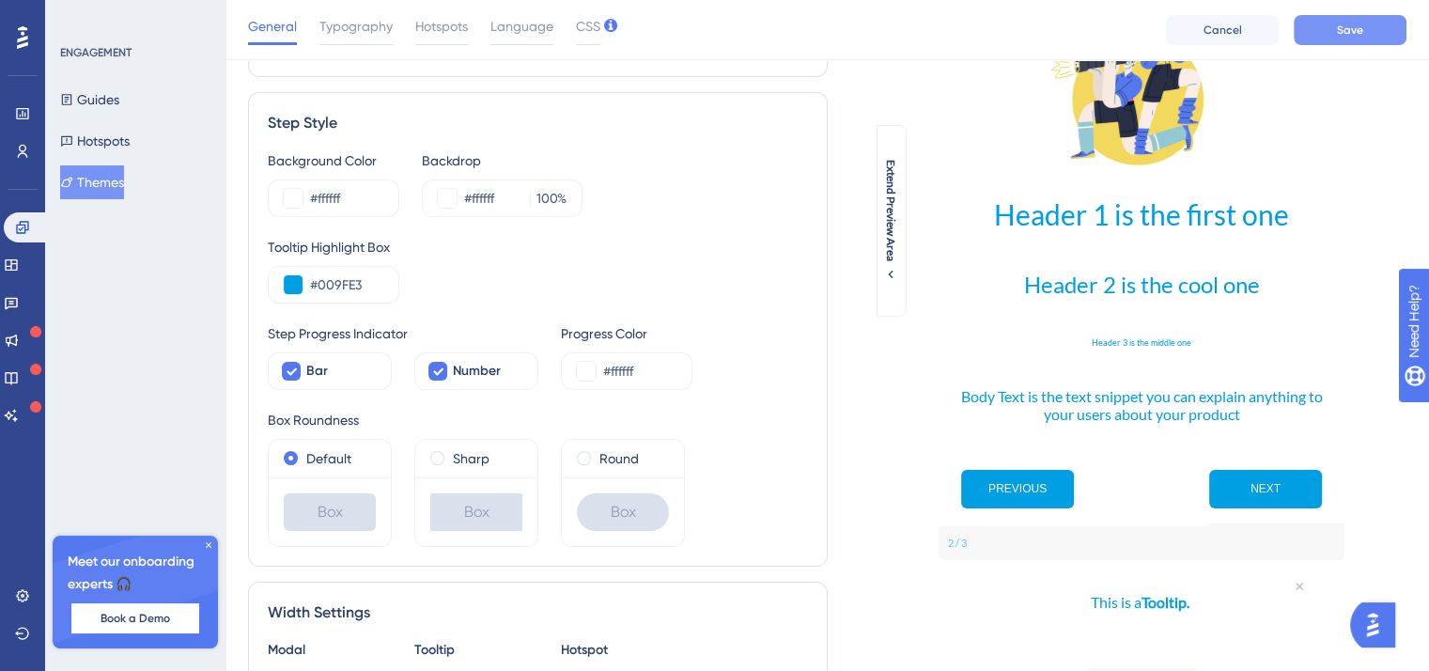
click at [1328, 31] on button "Save" at bounding box center [1350, 30] width 113 height 30
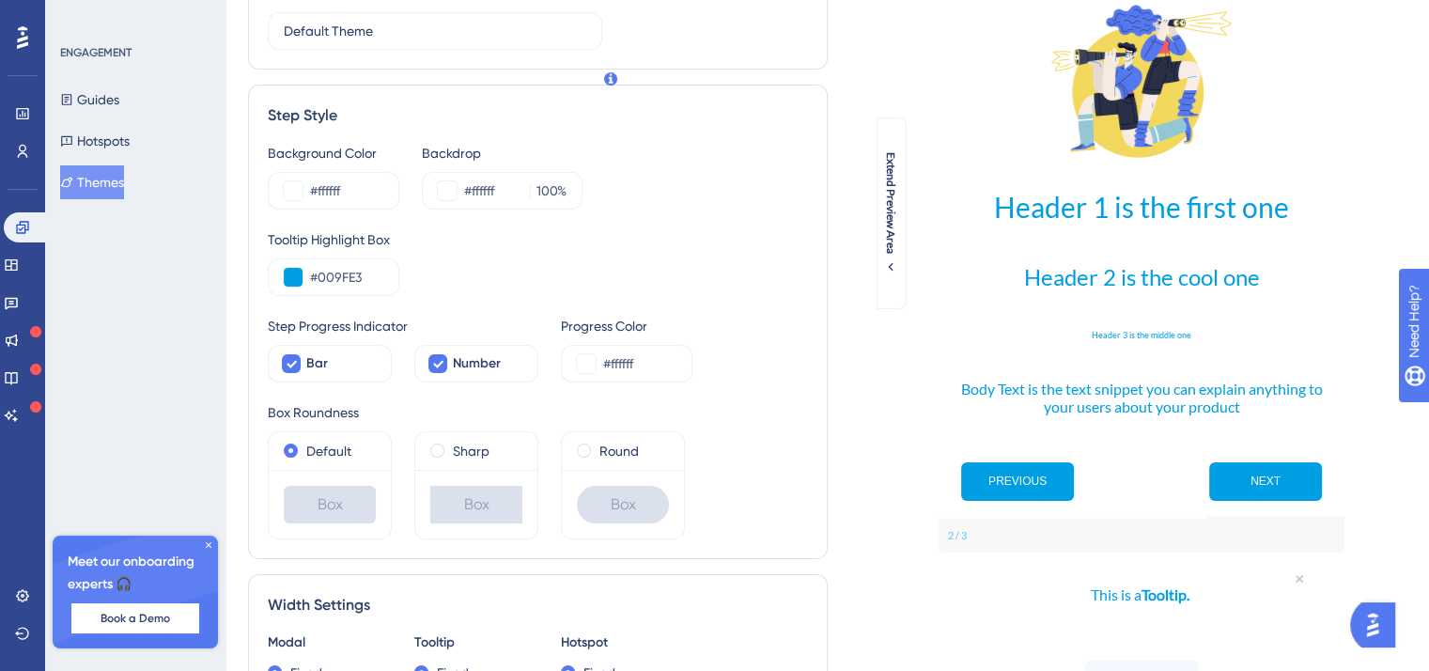
scroll to position [0, 0]
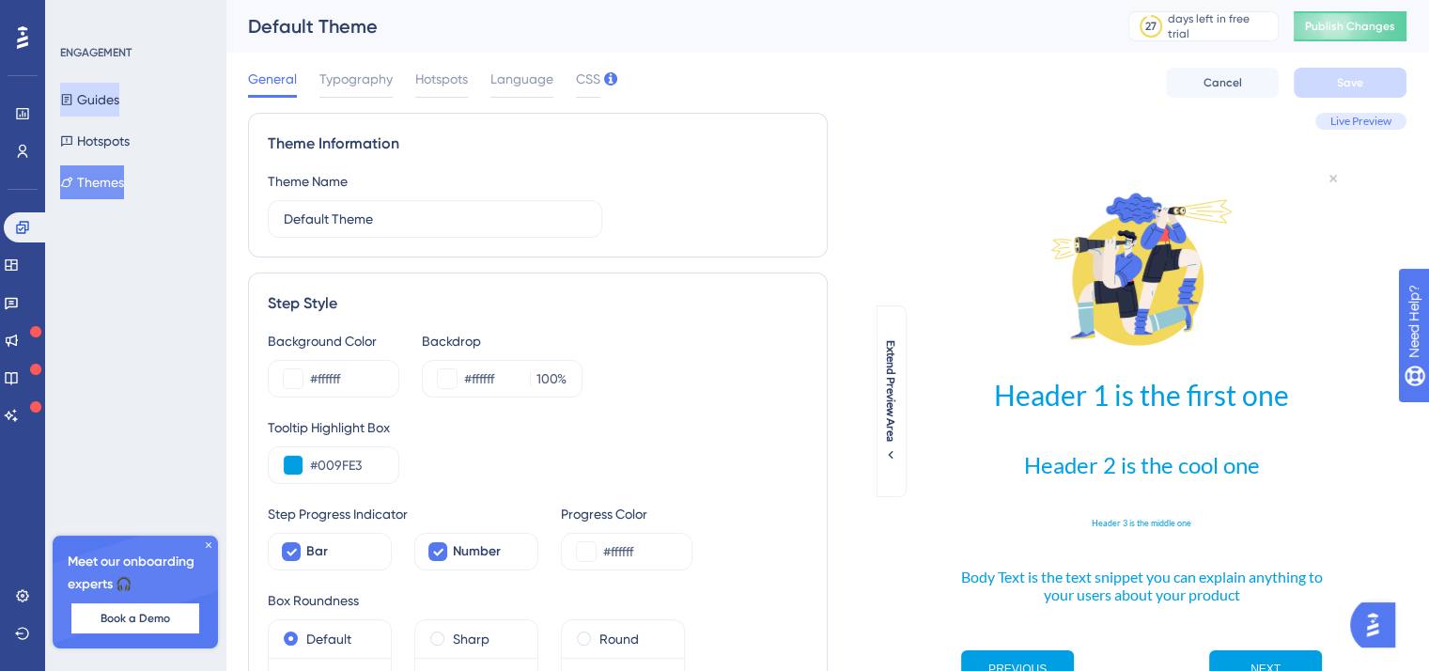
click at [108, 101] on button "Guides" at bounding box center [89, 100] width 59 height 34
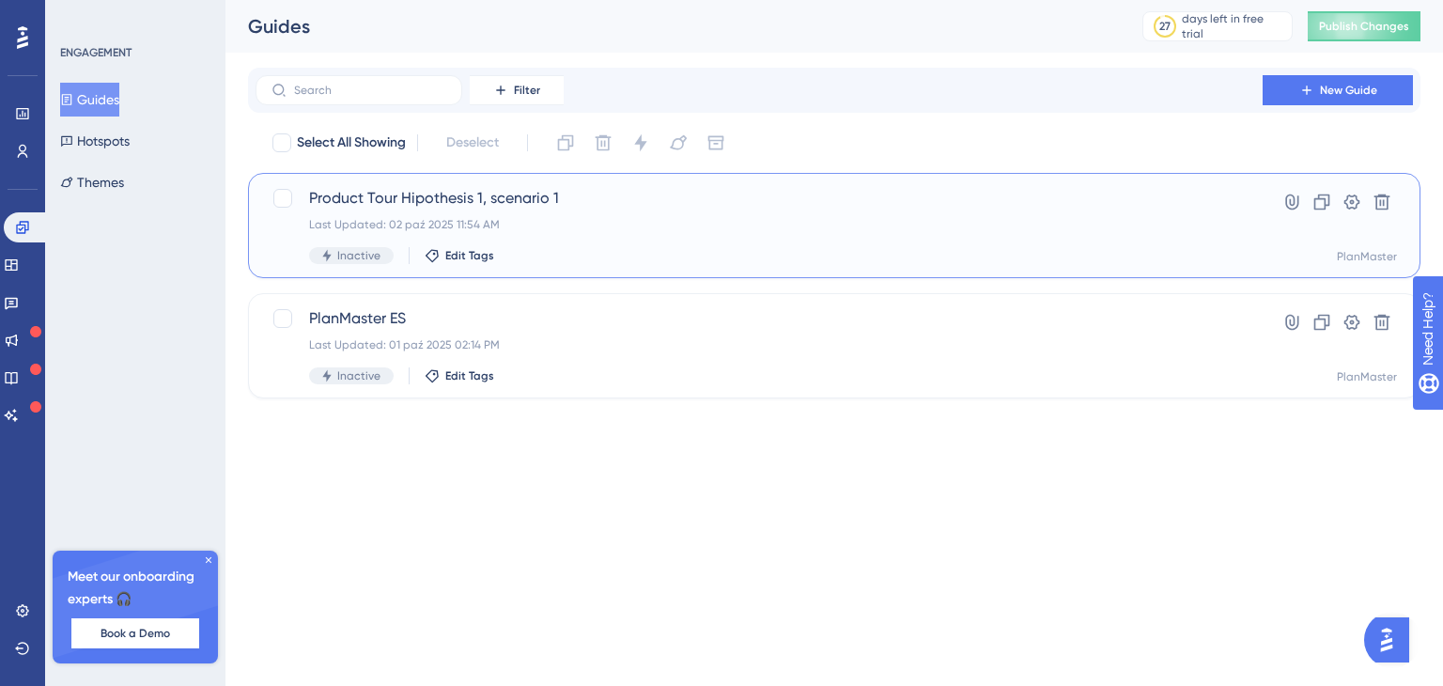
click at [447, 197] on span "Product Tour Hipothesis 1, scenario 1" at bounding box center [759, 198] width 900 height 23
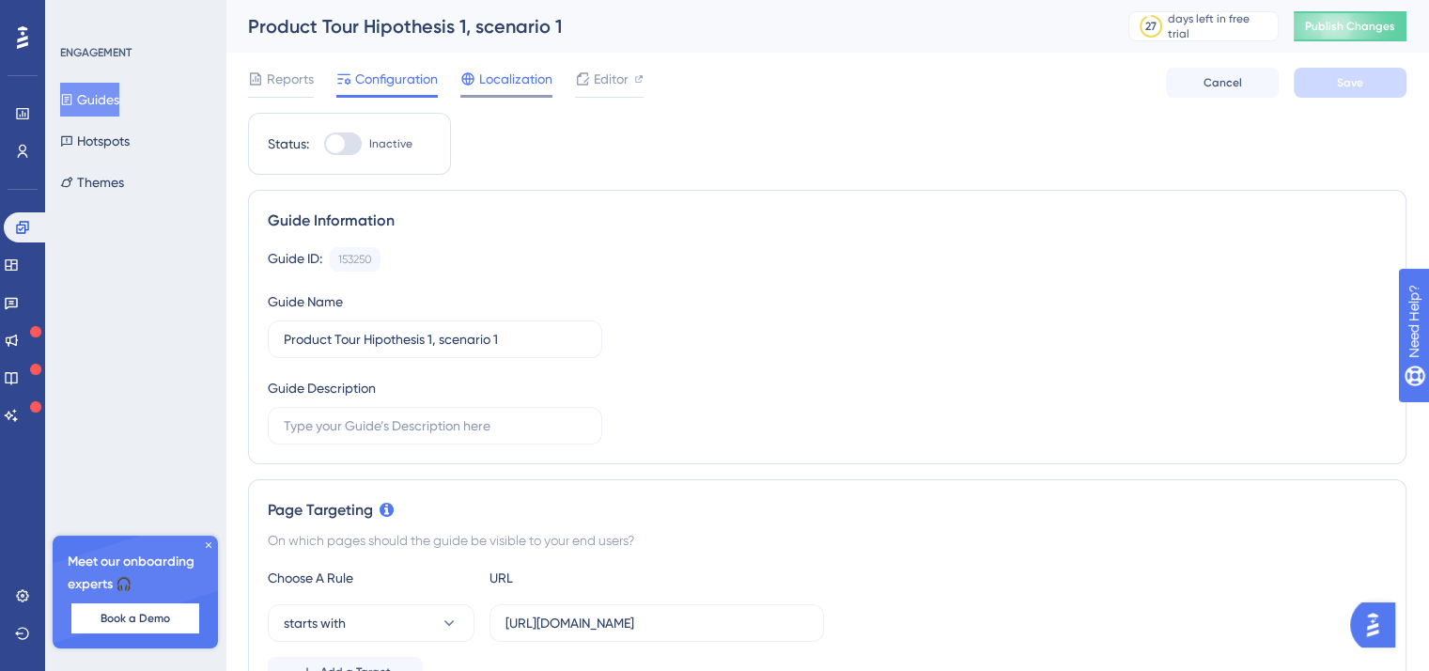
click at [519, 81] on span "Localization" at bounding box center [515, 79] width 73 height 23
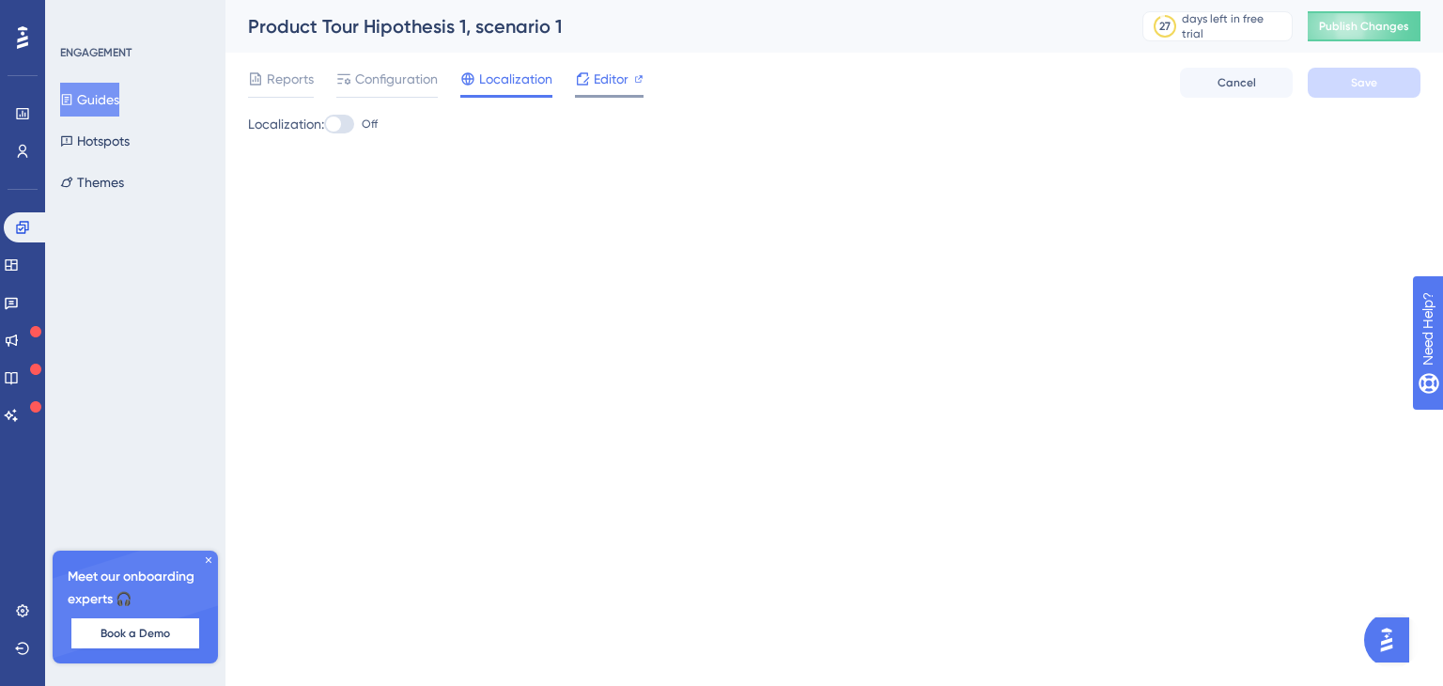
click at [614, 96] on div at bounding box center [609, 96] width 69 height 3
click at [70, 147] on button "Hotspots" at bounding box center [95, 141] width 70 height 34
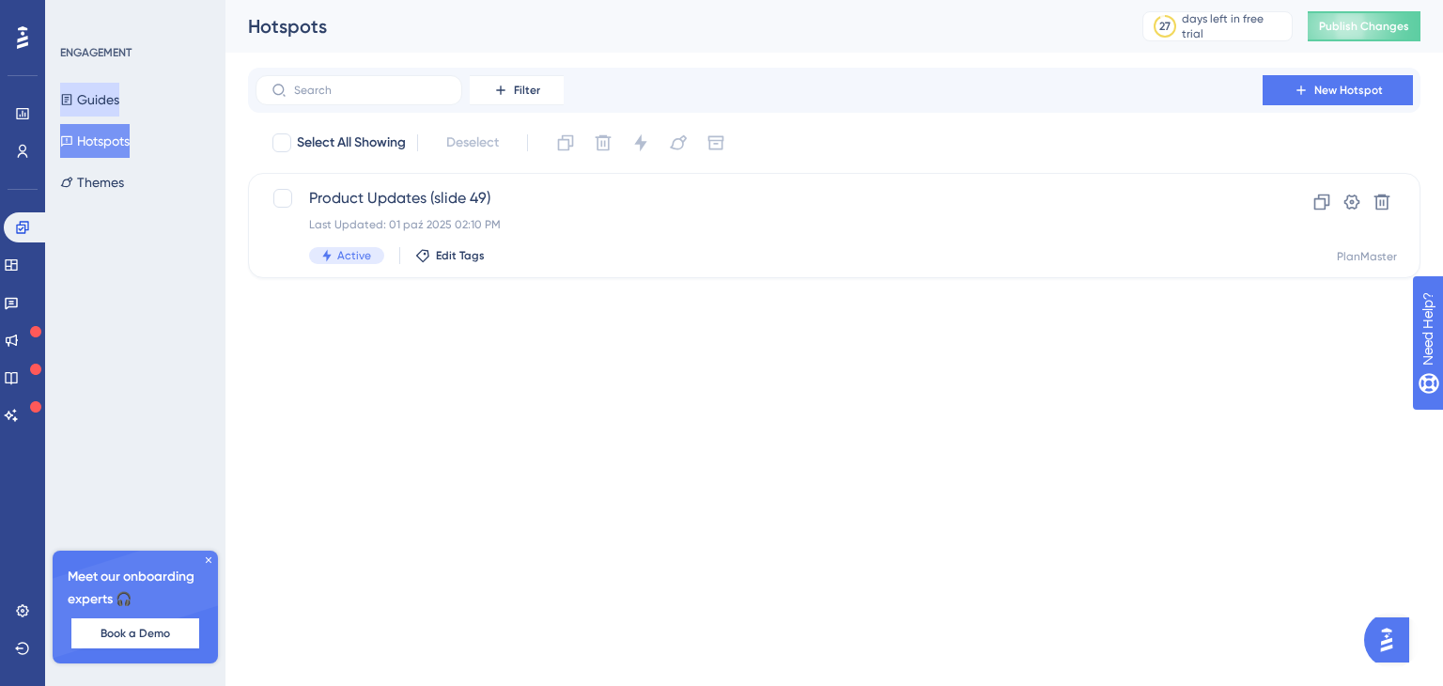
click at [87, 115] on button "Guides" at bounding box center [89, 100] width 59 height 34
